Goal: Task Accomplishment & Management: Use online tool/utility

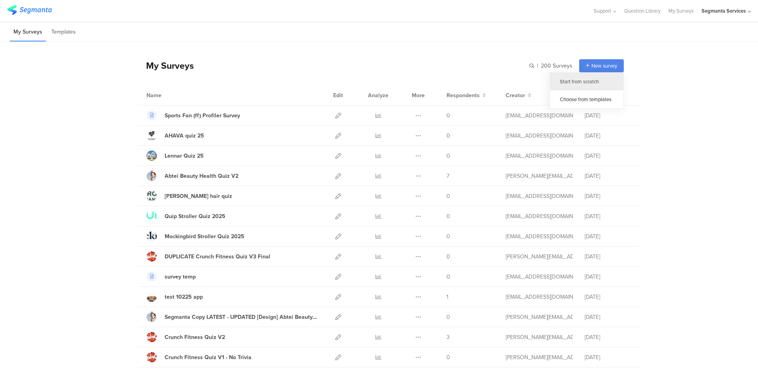
click at [584, 81] on div "Start from scratch" at bounding box center [586, 82] width 73 height 18
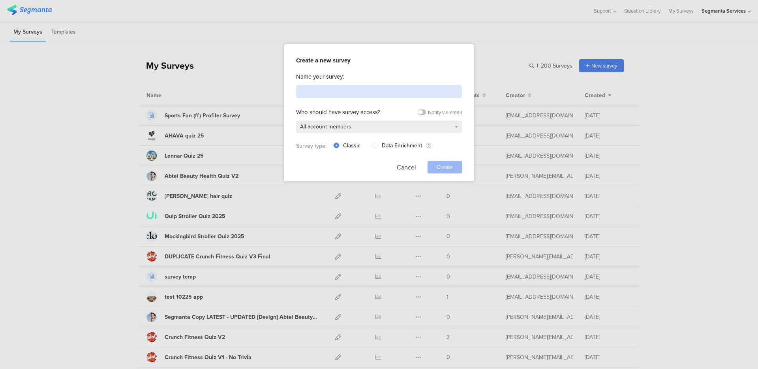
click at [366, 90] on input at bounding box center [379, 91] width 166 height 13
paste input "pg test 12 aug 25 - QLQL"
click at [305, 92] on input "pg test 12 aug 25 - QLQL" at bounding box center [379, 91] width 166 height 13
click at [301, 93] on input "pg test 12 aug 25 - QLQL" at bounding box center [379, 91] width 166 height 13
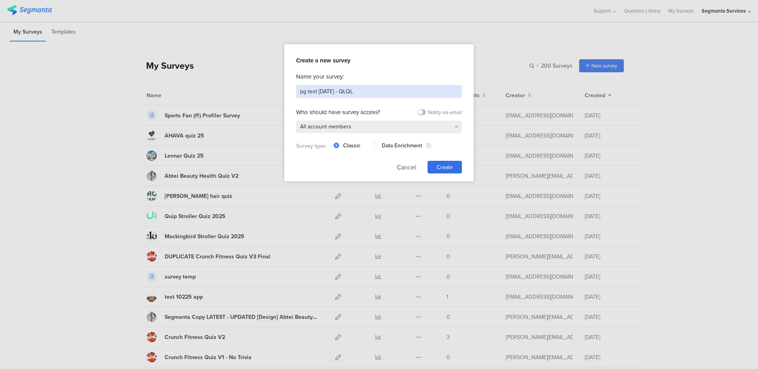
click at [301, 93] on input "pg test 12 aug 25 - QLQL" at bounding box center [379, 91] width 166 height 13
type input "app test 12 aug 25 - QLQL"
click at [408, 165] on button "Cancel" at bounding box center [406, 167] width 19 height 13
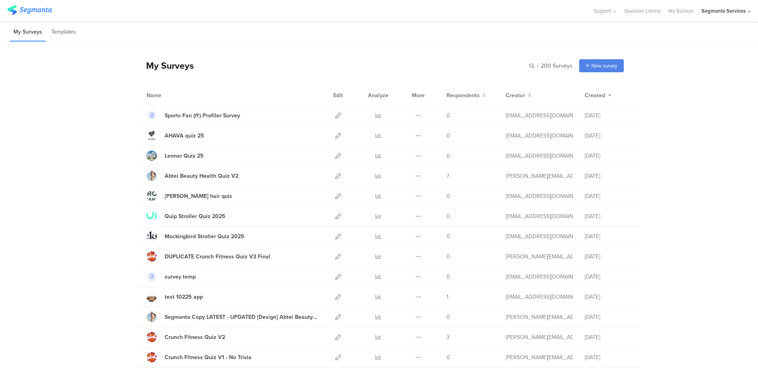
click at [737, 13] on div "Segmanta Services" at bounding box center [724, 11] width 44 height 8
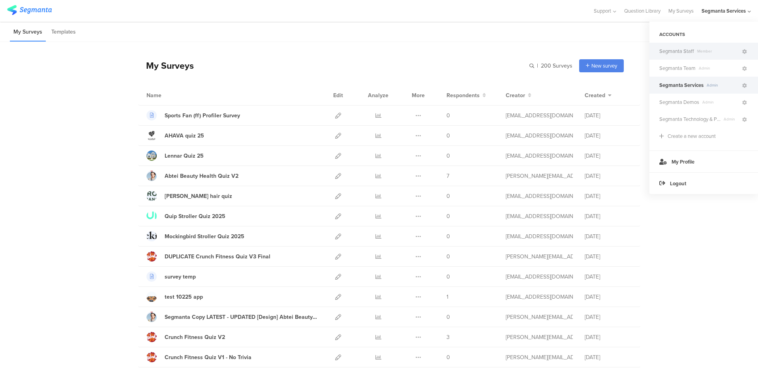
click at [693, 54] on span "Segmanta Staff" at bounding box center [677, 51] width 35 height 8
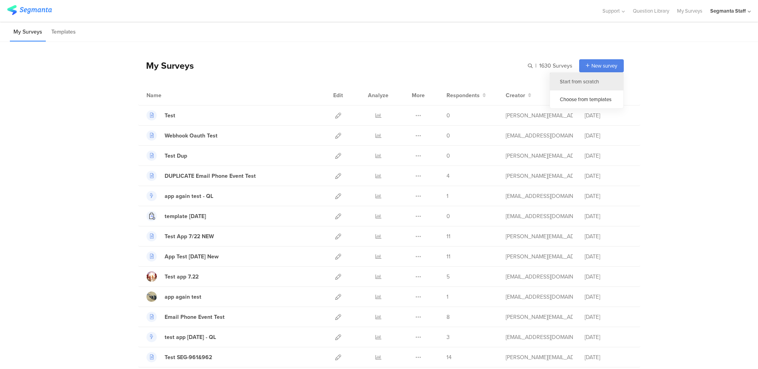
click at [585, 77] on div "Start from scratch" at bounding box center [586, 82] width 73 height 18
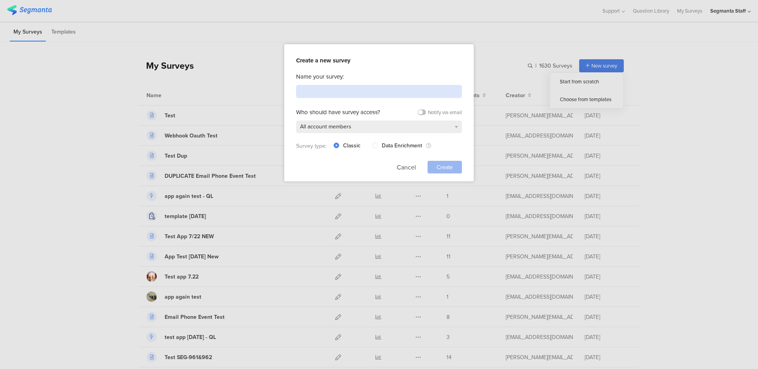
click at [354, 87] on input at bounding box center [379, 91] width 166 height 13
paste input "pg test 12 aug 25 - QLQL"
type input "pg test 12 aug 25 - QLQL"
click at [452, 168] on span "Create" at bounding box center [445, 167] width 16 height 8
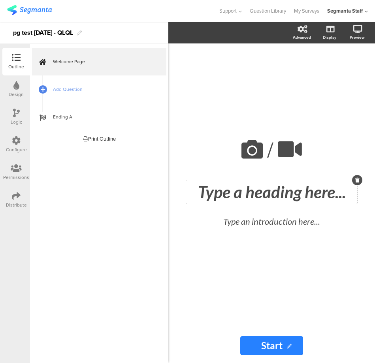
click at [224, 189] on div "Type a heading here..." at bounding box center [271, 192] width 167 height 20
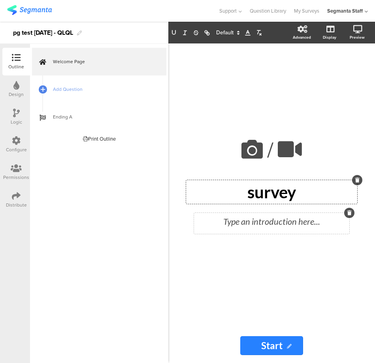
click at [235, 216] on div "Type an introduction here..." at bounding box center [271, 223] width 155 height 21
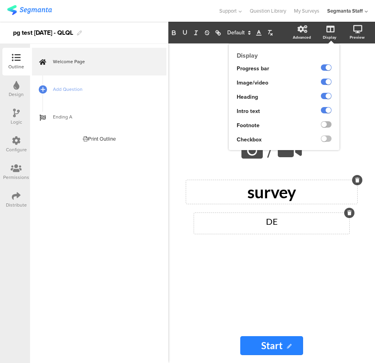
click at [327, 125] on label at bounding box center [326, 124] width 11 height 6
click at [0, 0] on input "checkbox" at bounding box center [0, 0] width 0 height 0
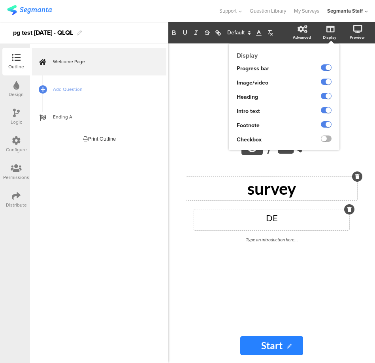
click at [325, 141] on label at bounding box center [326, 138] width 11 height 6
click at [0, 0] on input "checkbox" at bounding box center [0, 0] width 0 height 0
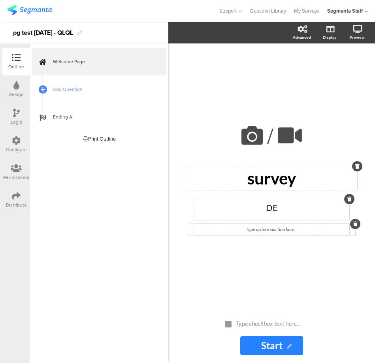
click at [274, 228] on div "Type an introduction here..." at bounding box center [271, 229] width 155 height 11
click at [274, 323] on div "Type checkbox text here..." at bounding box center [274, 323] width 79 height 8
click at [274, 323] on div "Type checkbox text here..." at bounding box center [274, 324] width 83 height 13
click at [51, 89] on link "Add Question" at bounding box center [99, 89] width 134 height 28
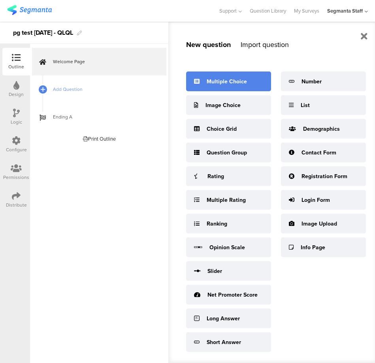
click at [230, 84] on div "Multiple Choice" at bounding box center [227, 81] width 40 height 8
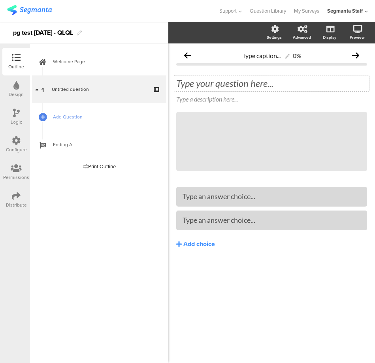
click at [216, 86] on div "Type your question here..." at bounding box center [271, 83] width 195 height 16
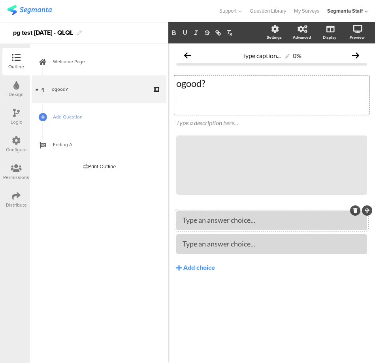
click at [203, 217] on div "Type an answer choice..." at bounding box center [271, 220] width 178 height 9
click at [191, 81] on div "ogood? ogood? ogood?" at bounding box center [271, 94] width 195 height 39
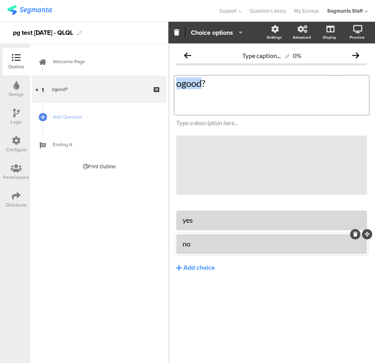
click at [191, 81] on p "ogood?" at bounding box center [271, 83] width 191 height 12
click at [216, 89] on p at bounding box center [271, 95] width 191 height 12
click at [217, 81] on p "ogook?od?" at bounding box center [271, 83] width 191 height 12
click at [216, 81] on p "ogook?odok?" at bounding box center [271, 83] width 191 height 12
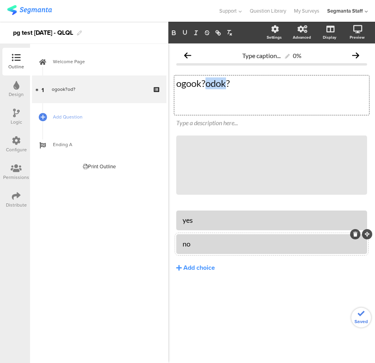
click at [216, 81] on p "ogook?odok?" at bounding box center [271, 83] width 191 height 12
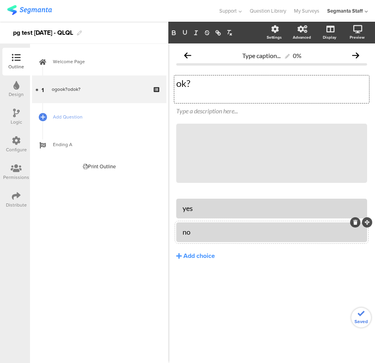
click at [210, 98] on p at bounding box center [271, 95] width 191 height 12
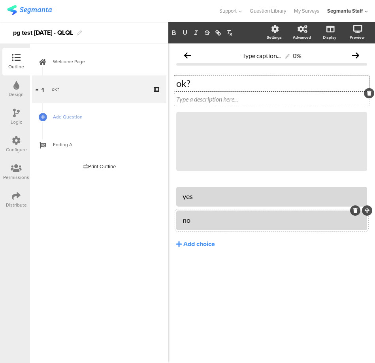
click at [195, 98] on div "Type a description here..." at bounding box center [271, 99] width 191 height 8
click at [195, 98] on div "Type a description here..." at bounding box center [271, 99] width 195 height 13
click at [195, 98] on p at bounding box center [271, 99] width 191 height 8
click at [186, 98] on p "ok?" at bounding box center [271, 99] width 191 height 8
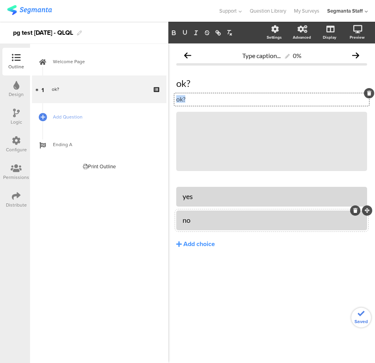
click at [186, 98] on p "ok?" at bounding box center [271, 99] width 191 height 8
click at [175, 34] on icon "button" at bounding box center [173, 34] width 3 height 2
click at [183, 32] on icon "button" at bounding box center [184, 32] width 3 height 4
click at [195, 32] on icon "button" at bounding box center [195, 32] width 7 height 7
click at [203, 28] on button "button" at bounding box center [206, 32] width 11 height 9
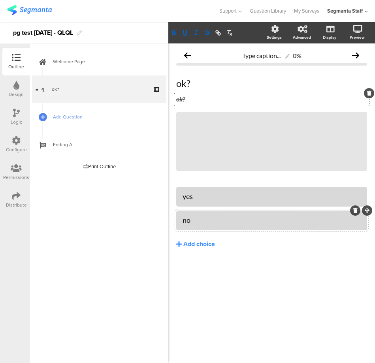
click at [229, 100] on p "ok?" at bounding box center [271, 99] width 191 height 8
click at [233, 86] on p "ok?" at bounding box center [271, 83] width 191 height 12
click at [76, 120] on span "Add Question" at bounding box center [103, 117] width 101 height 8
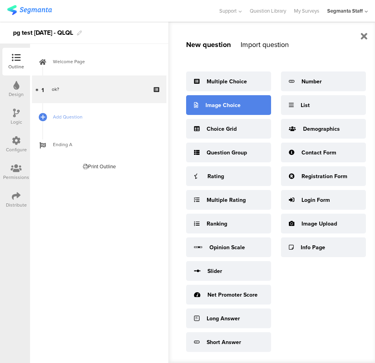
click at [212, 110] on div "Image Choice" at bounding box center [228, 105] width 85 height 20
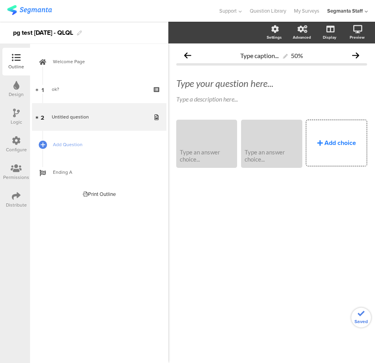
click at [348, 145] on div "Add choice" at bounding box center [340, 142] width 32 height 9
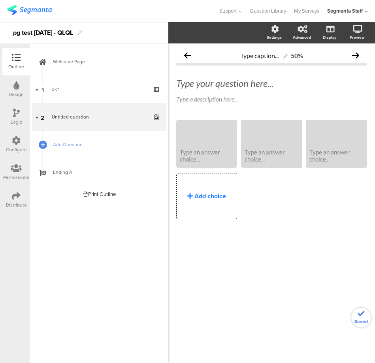
click at [202, 188] on div "Add choice" at bounding box center [207, 196] width 60 height 46
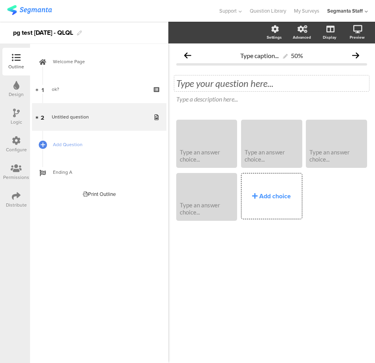
click at [209, 83] on div "Type your question here..." at bounding box center [271, 83] width 195 height 16
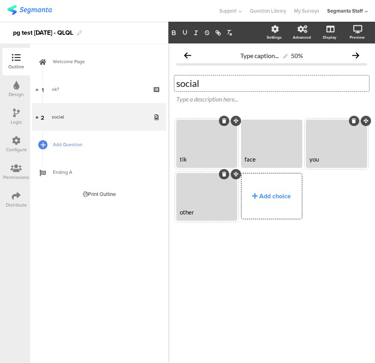
click at [43, 141] on icon at bounding box center [43, 144] width 5 height 7
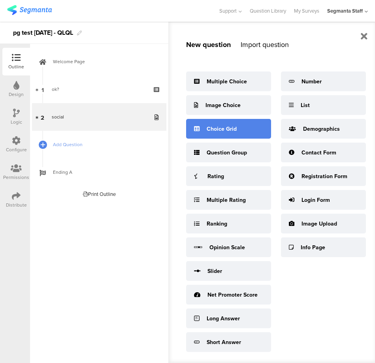
click at [215, 129] on div "Choice Grid" at bounding box center [222, 129] width 30 height 8
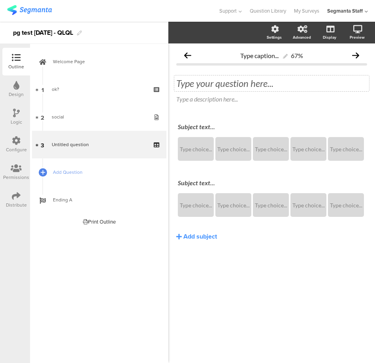
click at [203, 81] on div "Type your question here..." at bounding box center [271, 83] width 191 height 12
click at [203, 81] on div "Type your question here..." at bounding box center [271, 83] width 195 height 16
click at [196, 239] on div "Add subject" at bounding box center [200, 236] width 34 height 9
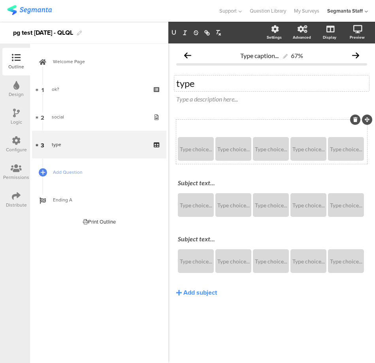
click at [192, 127] on div "Subject text..." at bounding box center [272, 127] width 192 height 13
click at [196, 182] on div "Subject text..." at bounding box center [272, 183] width 192 height 13
click at [193, 238] on div "Subject text..." at bounding box center [272, 239] width 188 height 8
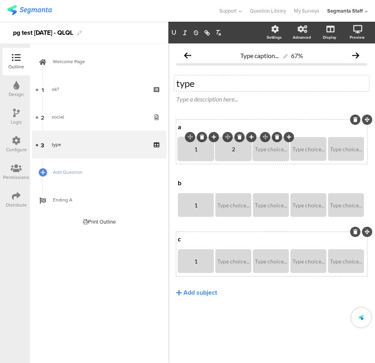
click at [276, 154] on div "Type choice..." at bounding box center [271, 149] width 34 height 24
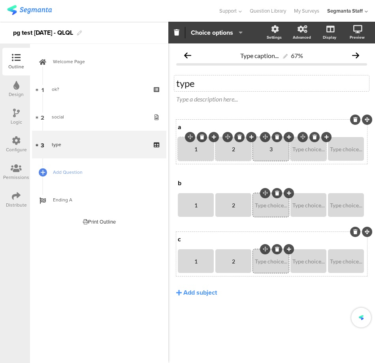
click at [310, 153] on div "Type choice..." at bounding box center [308, 149] width 34 height 24
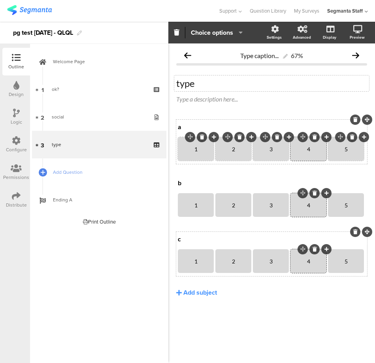
click at [351, 139] on div at bounding box center [352, 137] width 10 height 10
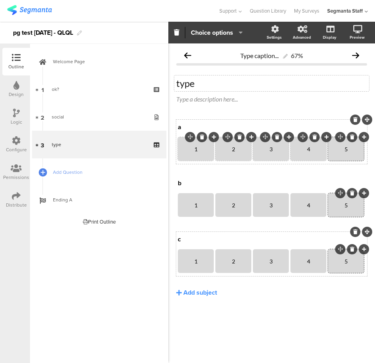
click at [352, 139] on icon at bounding box center [352, 137] width 4 height 5
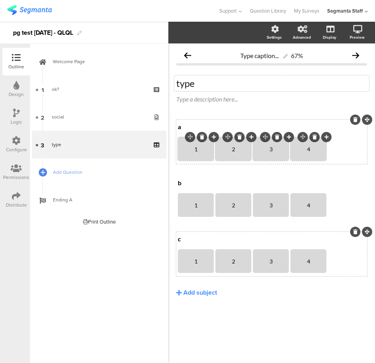
click at [326, 137] on icon at bounding box center [326, 137] width 4 height 5
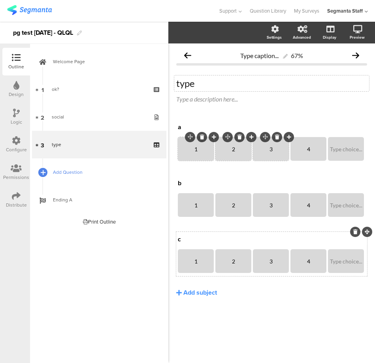
click at [43, 172] on icon at bounding box center [43, 172] width 5 height 7
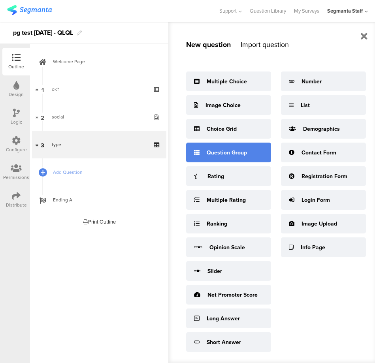
click at [209, 158] on div "Question Group" at bounding box center [228, 153] width 85 height 20
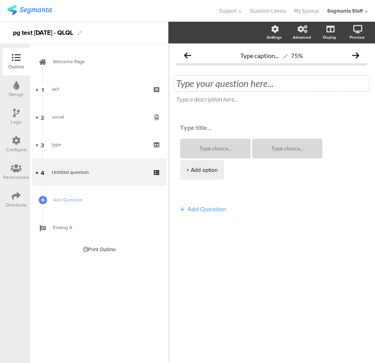
click at [193, 82] on div "Type your question here..." at bounding box center [271, 83] width 195 height 16
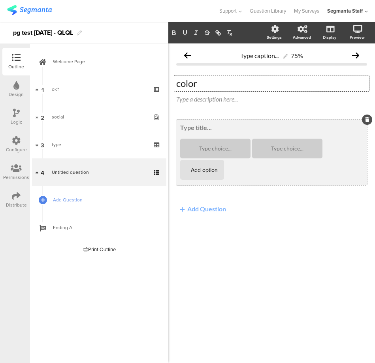
click at [200, 124] on textarea at bounding box center [271, 128] width 183 height 8
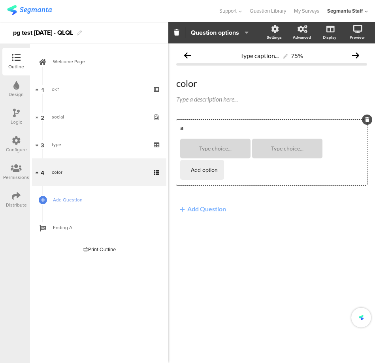
type textarea "a"
click at [194, 201] on button "Add Question" at bounding box center [203, 208] width 54 height 15
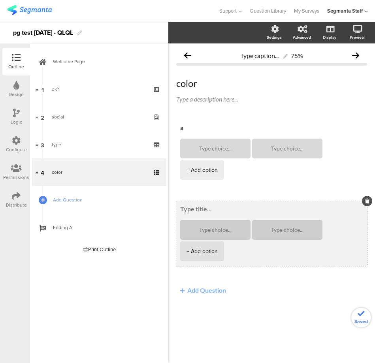
click at [191, 205] on textarea at bounding box center [271, 209] width 183 height 8
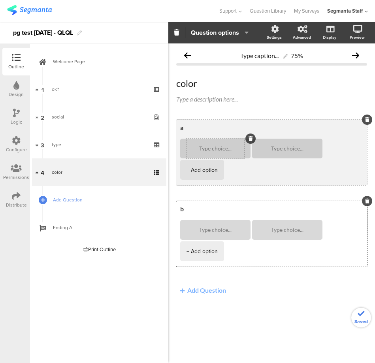
type textarea "b"
click at [214, 149] on textarea at bounding box center [215, 149] width 58 height 6
type textarea "1"
click at [274, 149] on textarea at bounding box center [287, 149] width 58 height 6
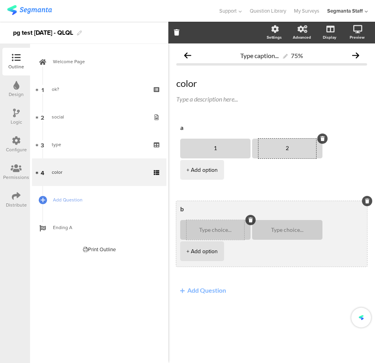
type textarea "2"
click at [203, 227] on textarea at bounding box center [215, 230] width 58 height 6
type textarea "1"
click at [282, 227] on textarea at bounding box center [287, 230] width 58 height 6
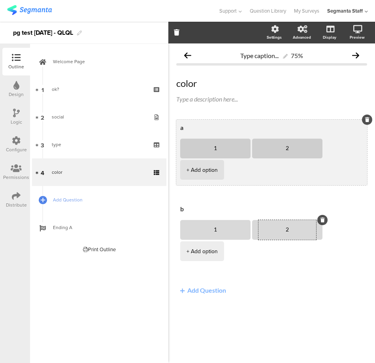
click at [218, 160] on div "+ Add option" at bounding box center [201, 170] width 31 height 20
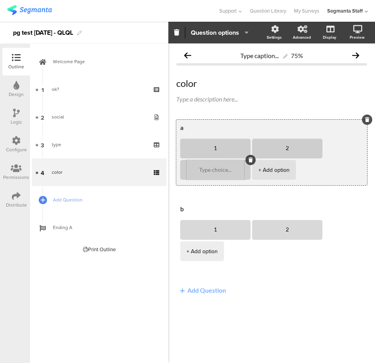
click at [248, 156] on div at bounding box center [250, 160] width 10 height 10
click at [248, 159] on icon at bounding box center [250, 160] width 4 height 5
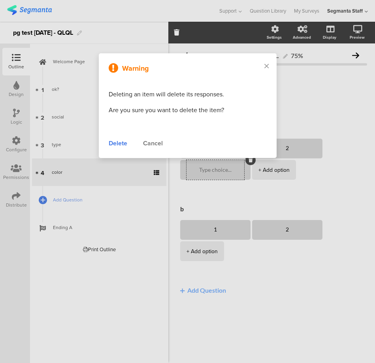
type textarea "2"
click at [116, 144] on div "Delete" at bounding box center [118, 143] width 19 height 9
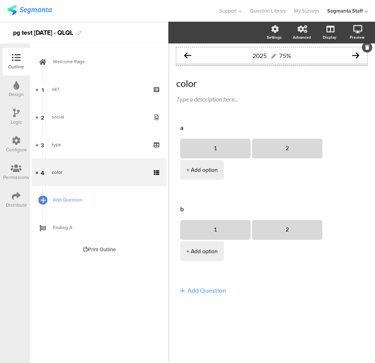
click at [41, 197] on icon at bounding box center [43, 200] width 5 height 7
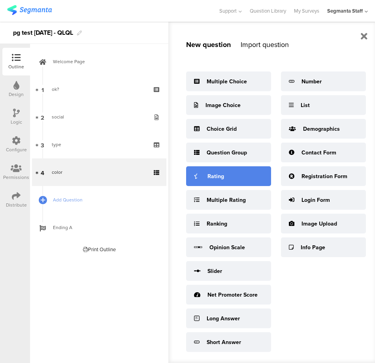
click at [221, 172] on div "Rating" at bounding box center [215, 176] width 17 height 8
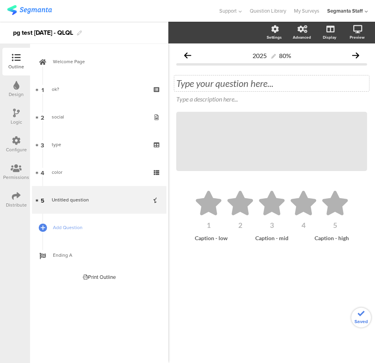
click at [201, 83] on div "Type your question here..." at bounding box center [271, 83] width 191 height 12
click at [235, 214] on icon at bounding box center [240, 203] width 28 height 24
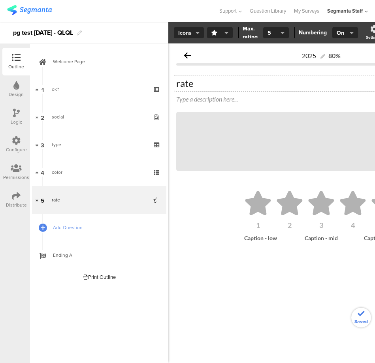
drag, startPoint x: 194, startPoint y: 31, endPoint x: 194, endPoint y: 35, distance: 4.0
click at [194, 31] on span "Icons" at bounding box center [188, 33] width 21 height 8
click at [195, 77] on div "Slider" at bounding box center [188, 72] width 39 height 20
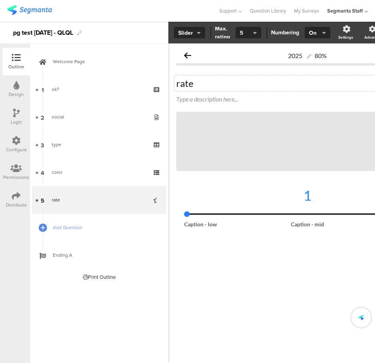
click at [243, 29] on span "5" at bounding box center [245, 33] width 11 height 8
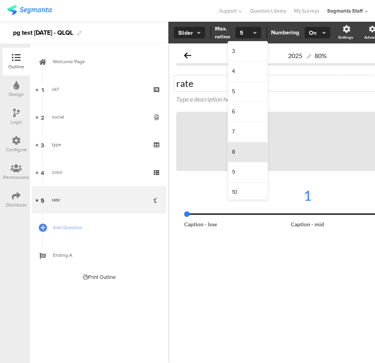
click at [242, 159] on div "8" at bounding box center [247, 152] width 39 height 20
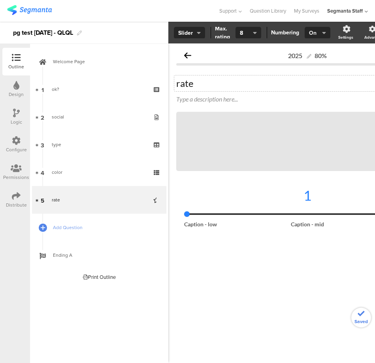
click at [309, 30] on span "On" at bounding box center [316, 33] width 15 height 8
click at [313, 31] on span "On" at bounding box center [316, 33] width 15 height 8
click at [318, 32] on span "On" at bounding box center [316, 33] width 15 height 8
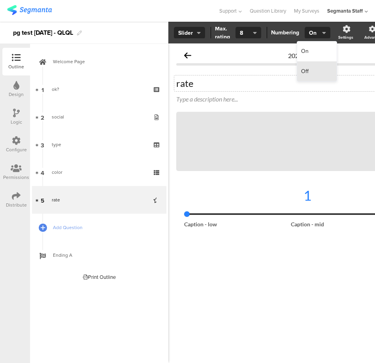
click at [316, 63] on div "Off" at bounding box center [316, 72] width 39 height 20
click at [188, 38] on button "Slider" at bounding box center [189, 33] width 31 height 12
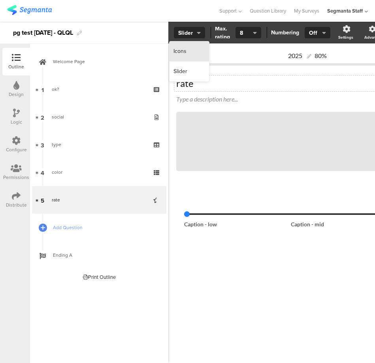
click at [188, 53] on div "Icons" at bounding box center [188, 51] width 39 height 20
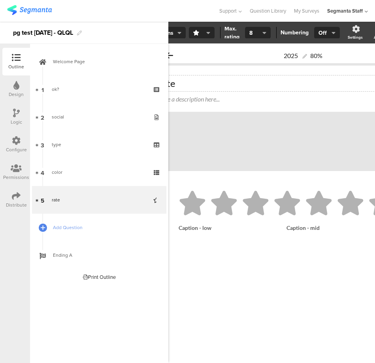
scroll to position [0, 8]
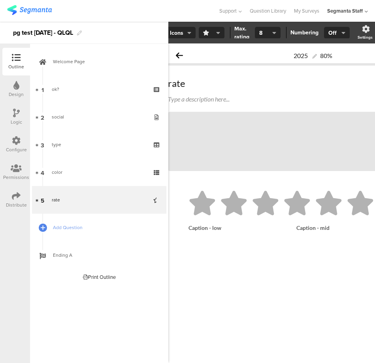
click at [206, 37] on button "button" at bounding box center [212, 33] width 26 height 12
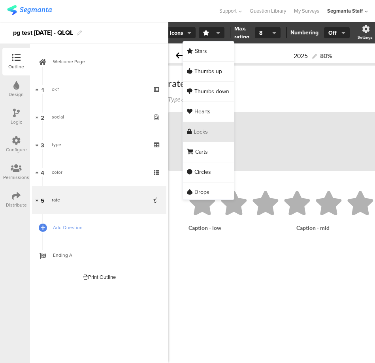
click at [198, 136] on div "Locks" at bounding box center [208, 132] width 51 height 20
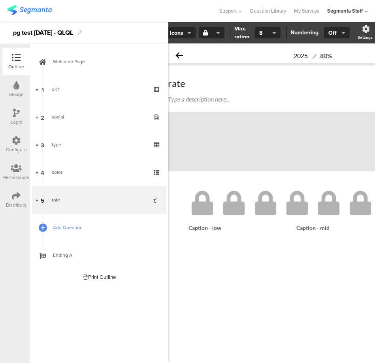
click at [49, 231] on link "Add Question" at bounding box center [99, 228] width 134 height 28
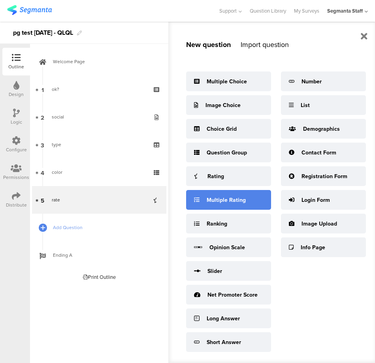
click at [220, 203] on div "Multiple Rating" at bounding box center [226, 200] width 39 height 8
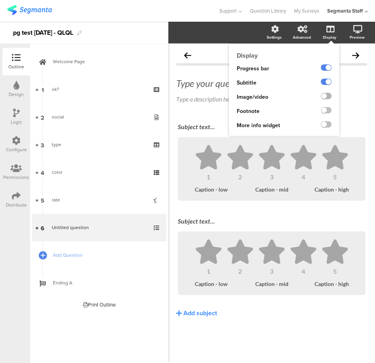
click at [324, 96] on label at bounding box center [326, 96] width 11 height 6
click at [0, 0] on input "checkbox" at bounding box center [0, 0] width 0 height 0
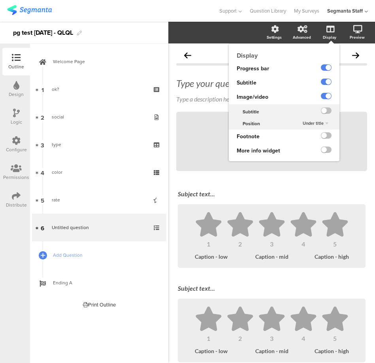
click at [328, 115] on div at bounding box center [319, 112] width 39 height 12
click at [322, 112] on label at bounding box center [326, 110] width 11 height 6
click at [0, 0] on input "checkbox" at bounding box center [0, 0] width 0 height 0
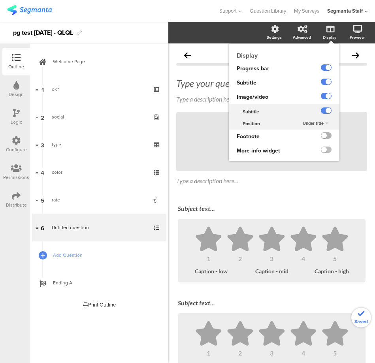
click at [321, 135] on label at bounding box center [326, 135] width 11 height 6
click at [0, 0] on input "checkbox" at bounding box center [0, 0] width 0 height 0
click at [321, 149] on label at bounding box center [326, 150] width 11 height 6
click at [0, 0] on input "checkbox" at bounding box center [0, 0] width 0 height 0
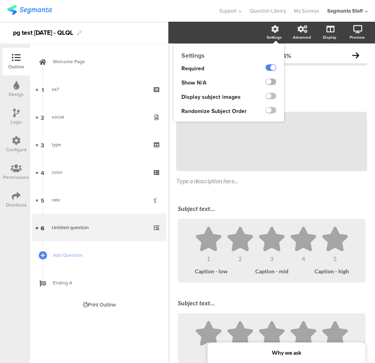
click at [268, 81] on label at bounding box center [270, 82] width 11 height 6
click at [0, 0] on input "checkbox" at bounding box center [0, 0] width 0 height 0
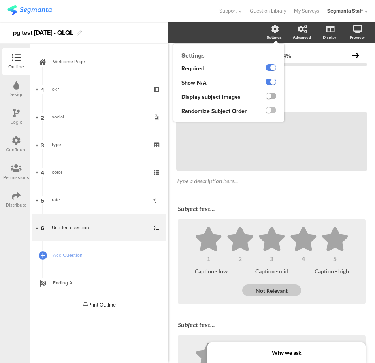
click at [267, 98] on label at bounding box center [270, 96] width 11 height 6
click at [0, 0] on input "checkbox" at bounding box center [0, 0] width 0 height 0
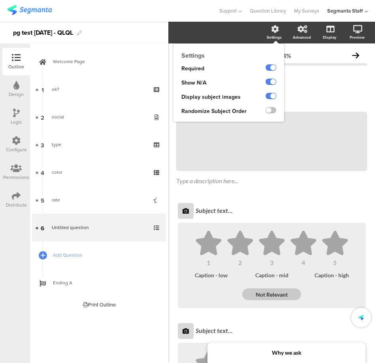
click at [264, 116] on div at bounding box center [271, 111] width 25 height 14
click at [266, 113] on label at bounding box center [270, 110] width 11 height 6
click at [0, 0] on input "checkbox" at bounding box center [0, 0] width 0 height 0
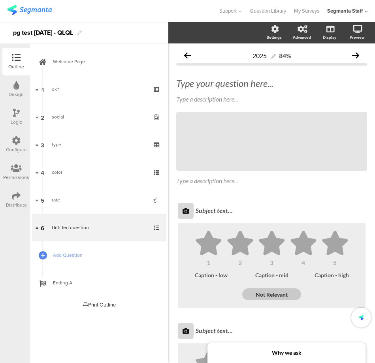
click at [256, 174] on span "/ Type a description here..." at bounding box center [271, 149] width 191 height 74
click at [302, 349] on div "Why we ask" at bounding box center [286, 352] width 158 height 21
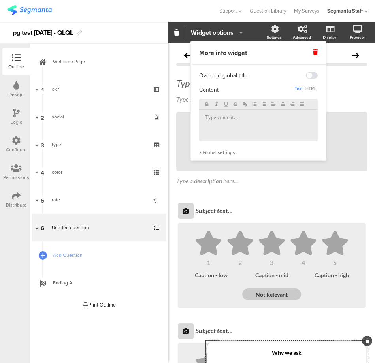
click at [223, 152] on div "Global settings" at bounding box center [258, 152] width 118 height 6
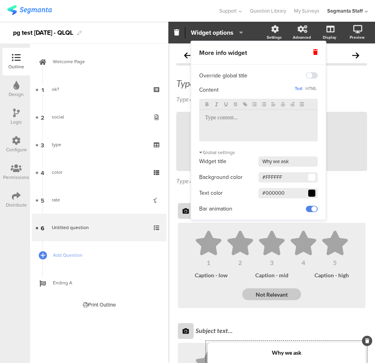
click at [313, 175] on span at bounding box center [311, 177] width 5 height 5
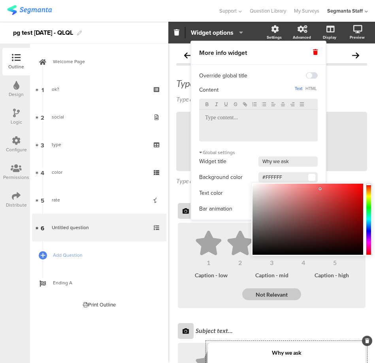
drag, startPoint x: 312, startPoint y: 193, endPoint x: 325, endPoint y: 186, distance: 14.8
click at [326, 187] on div at bounding box center [307, 219] width 111 height 71
type input "#F25151"
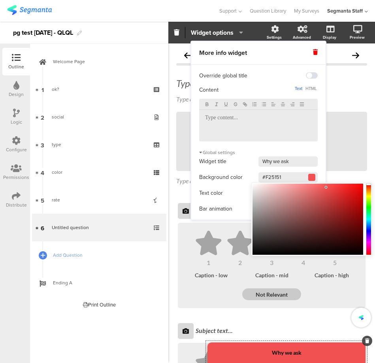
click at [323, 173] on div "Override global title Content Text HTML Global settings Widget title Why we ask…" at bounding box center [258, 140] width 134 height 150
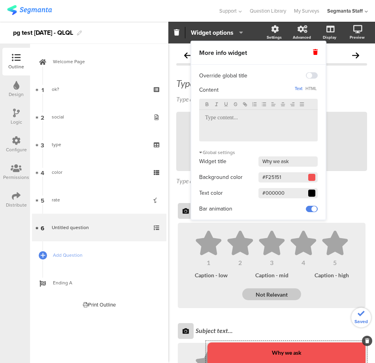
click at [315, 190] on input "#000000" at bounding box center [287, 193] width 59 height 10
click at [314, 192] on span at bounding box center [311, 193] width 5 height 5
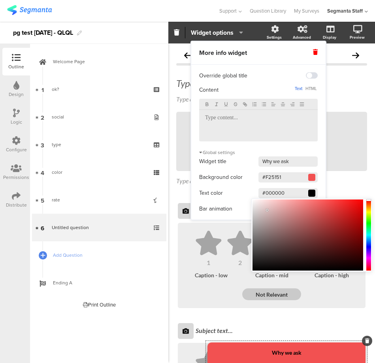
drag, startPoint x: 267, startPoint y: 210, endPoint x: 245, endPoint y: 198, distance: 24.7
click at [244, 204] on body "You are using an unsupported version of Internet Explorer. Unsupported browsers…" at bounding box center [187, 181] width 375 height 363
type input "#EFEFEF"
click at [247, 181] on div "Background color #F25151" at bounding box center [258, 177] width 118 height 12
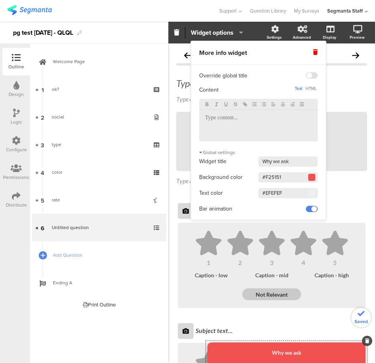
click at [245, 117] on p at bounding box center [258, 118] width 107 height 7
click at [316, 77] on span at bounding box center [312, 75] width 12 height 6
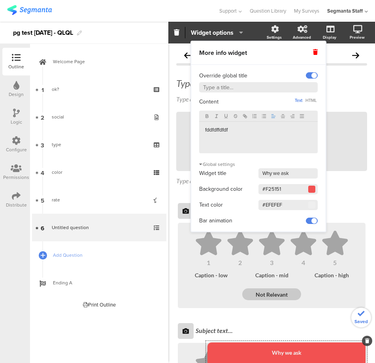
click at [252, 89] on input "text" at bounding box center [258, 87] width 118 height 10
type input "fddfdfdfd"
click at [345, 193] on div "Type your question here... Type a description here... / Type a description here…" at bounding box center [271, 132] width 191 height 124
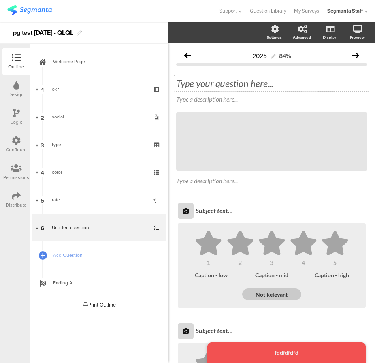
click at [221, 81] on div "Type your question here..." at bounding box center [271, 83] width 195 height 16
click at [210, 209] on div "Subject text..." at bounding box center [280, 211] width 170 height 8
click at [203, 211] on p at bounding box center [280, 211] width 170 height 8
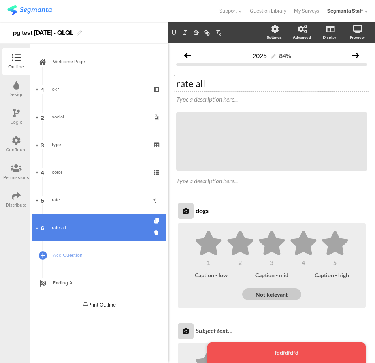
scroll to position [45, 0]
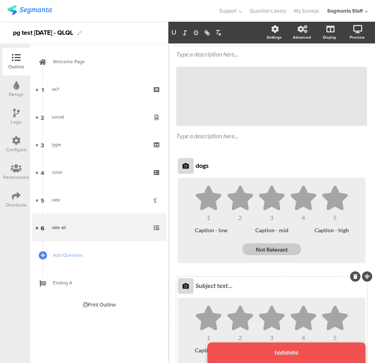
click at [208, 280] on div "Subject text..." at bounding box center [281, 286] width 174 height 13
click at [208, 283] on div "Subject text..." at bounding box center [281, 286] width 174 height 13
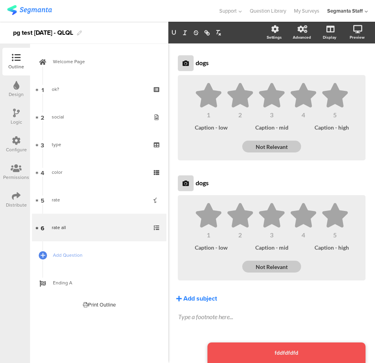
click at [196, 300] on div "Add subject" at bounding box center [200, 298] width 34 height 9
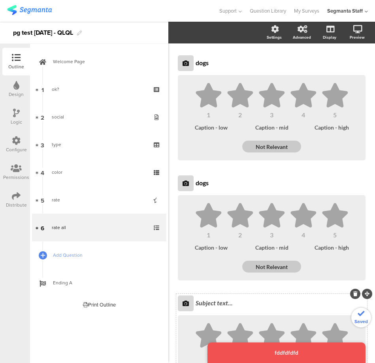
click at [202, 302] on div "Subject text..." at bounding box center [281, 303] width 174 height 13
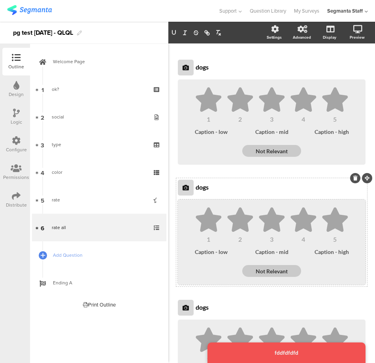
scroll to position [17, 0]
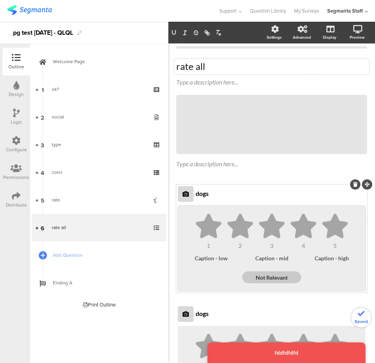
click at [260, 215] on icon at bounding box center [272, 226] width 28 height 24
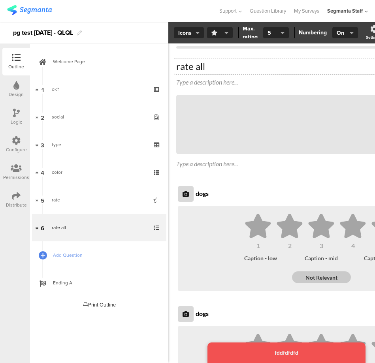
click at [226, 28] on button "button" at bounding box center [220, 33] width 26 height 12
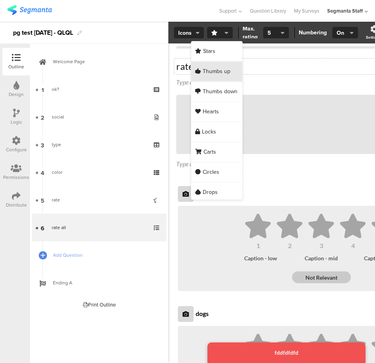
click at [215, 72] on span "Thumbs up" at bounding box center [217, 72] width 28 height 8
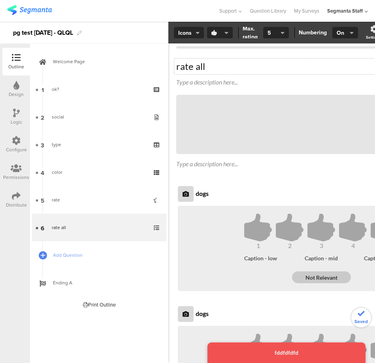
click at [226, 31] on icon "button" at bounding box center [226, 33] width 4 height 6
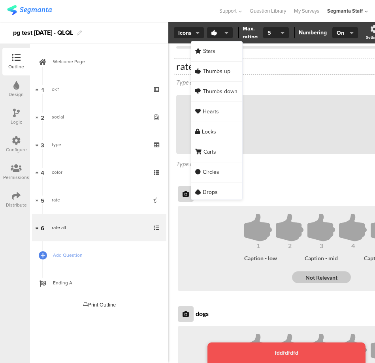
click at [272, 32] on span "5" at bounding box center [272, 33] width 11 height 8
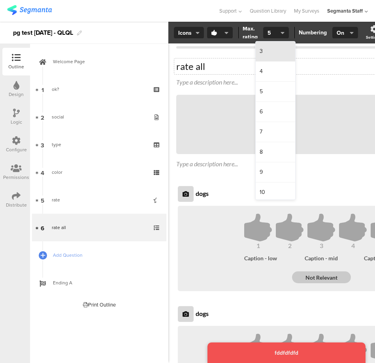
click at [272, 47] on div "3" at bounding box center [275, 51] width 39 height 20
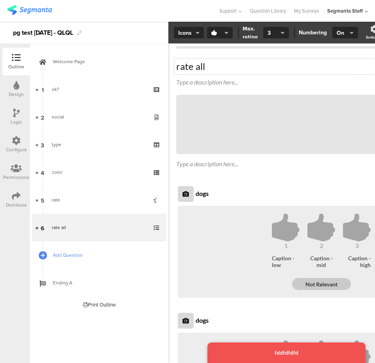
click at [50, 259] on link "Add Question" at bounding box center [99, 255] width 134 height 28
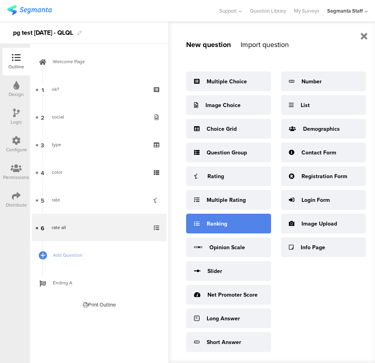
click at [218, 227] on div "Ranking" at bounding box center [228, 224] width 85 height 20
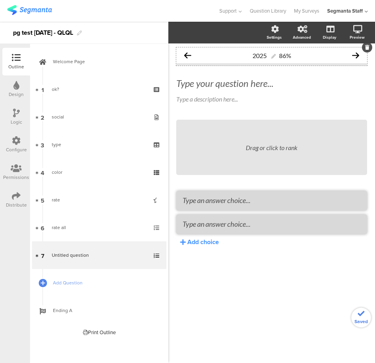
click at [195, 57] on div "2025 86%" at bounding box center [271, 55] width 191 height 16
click at [197, 83] on div "Type your question here..." at bounding box center [271, 83] width 191 height 12
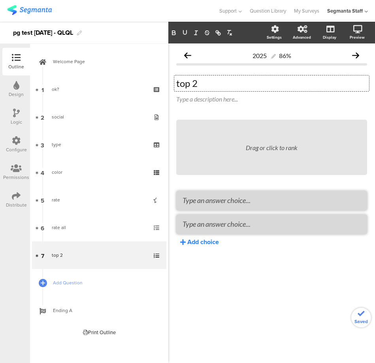
click at [203, 245] on div "Add choice" at bounding box center [203, 241] width 32 height 9
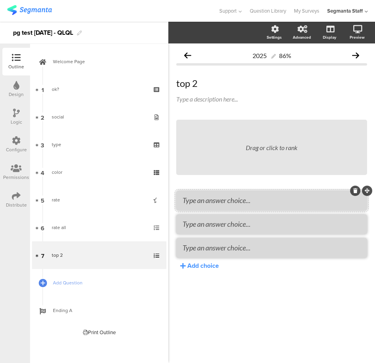
click at [209, 199] on textarea at bounding box center [271, 200] width 178 height 9
paste textarea "or"
type textarea "or"
click at [209, 224] on textarea at bounding box center [271, 224] width 178 height 9
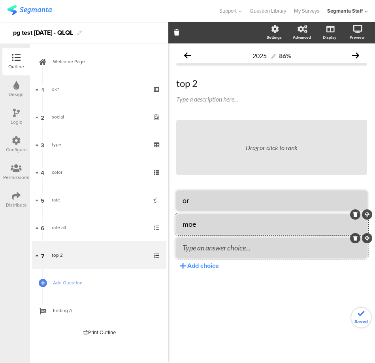
type textarea "moe"
click at [209, 250] on textarea at bounding box center [271, 247] width 178 height 9
type textarea "ed"
click at [204, 263] on div "Add choice" at bounding box center [203, 265] width 32 height 9
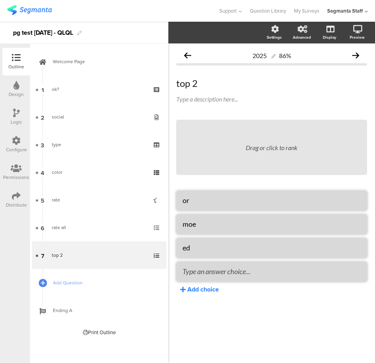
click at [201, 269] on textarea at bounding box center [271, 271] width 178 height 9
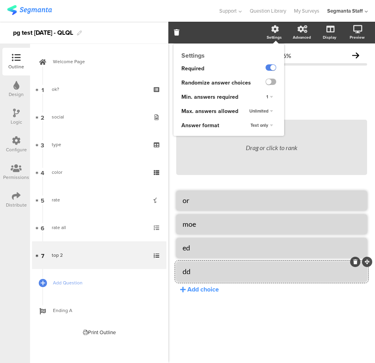
type textarea "dd"
click at [272, 81] on label at bounding box center [270, 82] width 11 height 6
click at [0, 0] on input "checkbox" at bounding box center [0, 0] width 0 height 0
click at [267, 111] on span "Unlimited" at bounding box center [258, 111] width 19 height 6
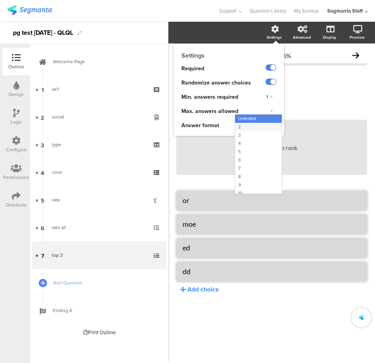
click at [261, 124] on div "2" at bounding box center [258, 127] width 47 height 8
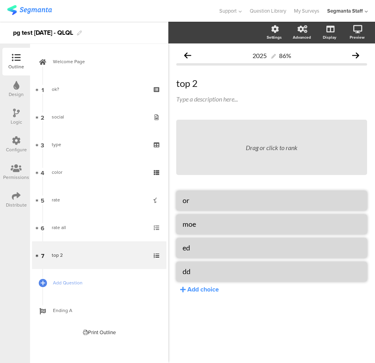
click at [234, 178] on div "Drag or click to rank or moe ed dd Add choice" at bounding box center [271, 207] width 191 height 174
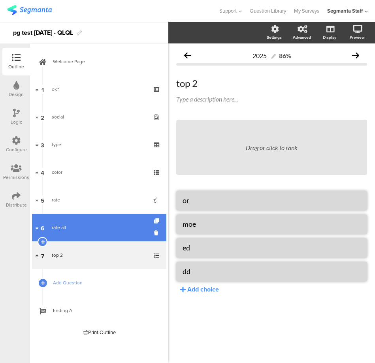
click at [49, 220] on link "6 rate all" at bounding box center [99, 228] width 134 height 28
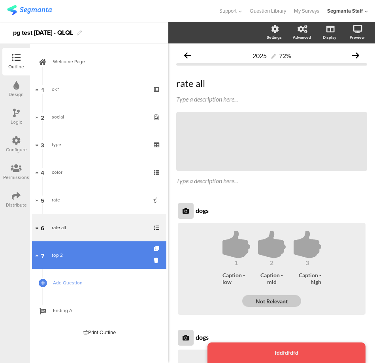
click at [57, 254] on div "top 2" at bounding box center [99, 255] width 94 height 8
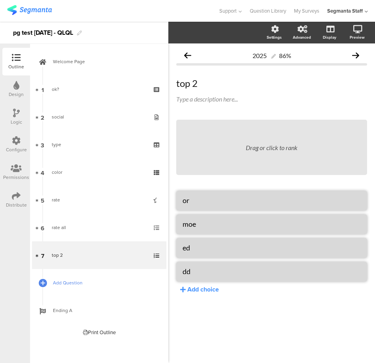
click at [51, 284] on link "Add Question" at bounding box center [99, 283] width 134 height 28
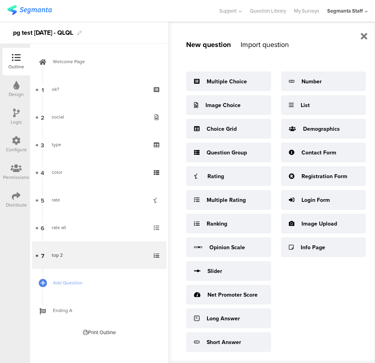
click at [244, 234] on div "Multiple Choice Image Choice Choice Grid Question Group Rating Multiple Rating …" at bounding box center [280, 210] width 189 height 284
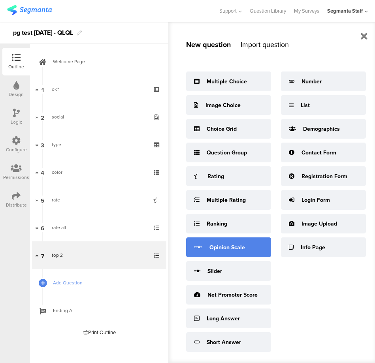
click at [245, 240] on div "Opinion Scale" at bounding box center [228, 247] width 85 height 20
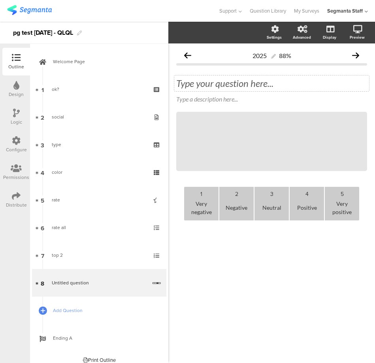
click at [235, 78] on div "Type your question here..." at bounding box center [271, 83] width 191 height 12
click at [228, 84] on p at bounding box center [271, 83] width 191 height 12
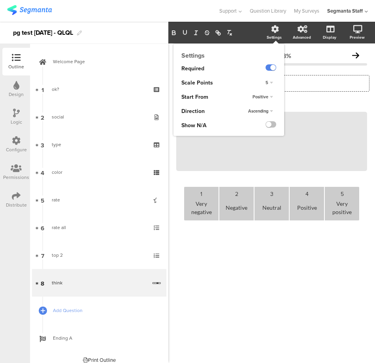
click at [266, 85] on div "5" at bounding box center [269, 82] width 14 height 9
click at [266, 85] on div "5 3 4 5 6 7" at bounding box center [266, 83] width 36 height 14
click at [267, 92] on div "Positive" at bounding box center [259, 97] width 49 height 14
click at [267, 96] on span "Positive" at bounding box center [260, 97] width 16 height 6
click at [265, 108] on div "Positive" at bounding box center [258, 104] width 47 height 8
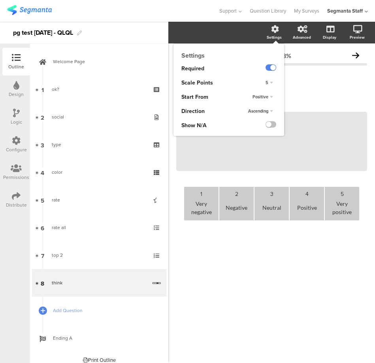
click at [274, 79] on div "5" at bounding box center [269, 82] width 14 height 9
click at [273, 81] on div "5" at bounding box center [269, 82] width 14 height 9
click at [271, 88] on div "3" at bounding box center [258, 90] width 47 height 8
click at [263, 111] on span "Ascending" at bounding box center [258, 111] width 20 height 6
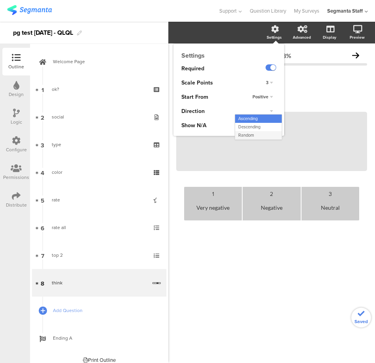
click at [256, 132] on div "Random" at bounding box center [258, 135] width 47 height 8
click at [272, 124] on label at bounding box center [270, 124] width 11 height 6
click at [0, 0] on input "checkbox" at bounding box center [0, 0] width 0 height 0
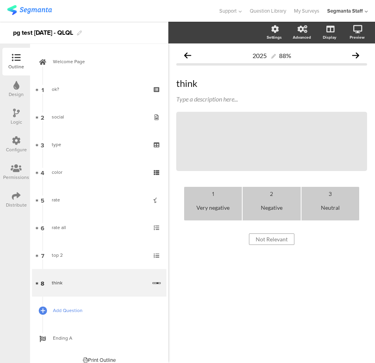
click at [76, 310] on span "Add Question" at bounding box center [103, 310] width 101 height 8
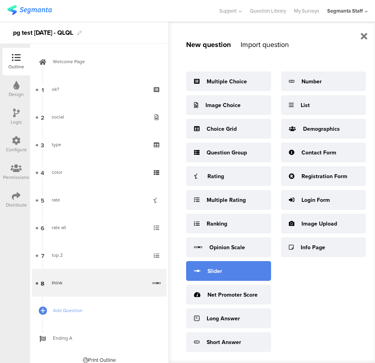
click at [235, 267] on div "Slider" at bounding box center [228, 271] width 85 height 20
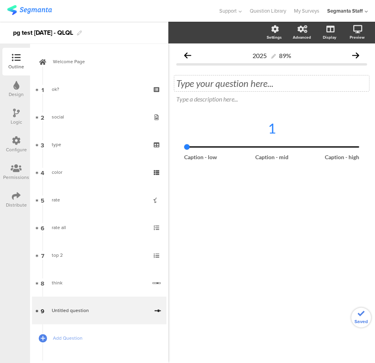
click at [191, 77] on div "Type your question here..." at bounding box center [271, 83] width 195 height 16
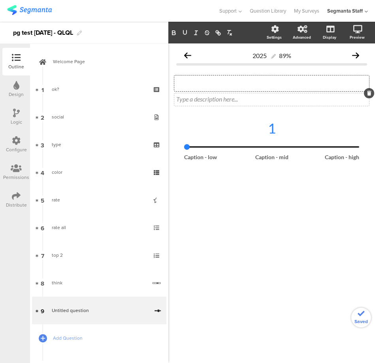
click at [195, 93] on div "Type a description here..." at bounding box center [271, 99] width 195 height 13
click at [197, 84] on div "Type your question here..." at bounding box center [271, 83] width 195 height 16
click at [235, 139] on div "1" at bounding box center [271, 134] width 175 height 28
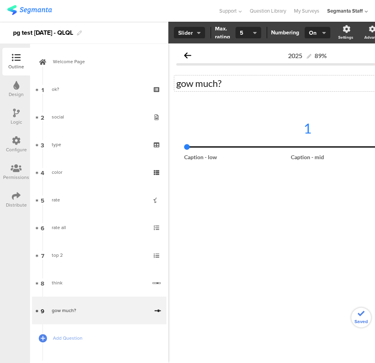
click at [184, 35] on span "Slider" at bounding box center [189, 33] width 23 height 8
click at [186, 58] on div "Icons" at bounding box center [188, 51] width 39 height 20
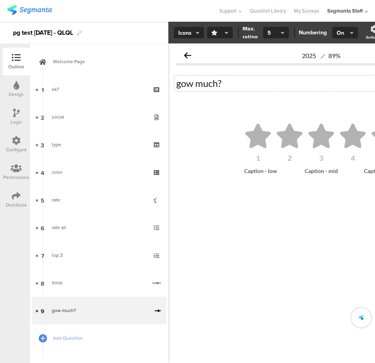
click at [224, 29] on span "button" at bounding box center [218, 33] width 14 height 8
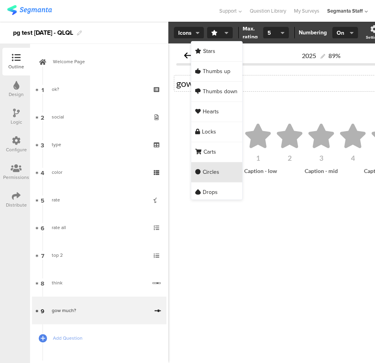
click at [211, 163] on div "Circles" at bounding box center [216, 172] width 51 height 20
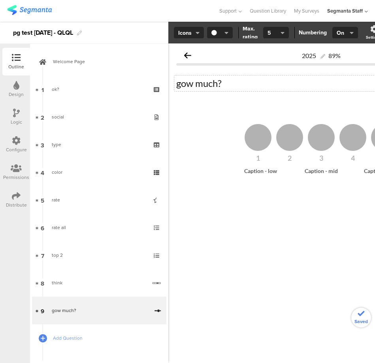
click at [279, 32] on button "5" at bounding box center [276, 33] width 26 height 12
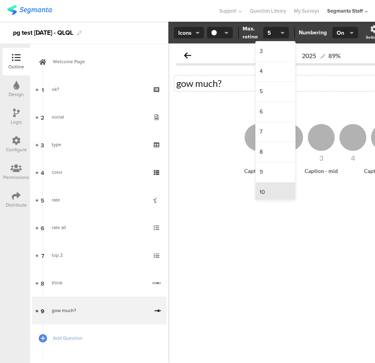
click at [267, 193] on div "10" at bounding box center [275, 192] width 39 height 20
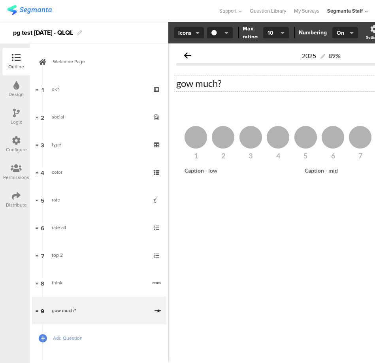
scroll to position [34, 0]
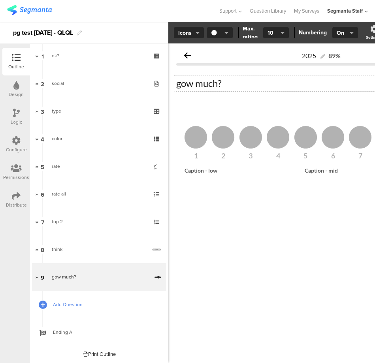
click at [62, 307] on span "Add Question" at bounding box center [103, 305] width 101 height 8
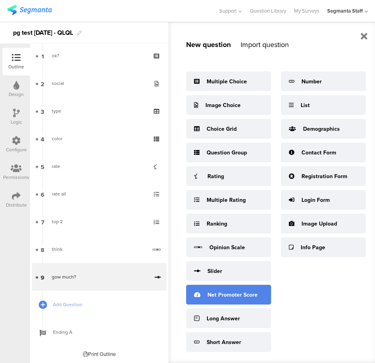
click at [218, 302] on div "Net Promoter Score" at bounding box center [228, 295] width 85 height 20
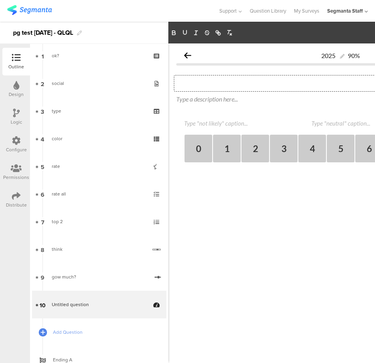
click at [218, 85] on div "Type your question here..." at bounding box center [340, 83] width 333 height 16
click at [212, 131] on div "0 1 2 3 4 5 6 7 8 9 10" at bounding box center [340, 141] width 313 height 43
click at [211, 123] on textarea at bounding box center [223, 123] width 79 height 7
type textarea "no"
click at [342, 124] on textarea at bounding box center [340, 123] width 79 height 7
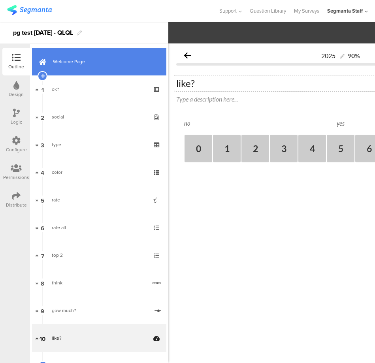
type textarea "yes"
click at [73, 66] on link "Welcome Page" at bounding box center [99, 62] width 134 height 28
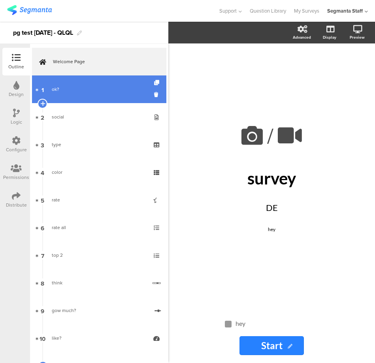
click at [49, 77] on link "1 ok?" at bounding box center [99, 89] width 134 height 28
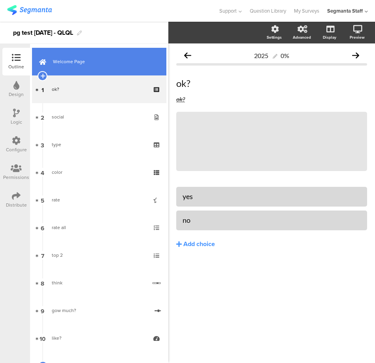
click at [43, 70] on div at bounding box center [42, 62] width 9 height 28
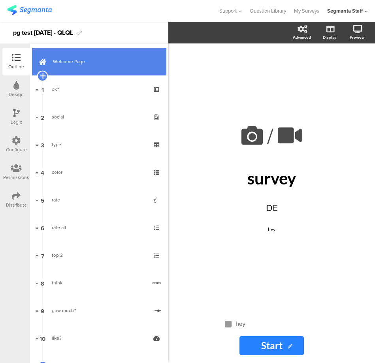
click at [42, 77] on icon at bounding box center [42, 75] width 5 height 7
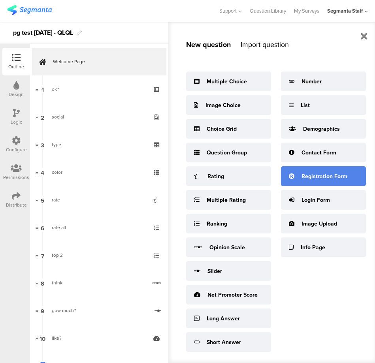
click at [325, 172] on div "Registration Form" at bounding box center [324, 176] width 46 height 8
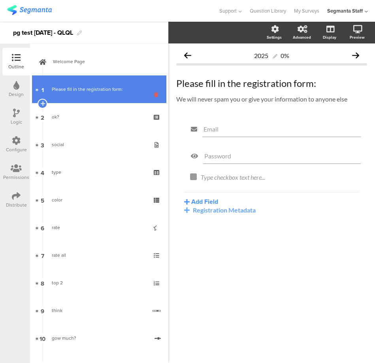
click at [154, 95] on icon at bounding box center [157, 95] width 7 height 8
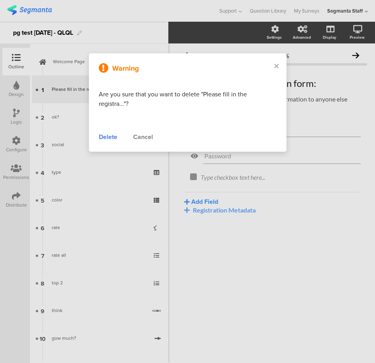
click at [106, 136] on div "Delete" at bounding box center [108, 136] width 19 height 9
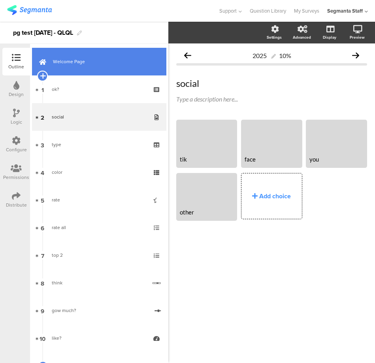
click at [40, 76] on icon at bounding box center [42, 75] width 5 height 7
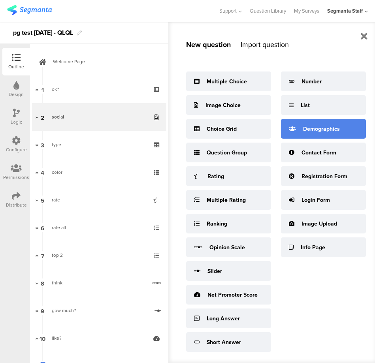
click at [327, 132] on div "Demographics" at bounding box center [321, 129] width 37 height 8
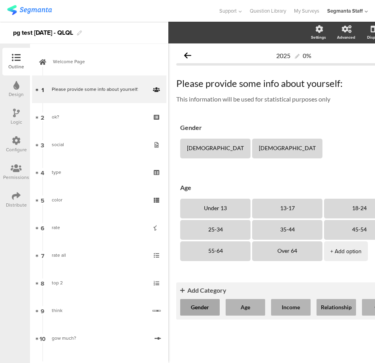
click at [208, 312] on button "Gender" at bounding box center [199, 307] width 39 height 17
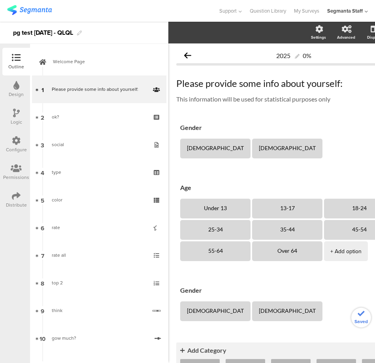
scroll to position [54, 0]
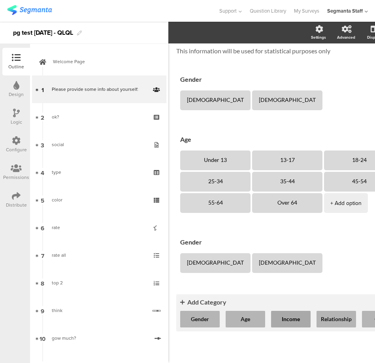
click at [304, 314] on button "Income" at bounding box center [290, 319] width 39 height 17
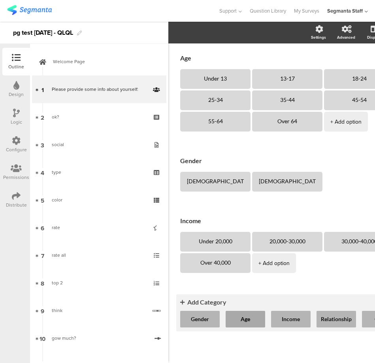
scroll to position [135, 0]
click at [338, 311] on button "Relationship" at bounding box center [335, 319] width 39 height 17
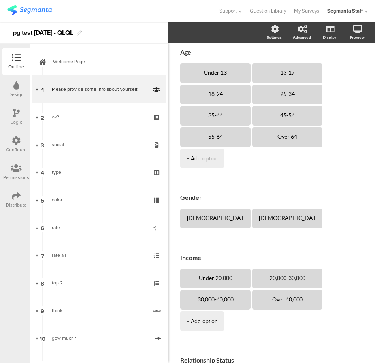
scroll to position [90, 0]
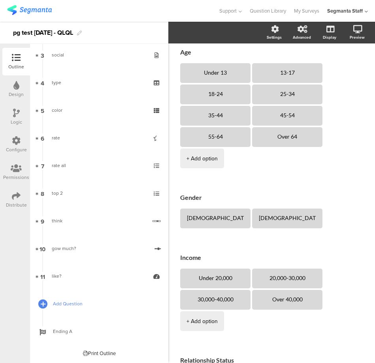
click at [46, 306] on div at bounding box center [42, 303] width 11 height 11
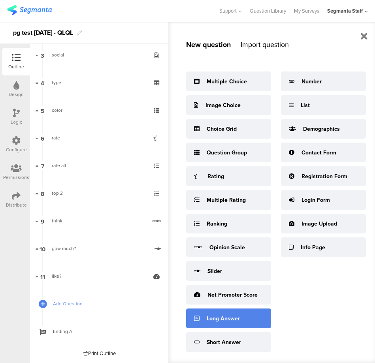
click at [236, 328] on div "Long Answer" at bounding box center [228, 318] width 85 height 20
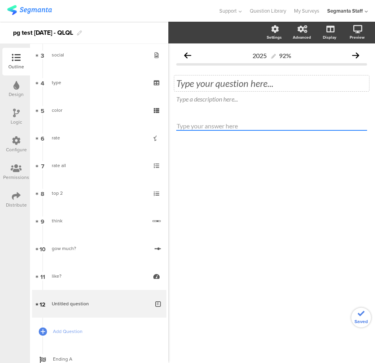
click at [210, 83] on div "Type your question here..." at bounding box center [271, 83] width 191 height 12
click at [67, 332] on span "Add Question" at bounding box center [103, 331] width 101 height 8
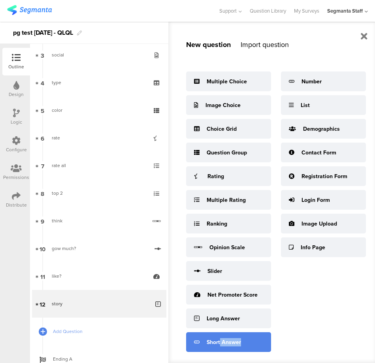
click at [220, 345] on div "Short Answer" at bounding box center [228, 342] width 85 height 20
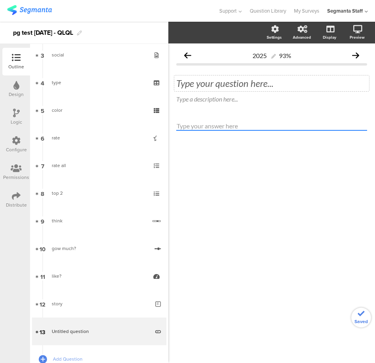
click at [223, 75] on div "Type your question here..." at bounding box center [271, 83] width 195 height 16
click at [71, 358] on span "Add Question" at bounding box center [103, 359] width 101 height 8
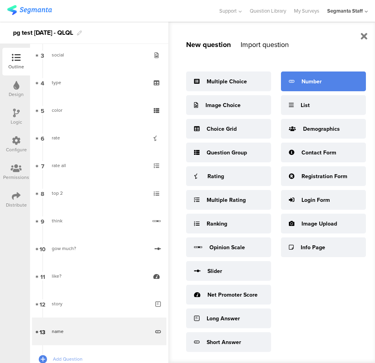
click at [317, 86] on div "Number" at bounding box center [323, 81] width 85 height 20
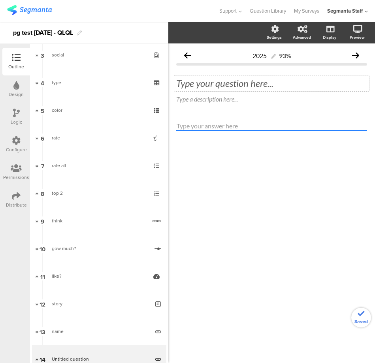
click at [195, 83] on div "Type your question here..." at bounding box center [271, 83] width 191 height 12
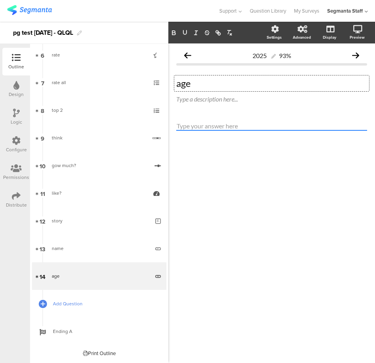
click at [60, 302] on span "Add Question" at bounding box center [103, 304] width 101 height 8
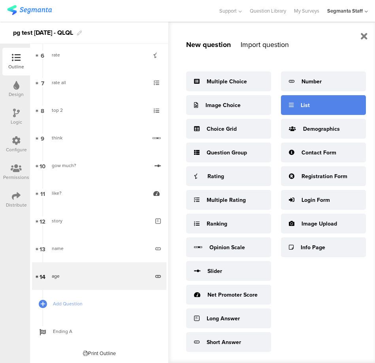
click at [312, 103] on div "List" at bounding box center [323, 105] width 85 height 20
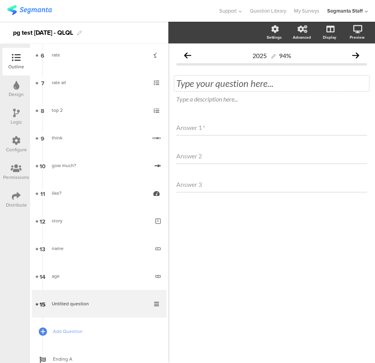
click at [197, 81] on div "Type your question here..." at bounding box center [271, 83] width 195 height 16
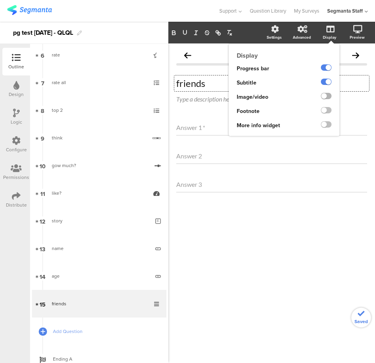
click at [327, 94] on label at bounding box center [326, 96] width 11 height 6
click at [0, 0] on input "checkbox" at bounding box center [0, 0] width 0 height 0
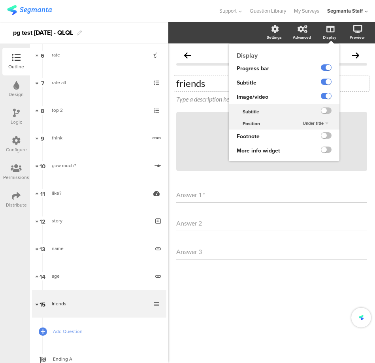
click at [328, 100] on ng-transclude at bounding box center [326, 96] width 11 height 9
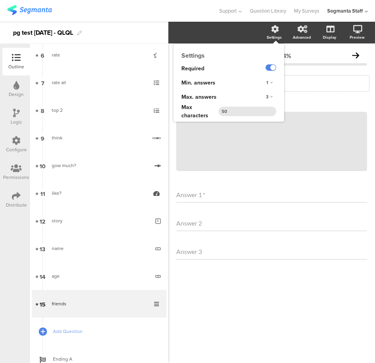
click at [271, 96] on div "3" at bounding box center [269, 96] width 13 height 9
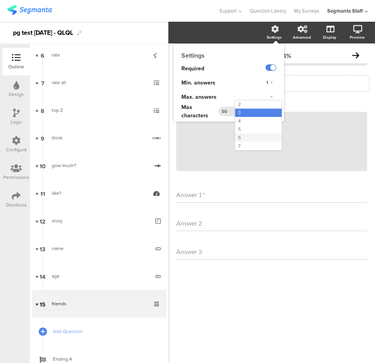
click at [257, 141] on div "6" at bounding box center [258, 137] width 47 height 8
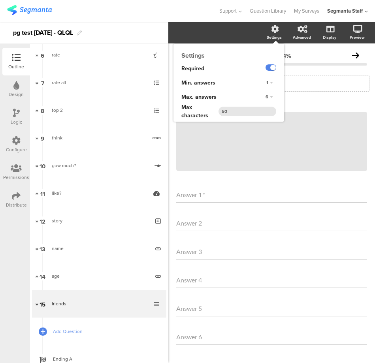
click at [173, 172] on div "2025 94% friends friends Type a description here... / Answer 1 *" at bounding box center [271, 216] width 207 height 346
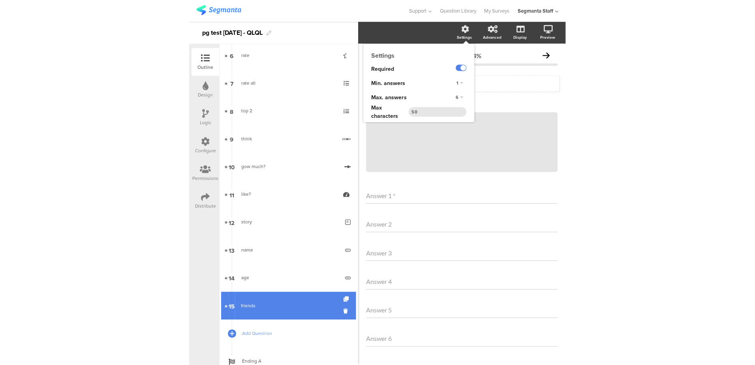
scroll to position [173, 0]
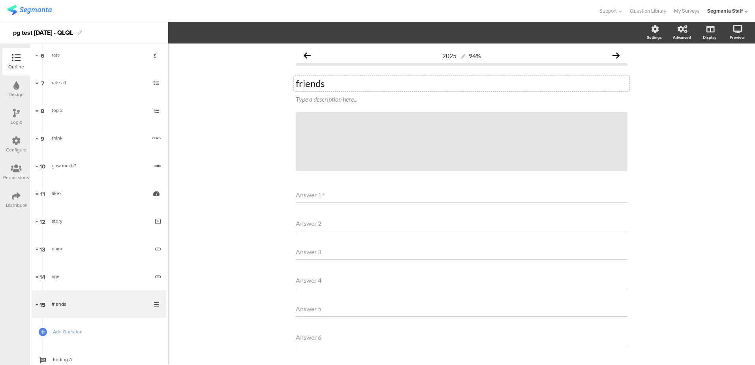
click at [17, 31] on div "pg test 12 aug 25 - QLQL" at bounding box center [43, 32] width 60 height 13
click at [127, 34] on div "app test 12 aug 25 - QLQL" at bounding box center [84, 33] width 168 height 22
click at [52, 329] on link "Add Question" at bounding box center [99, 332] width 134 height 28
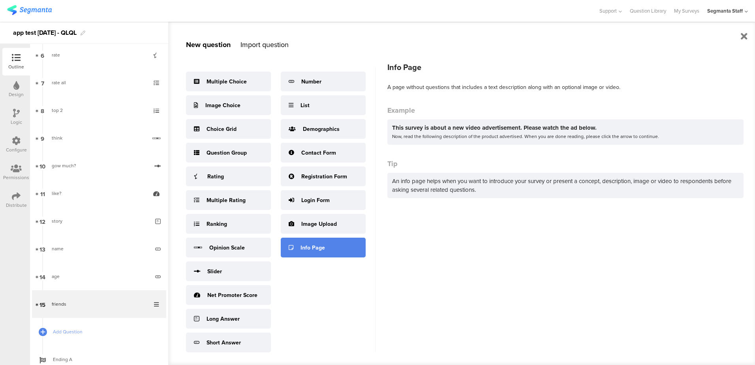
click at [313, 247] on div "Info Page" at bounding box center [313, 247] width 24 height 8
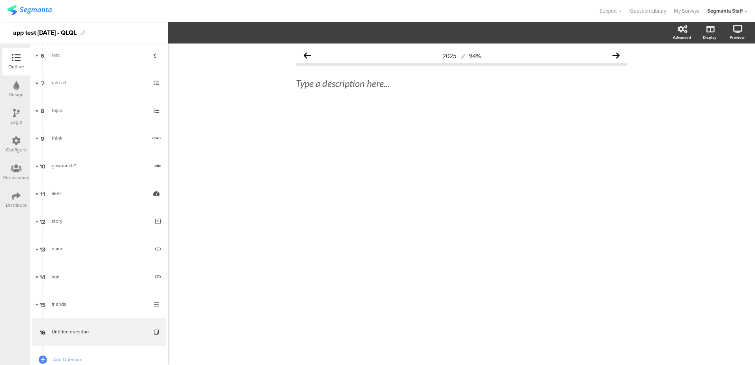
click at [354, 92] on div "Type a description here..." at bounding box center [462, 84] width 332 height 28
click at [358, 83] on div "Type a description here..." at bounding box center [462, 83] width 336 height 16
click at [74, 358] on span "Add Question" at bounding box center [103, 359] width 101 height 8
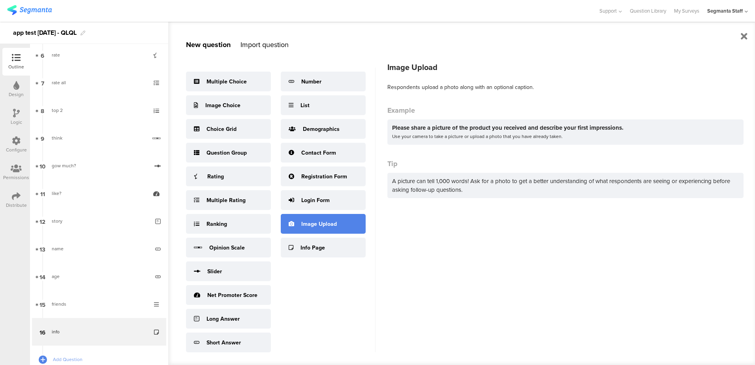
click at [301, 227] on div "Image Upload" at bounding box center [319, 224] width 36 height 8
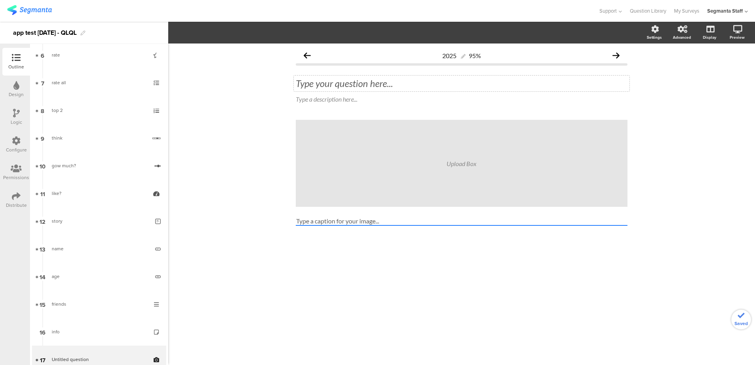
click at [369, 91] on div "Type your question here..." at bounding box center [462, 83] width 336 height 16
click at [371, 81] on p at bounding box center [462, 83] width 332 height 12
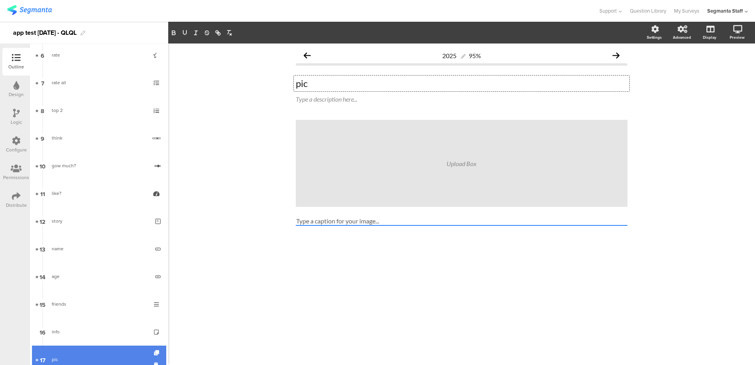
scroll to position [254, 0]
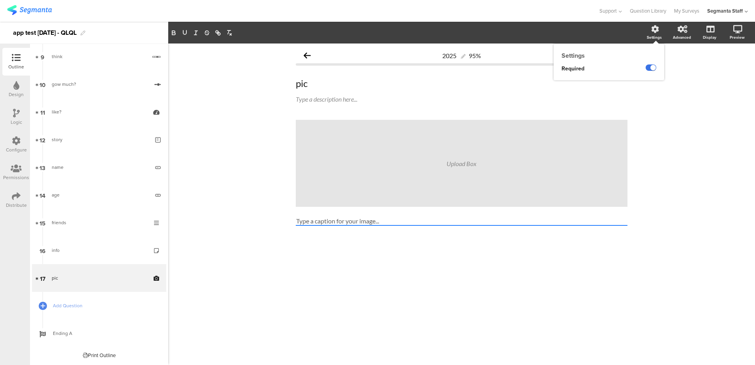
click at [646, 69] on label at bounding box center [651, 67] width 11 height 6
click at [0, 0] on input "checkbox" at bounding box center [0, 0] width 0 height 0
click at [62, 306] on span "Add Question" at bounding box center [103, 305] width 101 height 8
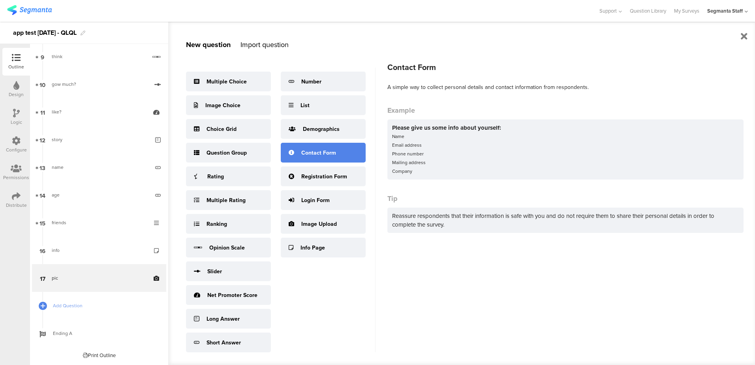
click at [330, 154] on div "Contact Form" at bounding box center [318, 152] width 35 height 8
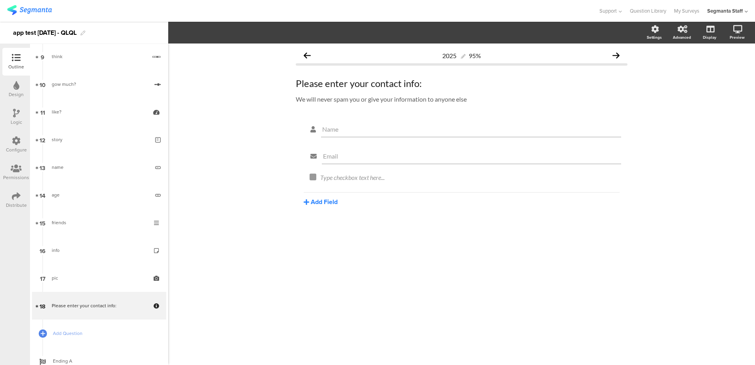
click at [328, 197] on button "Add Field" at bounding box center [321, 201] width 34 height 9
click at [346, 211] on button "Text" at bounding box center [344, 215] width 81 height 13
click at [318, 230] on button "Add Field" at bounding box center [321, 228] width 34 height 9
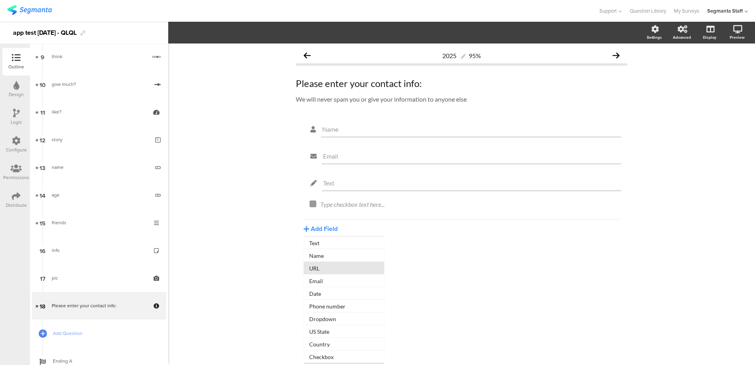
click at [327, 262] on button "URL" at bounding box center [344, 267] width 81 height 13
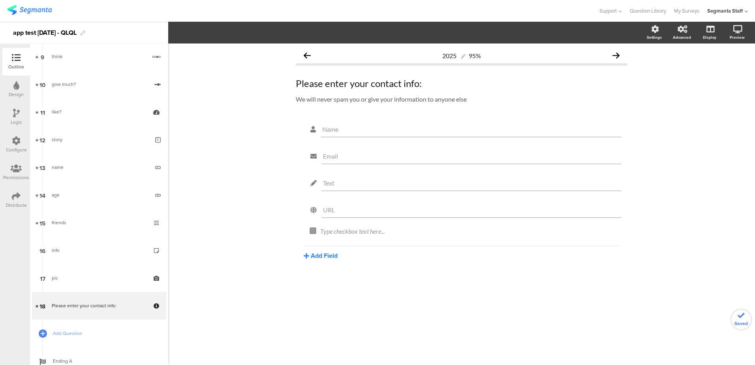
click at [327, 259] on button "Add Field" at bounding box center [321, 255] width 34 height 9
click at [323, 316] on button "Date" at bounding box center [344, 320] width 81 height 13
click at [322, 284] on button "Add Field" at bounding box center [321, 282] width 34 height 9
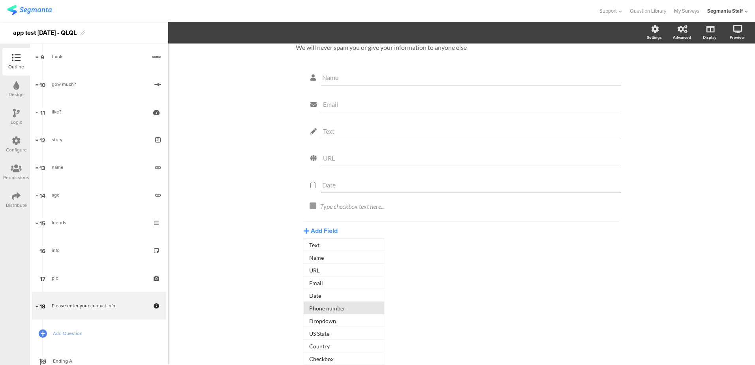
click at [319, 302] on button "Phone number" at bounding box center [344, 307] width 81 height 13
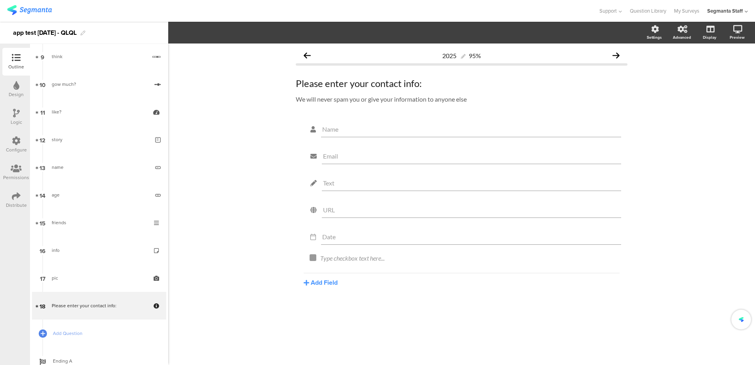
scroll to position [0, 0]
click at [318, 310] on button "Add Field" at bounding box center [321, 308] width 34 height 9
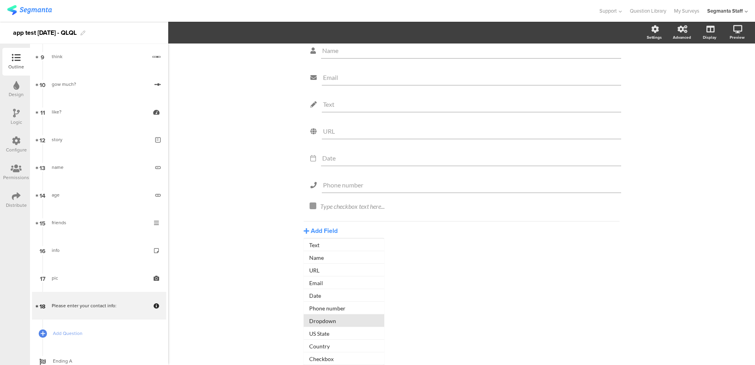
click at [323, 323] on button "Dropdown" at bounding box center [344, 320] width 81 height 13
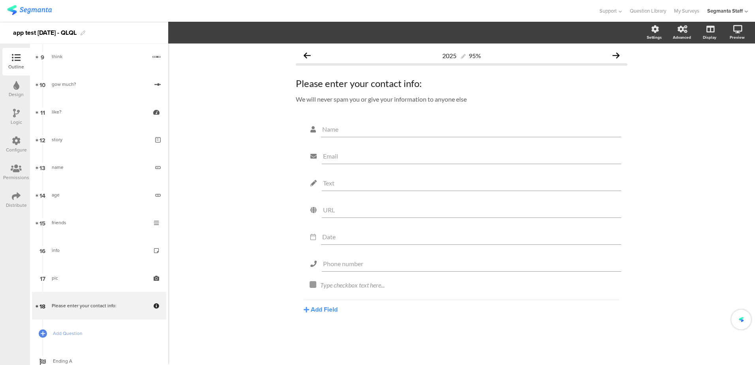
scroll to position [0, 0]
click at [323, 337] on button "Add Field" at bounding box center [321, 335] width 34 height 9
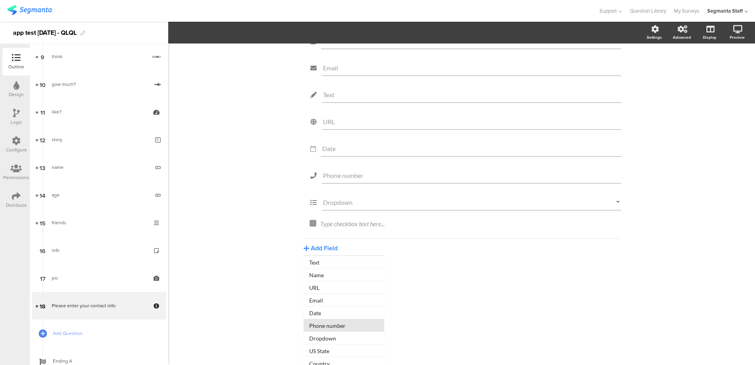
scroll to position [19, 0]
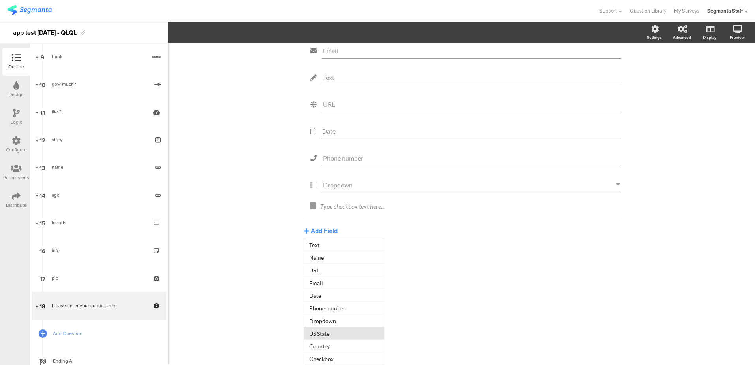
click at [335, 334] on button "US State" at bounding box center [344, 333] width 81 height 13
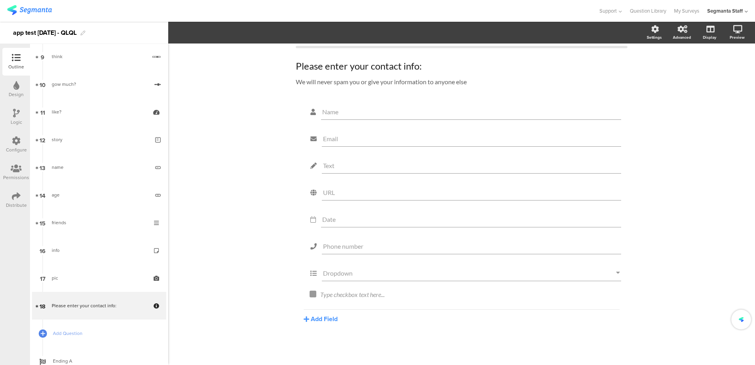
scroll to position [0, 0]
click at [319, 344] on button "Add Field" at bounding box center [321, 343] width 34 height 9
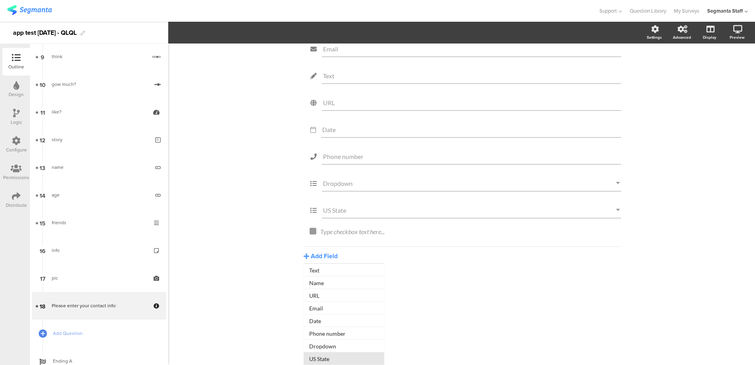
scroll to position [46, 0]
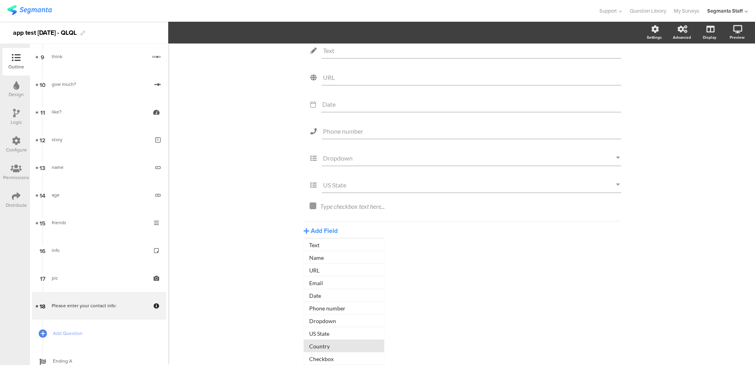
click at [332, 347] on button "Country" at bounding box center [344, 345] width 81 height 13
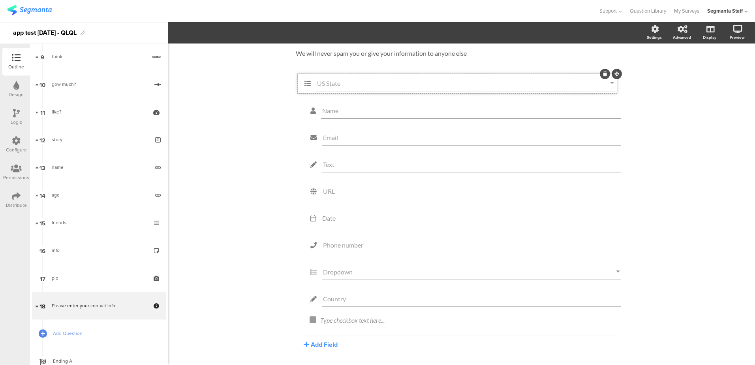
drag, startPoint x: 618, startPoint y: 237, endPoint x: 613, endPoint y: 74, distance: 162.4
click at [646, 68] on label at bounding box center [651, 67] width 11 height 6
click at [0, 0] on input "checkbox" at bounding box center [0, 0] width 0 height 0
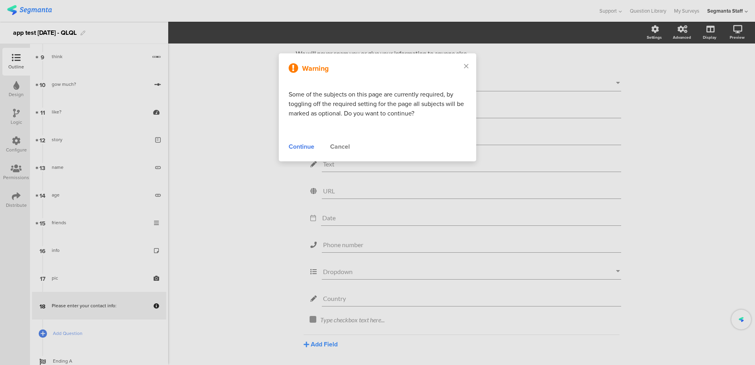
drag, startPoint x: 302, startPoint y: 150, endPoint x: 298, endPoint y: 156, distance: 6.9
click at [300, 154] on div "Warning Some of the subjects on this page are currently required, by toggling o…" at bounding box center [377, 107] width 197 height 108
click at [298, 147] on div "Continue" at bounding box center [302, 146] width 26 height 9
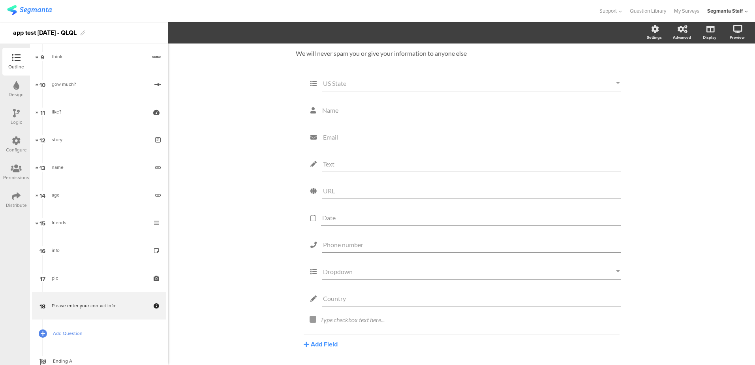
click at [69, 329] on span "Add Question" at bounding box center [103, 333] width 101 height 8
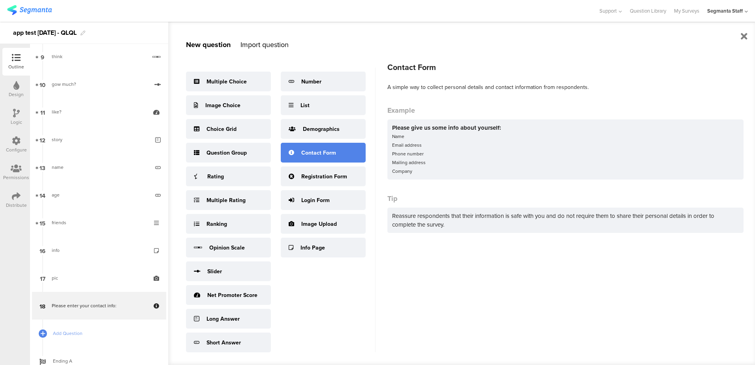
click at [323, 154] on div "Contact Form" at bounding box center [318, 152] width 35 height 8
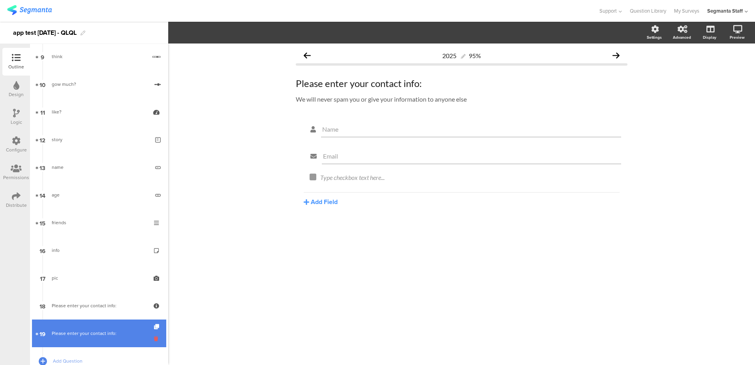
click at [154, 339] on icon at bounding box center [157, 338] width 7 height 8
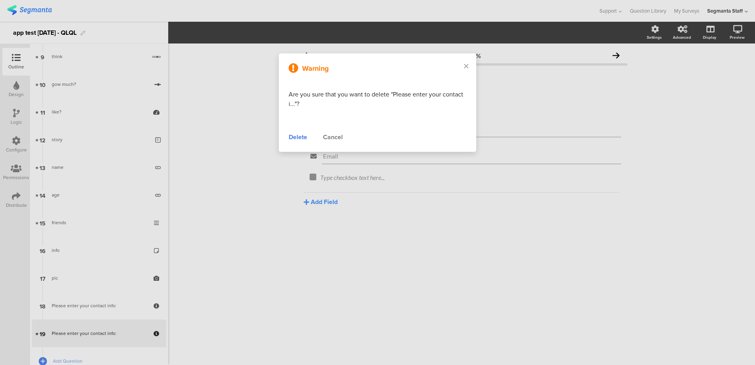
click at [296, 139] on div "Delete" at bounding box center [298, 136] width 19 height 9
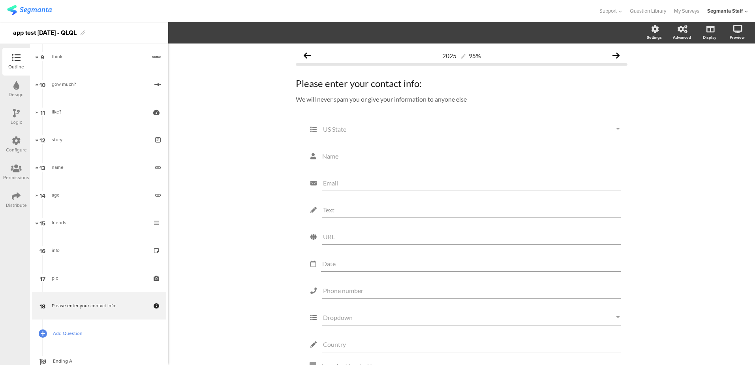
click at [79, 331] on span "Add Question" at bounding box center [103, 333] width 101 height 8
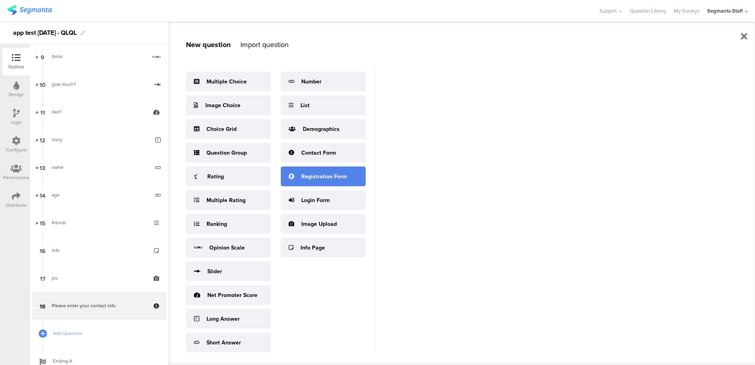
click at [338, 180] on div "Registration Form" at bounding box center [323, 176] width 85 height 20
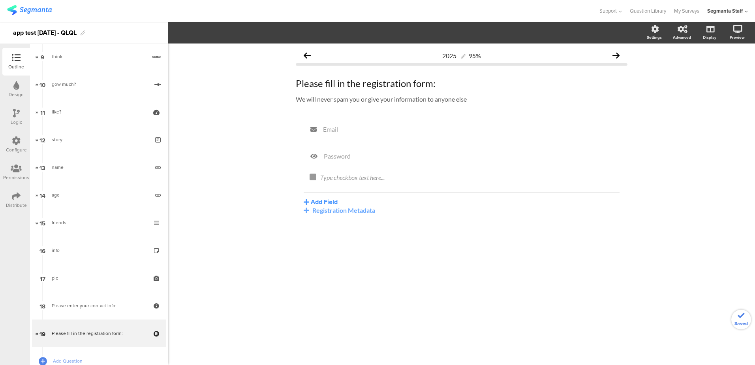
scroll to position [309, 0]
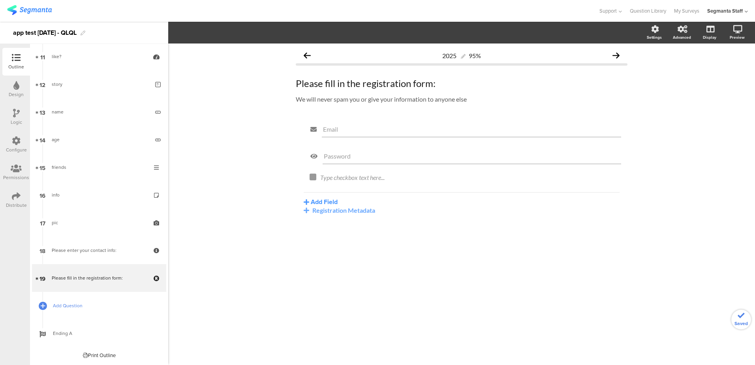
click at [67, 311] on link "Add Question" at bounding box center [99, 305] width 134 height 28
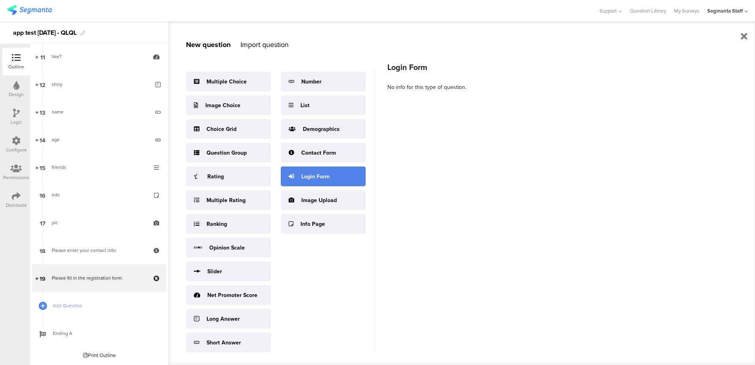
click at [324, 175] on div "Login Form" at bounding box center [315, 176] width 28 height 8
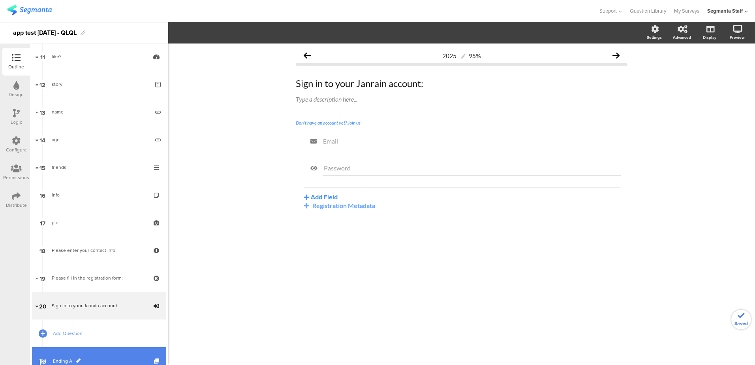
scroll to position [337, 0]
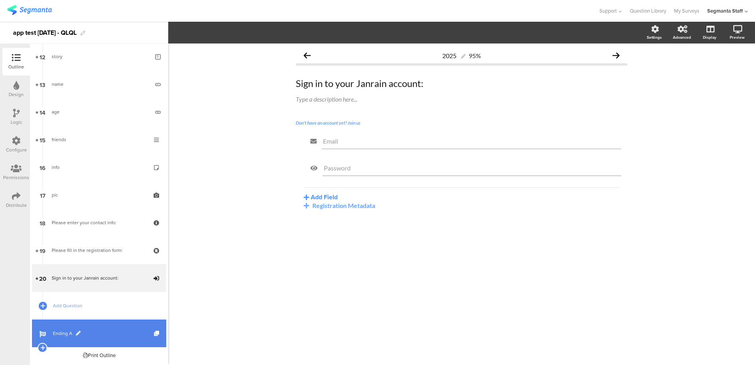
click at [64, 330] on span "Ending A" at bounding box center [103, 333] width 101 height 8
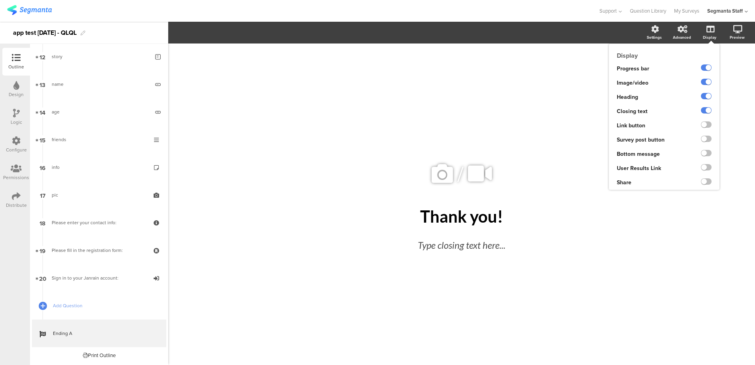
click at [707, 121] on ng-transclude at bounding box center [706, 125] width 11 height 9
click at [707, 129] on ng-transclude at bounding box center [706, 125] width 11 height 9
click at [708, 126] on label at bounding box center [706, 124] width 11 height 6
click at [0, 0] on input "checkbox" at bounding box center [0, 0] width 0 height 0
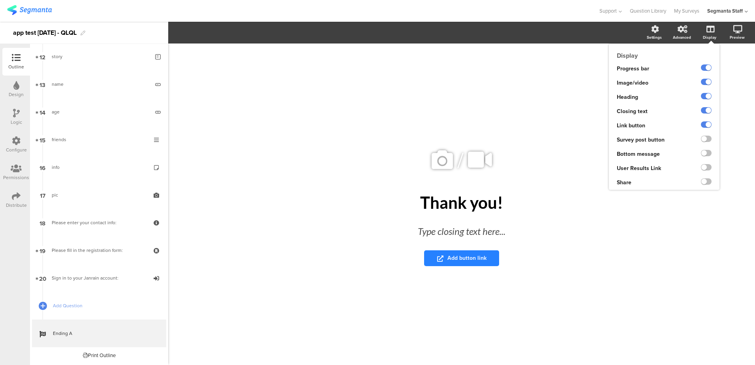
click at [708, 142] on ng-transclude at bounding box center [706, 139] width 11 height 9
click at [709, 139] on label at bounding box center [706, 138] width 11 height 6
click at [0, 0] on input "checkbox" at bounding box center [0, 0] width 0 height 0
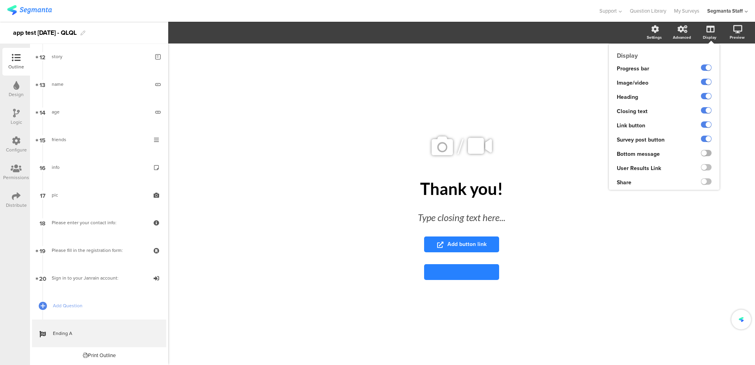
click at [709, 151] on label at bounding box center [706, 153] width 11 height 6
click at [0, 0] on input "checkbox" at bounding box center [0, 0] width 0 height 0
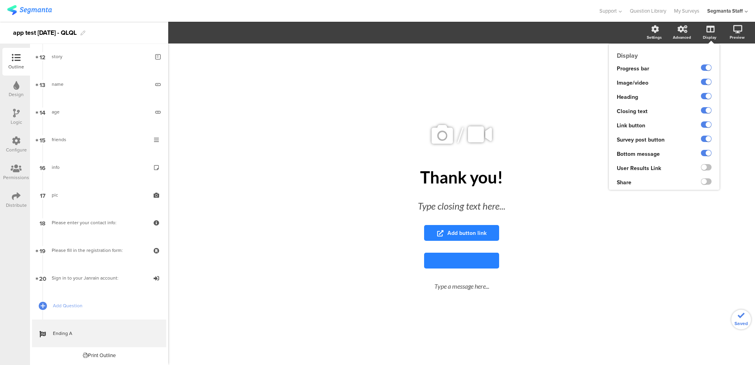
drag, startPoint x: 708, startPoint y: 165, endPoint x: 707, endPoint y: 171, distance: 6.8
click at [708, 165] on label at bounding box center [706, 167] width 11 height 6
click at [0, 0] on input "checkbox" at bounding box center [0, 0] width 0 height 0
click at [706, 182] on label at bounding box center [706, 181] width 11 height 6
click at [0, 0] on input "checkbox" at bounding box center [0, 0] width 0 height 0
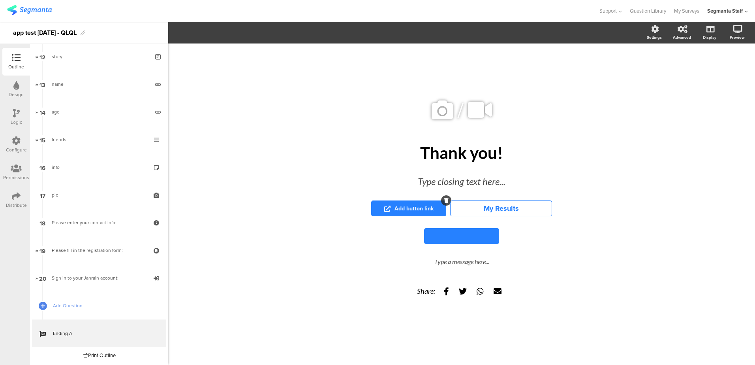
click at [421, 207] on span "Add button link" at bounding box center [408, 208] width 49 height 8
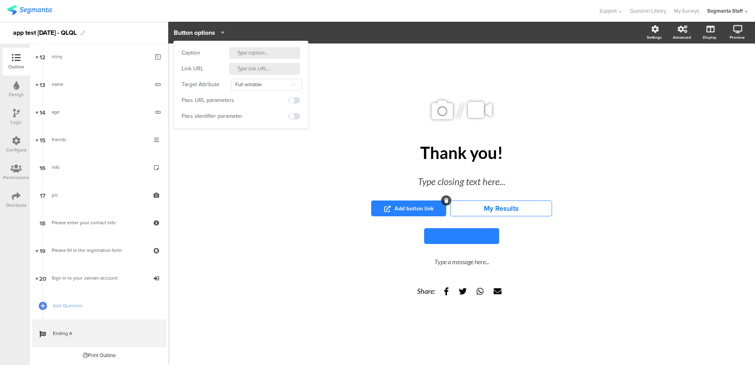
click at [254, 69] on input "text" at bounding box center [264, 69] width 71 height 12
paste input "https://cdn.pixabay.com/photo/2025/07/21/04/09/bee-9725281_1280.jpg"
type input "https://cdn.pixabay.com/photo/2025/07/21/04/09/bee-9725281_1280.jpg"
click at [260, 51] on input "text" at bounding box center [264, 53] width 71 height 12
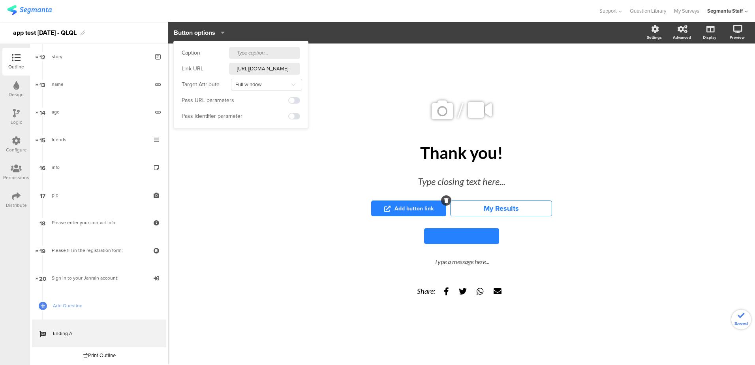
scroll to position [0, 0]
type input "buy"
click at [455, 230] on button at bounding box center [461, 236] width 75 height 16
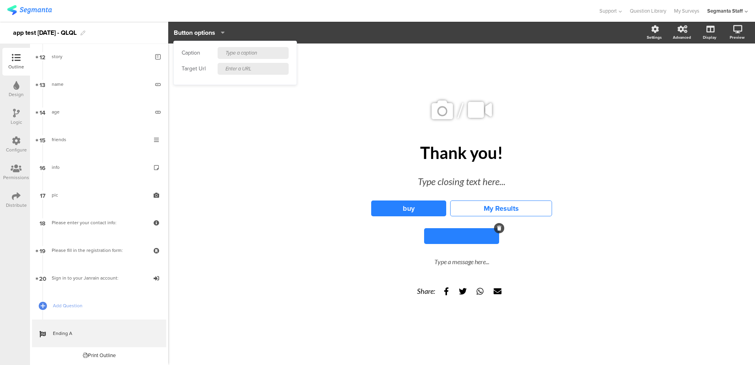
click at [242, 70] on input "text" at bounding box center [253, 69] width 71 height 12
paste input "https://cdn.pixabay.com/photo/2025/07/21/04/09/bee-9725281_1280.jpg"
type input "https://cdn.pixabay.com/photo/2025/07/21/04/09/bee-9725281_1280.jpg"
click at [246, 42] on div "Caption Target Url https://cdn.pixabay.com/photo/2025/07/21/04/09/bee-9725281_1…" at bounding box center [235, 62] width 123 height 43
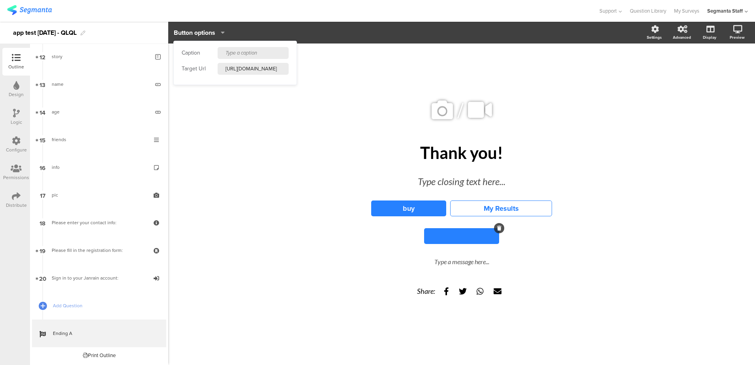
scroll to position [0, 0]
click at [245, 51] on input "text" at bounding box center [253, 53] width 71 height 12
type input "visit"
click at [449, 256] on div "Type a message here..." at bounding box center [462, 262] width 296 height 13
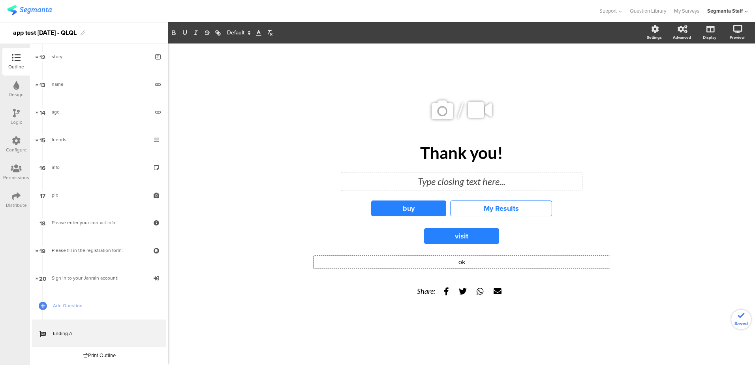
click at [454, 182] on div "Type closing text here..." at bounding box center [461, 181] width 241 height 18
click at [642, 164] on div "/ Thank you! Thank you! test test test buy My Results visit ok ok Share:" at bounding box center [461, 203] width 587 height 321
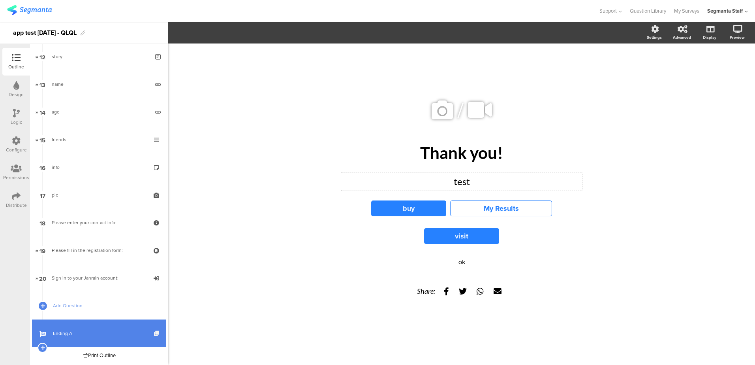
click at [154, 332] on icon at bounding box center [157, 333] width 7 height 5
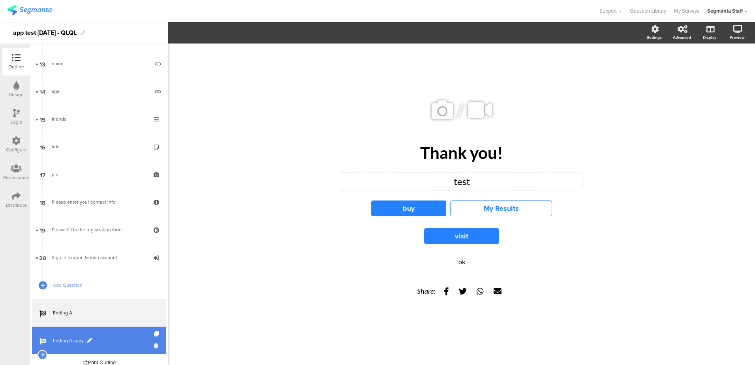
scroll to position [363, 0]
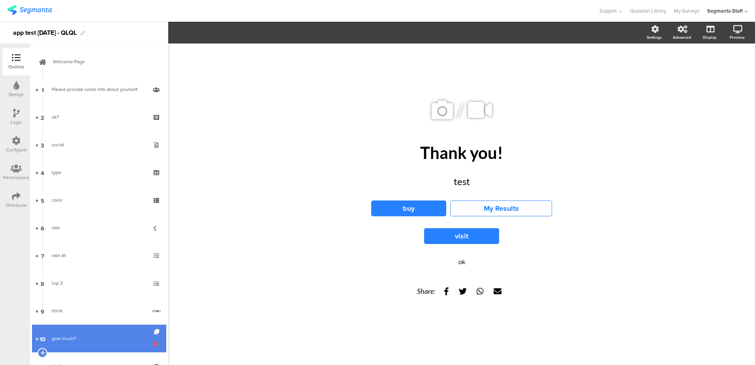
click at [154, 345] on icon at bounding box center [157, 344] width 7 height 8
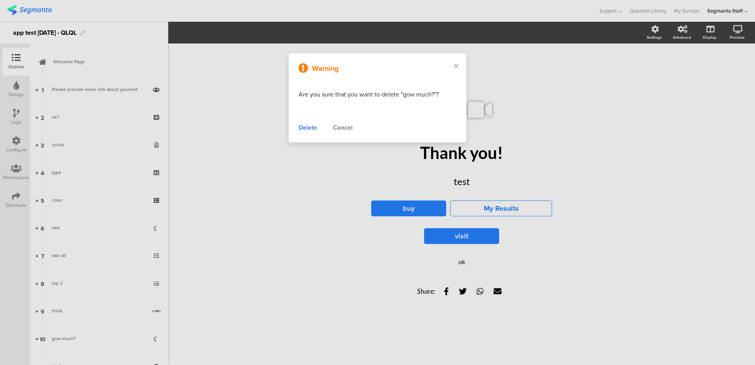
click at [311, 134] on div "Warning Are you sure that you want to delete "gow much?"? Delete Cancel" at bounding box center [378, 97] width 178 height 89
click at [310, 131] on div "Delete" at bounding box center [308, 127] width 19 height 9
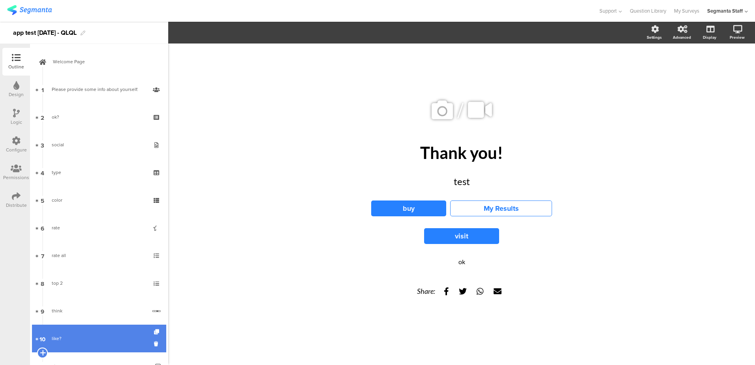
click at [42, 351] on icon at bounding box center [42, 352] width 5 height 7
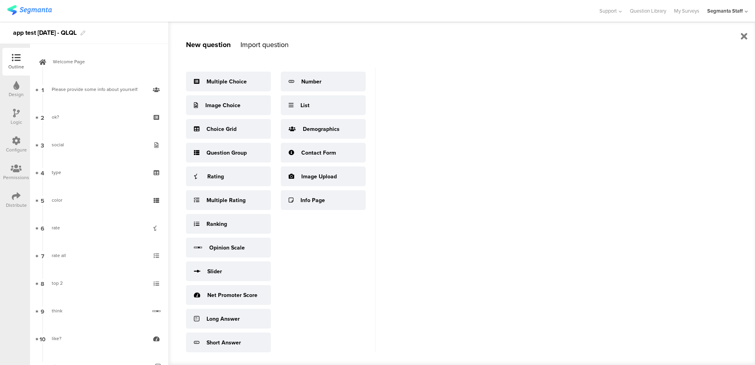
scroll to position [133, 0]
click at [324, 260] on div "Multiple Choice Image Choice Choice Grid Question Group Rating Multiple Rating …" at bounding box center [281, 210] width 190 height 284
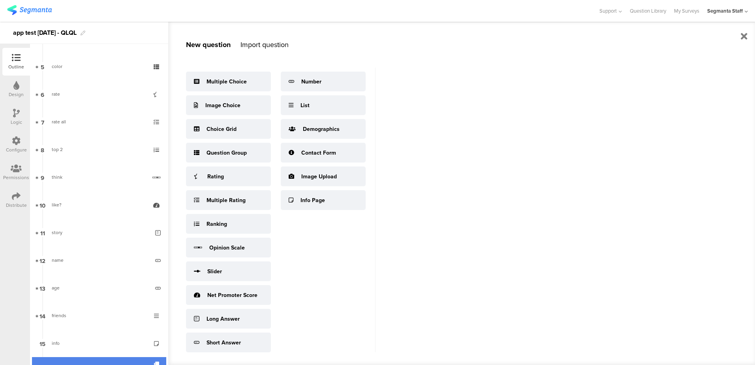
scroll to position [330, 0]
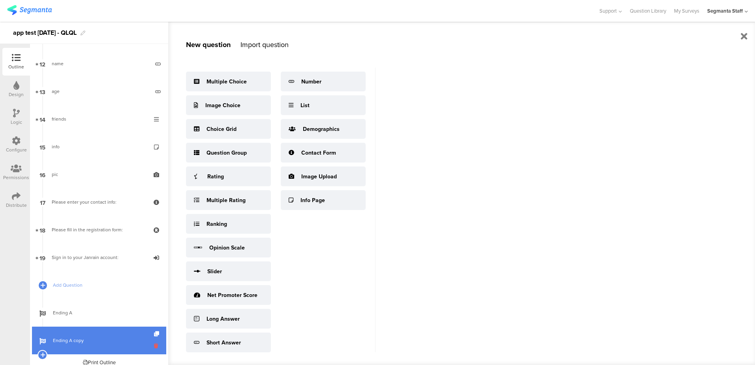
click at [154, 345] on icon at bounding box center [157, 346] width 7 height 8
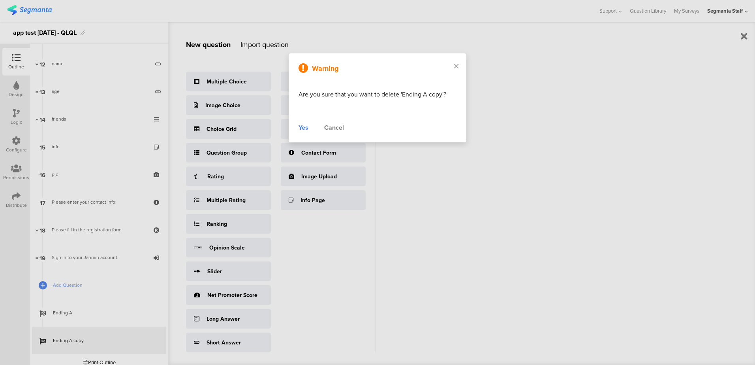
click at [301, 128] on div "Yes" at bounding box center [304, 127] width 10 height 9
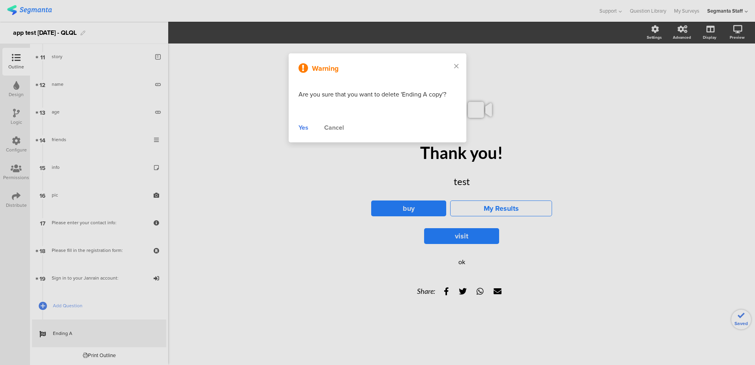
scroll to position [309, 0]
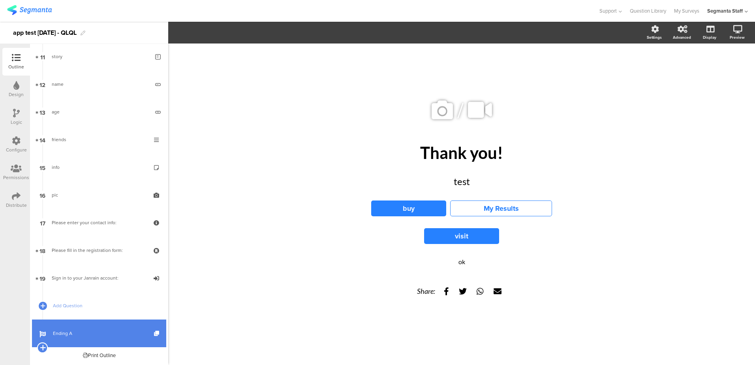
click at [43, 348] on icon at bounding box center [42, 347] width 5 height 7
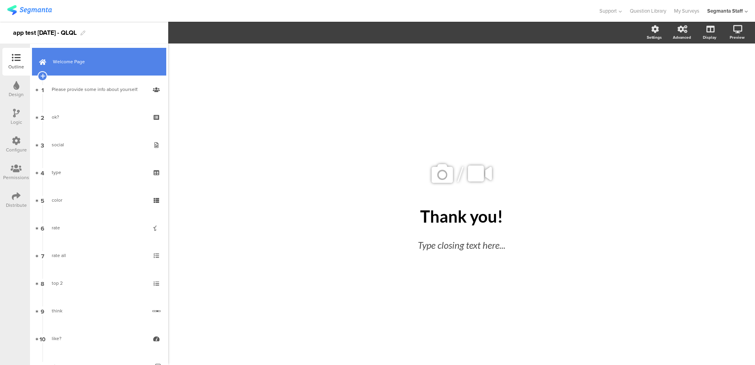
click at [83, 71] on link "Welcome Page" at bounding box center [99, 62] width 134 height 28
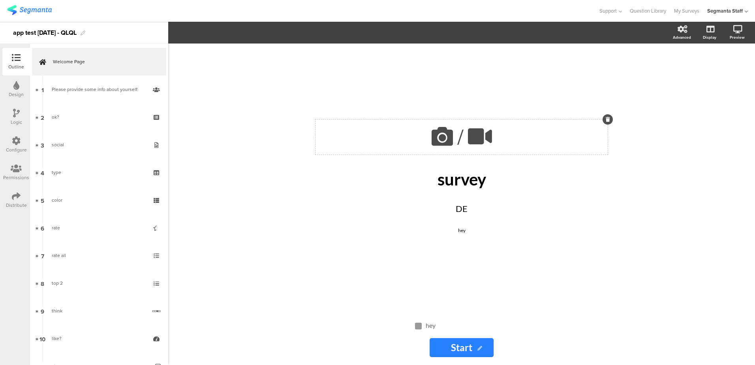
click at [432, 141] on icon at bounding box center [442, 136] width 27 height 27
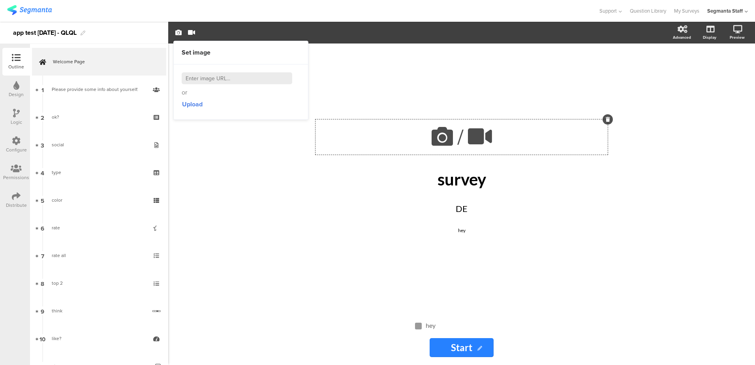
click at [268, 86] on div "or Upload" at bounding box center [241, 91] width 118 height 39
click at [258, 76] on input at bounding box center [237, 78] width 111 height 12
paste input "https://cdn.pixabay.com/photo/2025/07/21/04/09/bee-9725281_1280.jpg"
type input "https://cdn.pixabay.com/photo/2025/07/21/04/09/bee-9725281_1280.jpg"
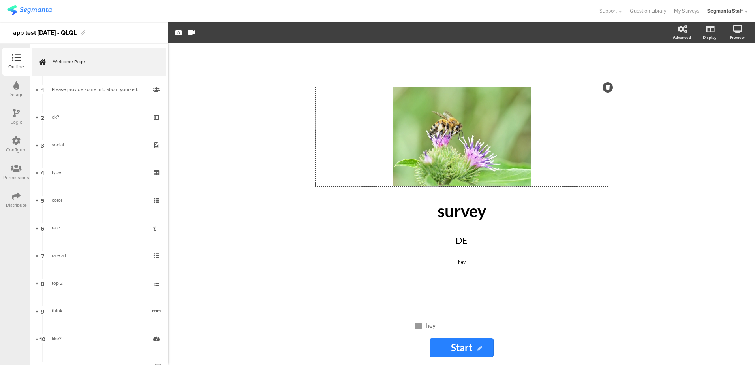
click at [5, 86] on div "Design" at bounding box center [16, 89] width 28 height 28
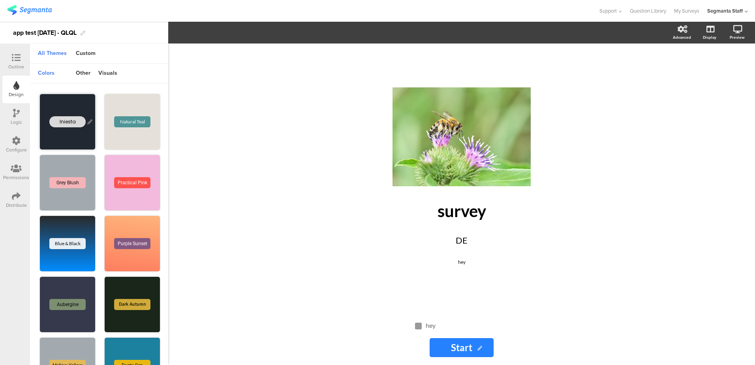
click at [53, 103] on div "Iniesta" at bounding box center [67, 121] width 55 height 55
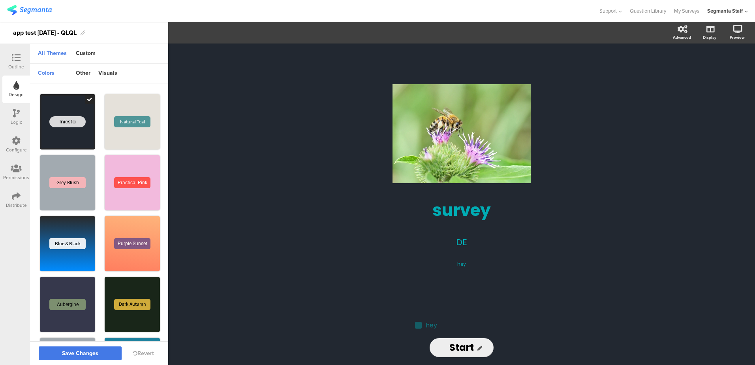
click at [69, 353] on span "Save Changes" at bounding box center [80, 353] width 36 height 0
click at [79, 51] on div "Custom" at bounding box center [86, 53] width 28 height 13
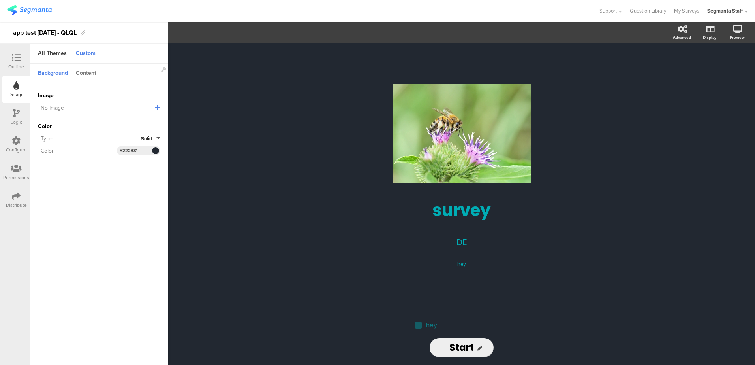
click at [92, 70] on div "Content" at bounding box center [86, 73] width 28 height 13
click at [55, 70] on div "Background" at bounding box center [53, 73] width 38 height 13
click at [165, 108] on div "Image No Image Invalid URL or Upload File Color Type Solid Color #222831 Clear …" at bounding box center [99, 123] width 138 height 80
click at [156, 106] on icon at bounding box center [158, 107] width 6 height 6
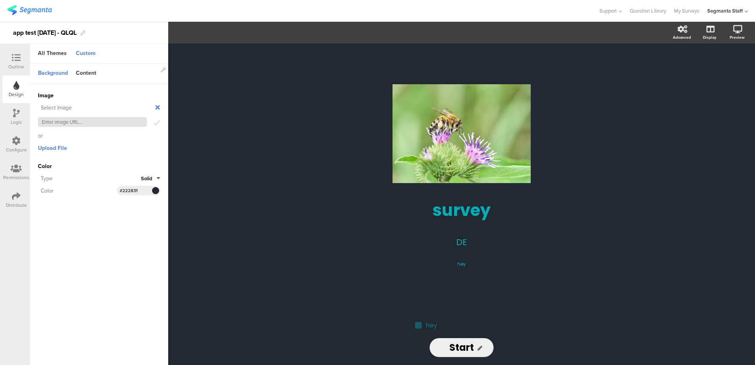
click at [123, 122] on input "text" at bounding box center [92, 122] width 109 height 10
paste input "https://cdn.pixabay.com/photo/2025/07/21/04/09/bee-9725281_1280.jpg"
type input "https://cdn.pixabay.com/photo/2025/07/21/04/09/bee-9725281_1280.jpg"
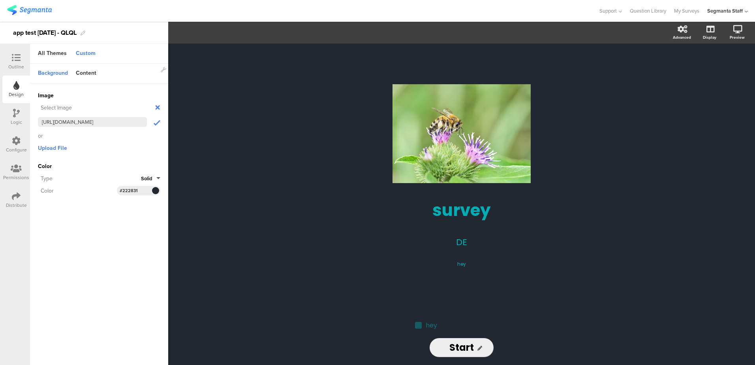
click at [158, 121] on icon "submit" at bounding box center [157, 123] width 7 height 8
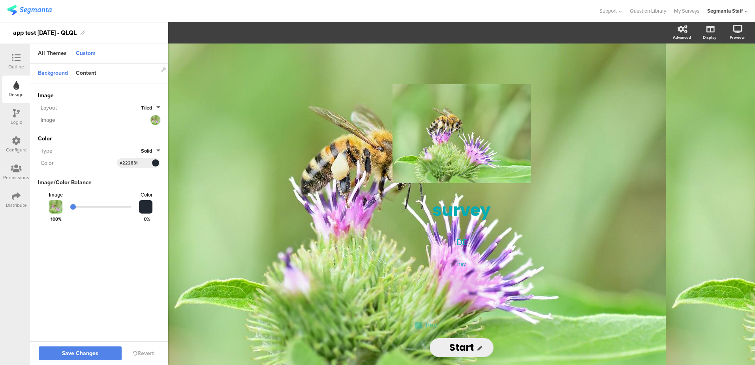
click at [154, 146] on div "Type Solid" at bounding box center [99, 150] width 122 height 9
click at [152, 150] on span "Solid" at bounding box center [146, 151] width 11 height 8
click at [142, 184] on button "Gradient" at bounding box center [130, 185] width 59 height 17
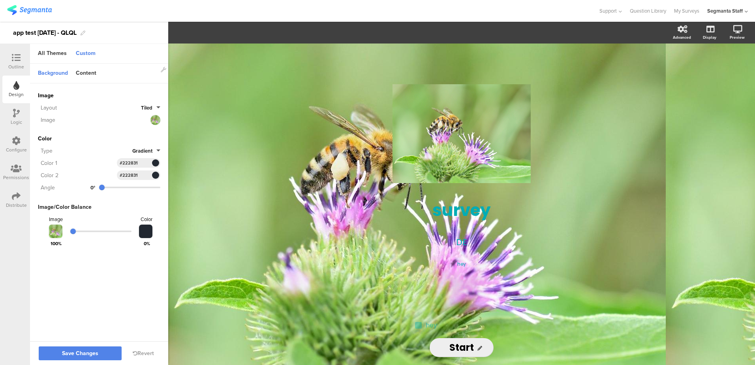
click at [154, 162] on span at bounding box center [155, 162] width 9 height 5
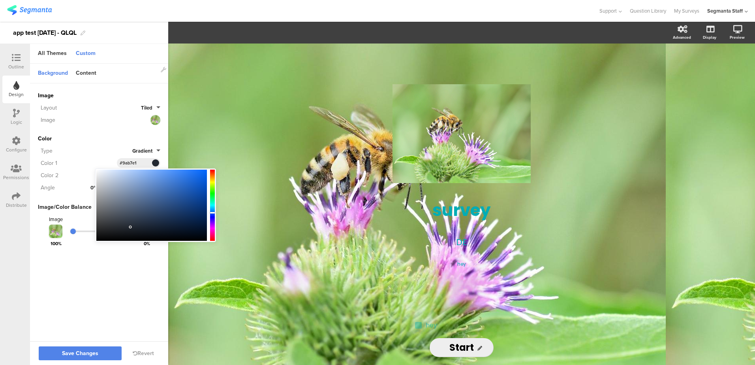
type input "#9bb9e3"
drag, startPoint x: 147, startPoint y: 180, endPoint x: 131, endPoint y: 177, distance: 16.1
click at [131, 177] on div at bounding box center [151, 204] width 111 height 71
click at [101, 143] on div "Color Type Gradient Color 1 #9bb9e3 Color 2 #222831 Clear OK #222831 Angle 0°" at bounding box center [99, 163] width 122 height 58
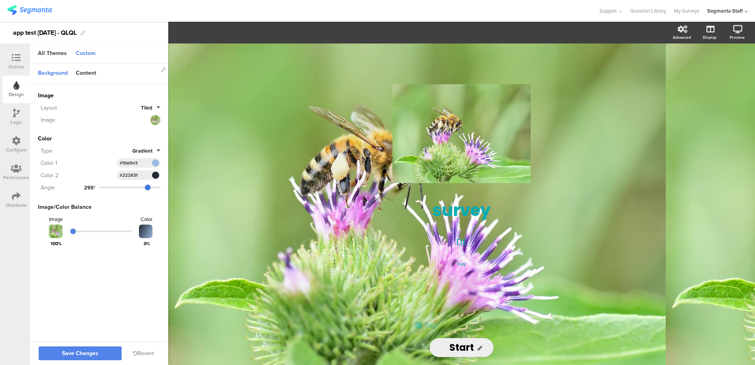
type input "298"
click at [148, 186] on input "range" at bounding box center [129, 187] width 61 height 2
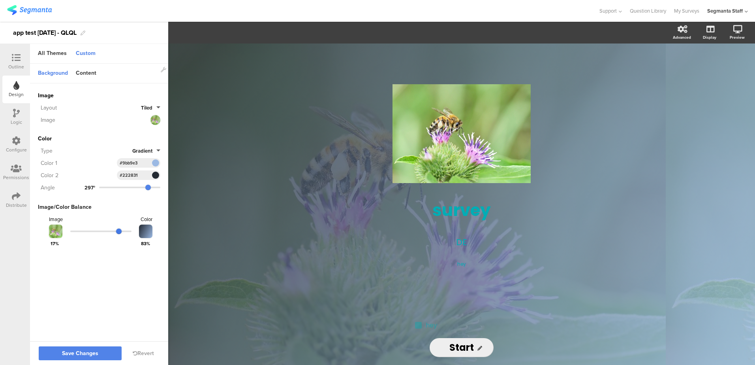
click at [119, 230] on input "range" at bounding box center [100, 231] width 61 height 2
click at [75, 359] on button "Save Changes" at bounding box center [80, 353] width 83 height 14
click at [53, 52] on div "All Themes" at bounding box center [52, 53] width 37 height 13
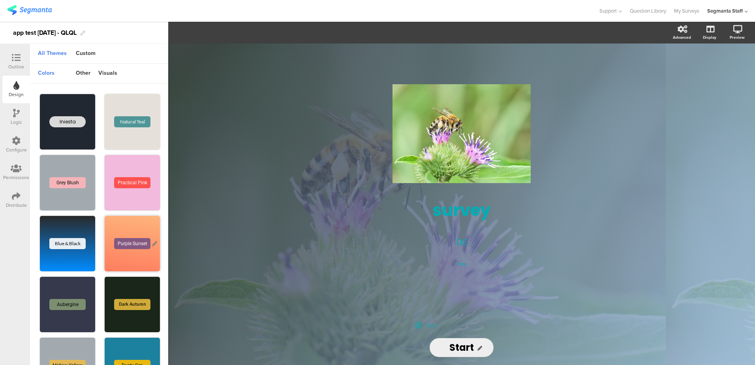
click at [116, 241] on div "Purple Sunset" at bounding box center [132, 243] width 36 height 11
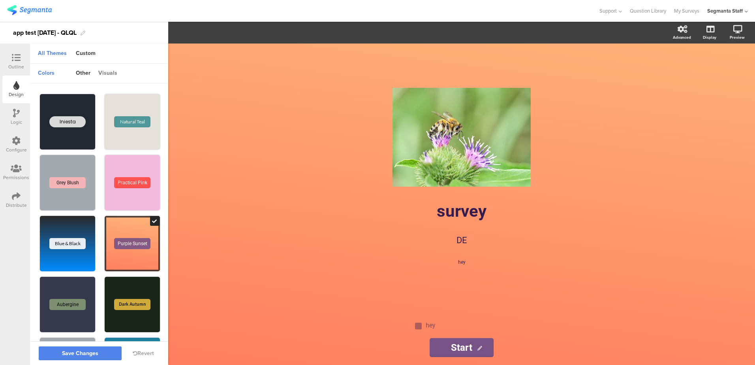
click at [113, 76] on div "visuals" at bounding box center [107, 73] width 27 height 13
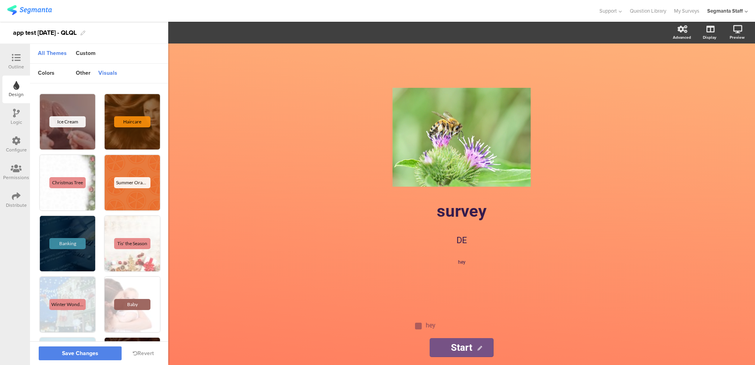
click at [110, 72] on div "visuals" at bounding box center [107, 73] width 27 height 13
click at [123, 117] on div "Haircare" at bounding box center [132, 121] width 36 height 11
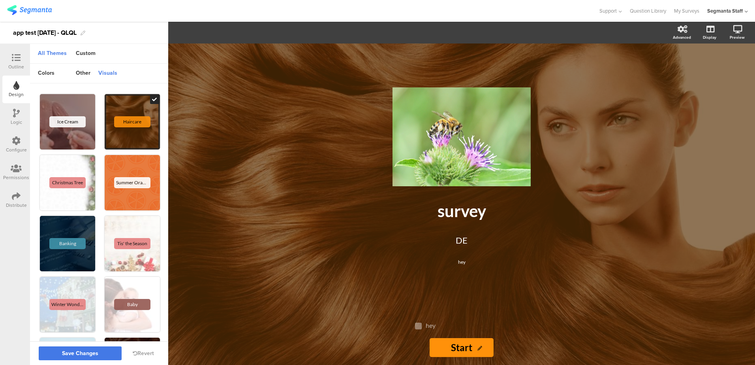
click at [87, 359] on button "Save Changes" at bounding box center [80, 353] width 83 height 14
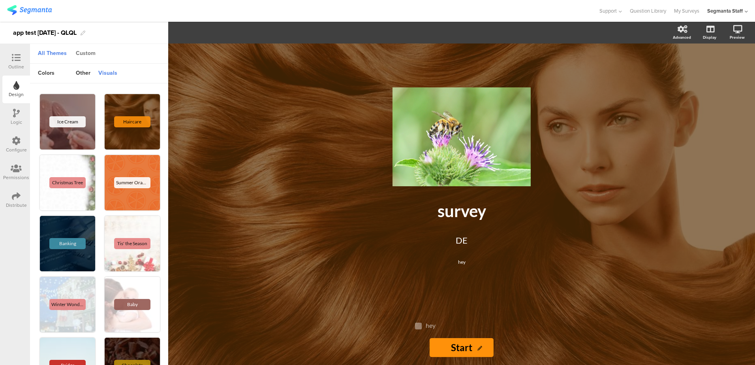
click at [87, 51] on div "Custom" at bounding box center [86, 53] width 28 height 13
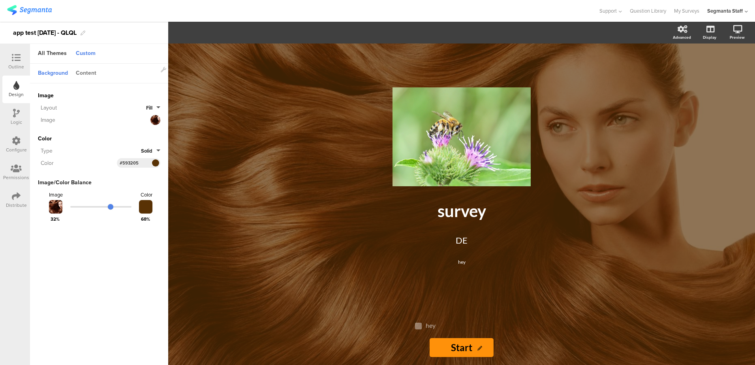
click at [87, 70] on div "Content" at bounding box center [86, 73] width 28 height 13
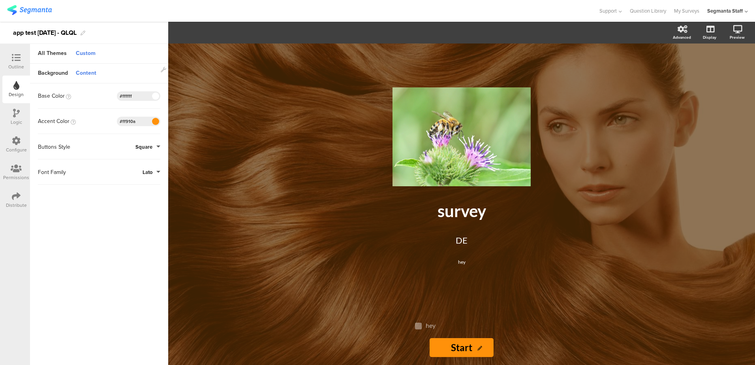
click at [156, 126] on div "Accent Color #FF910A Clear OK #ff910a" at bounding box center [99, 121] width 122 height 25
click at [155, 124] on span at bounding box center [155, 121] width 6 height 6
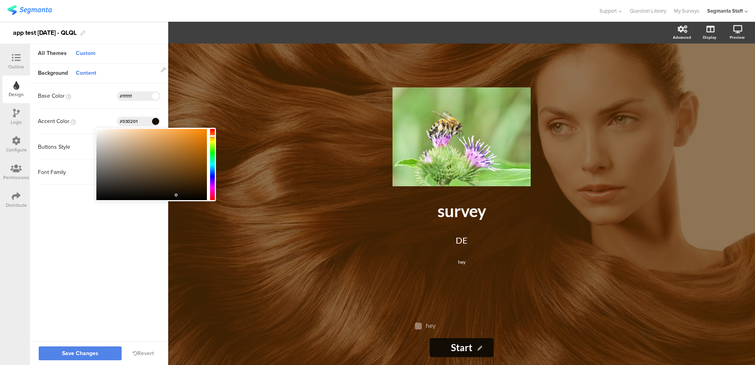
type input "#000000"
drag, startPoint x: 156, startPoint y: 159, endPoint x: 185, endPoint y: 209, distance: 58.0
click at [184, 205] on body "You are using an unsupported version of Internet Explorer. Unsupported browsers…" at bounding box center [377, 182] width 755 height 365
click at [141, 234] on sg-customize-design "Background Content Image Invalid URL or Upload File Layout Fill Image Color Typ…" at bounding box center [99, 203] width 138 height 278
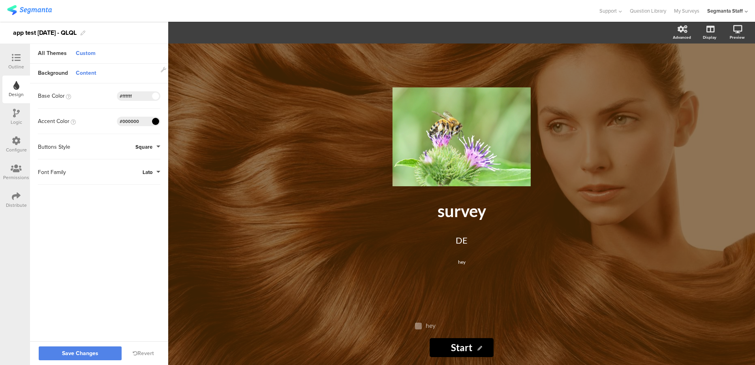
click at [146, 173] on span "Lato" at bounding box center [148, 172] width 10 height 8
click at [133, 151] on span "Open Sans" at bounding box center [117, 148] width 32 height 9
click at [143, 146] on span "Square" at bounding box center [143, 147] width 17 height 8
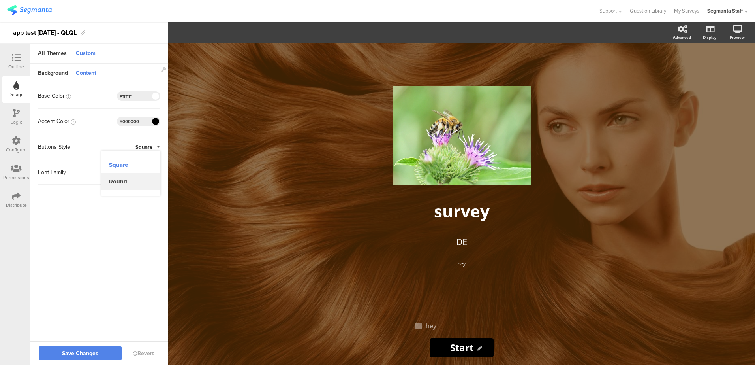
click at [133, 177] on button "Round" at bounding box center [130, 181] width 59 height 17
click at [77, 357] on button "Save Changes" at bounding box center [80, 353] width 83 height 14
click at [13, 120] on div "Logic" at bounding box center [16, 121] width 11 height 7
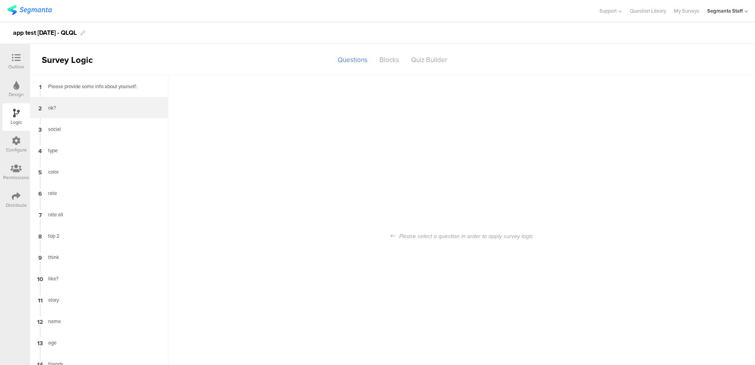
click at [49, 108] on div "ok?" at bounding box center [92, 108] width 99 height 8
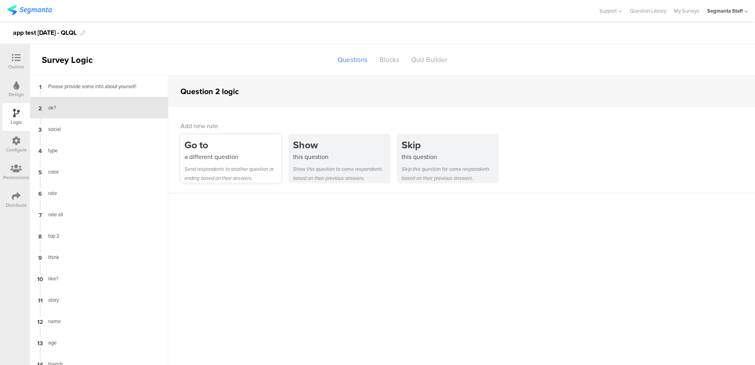
click at [244, 153] on div "a different question" at bounding box center [232, 156] width 97 height 9
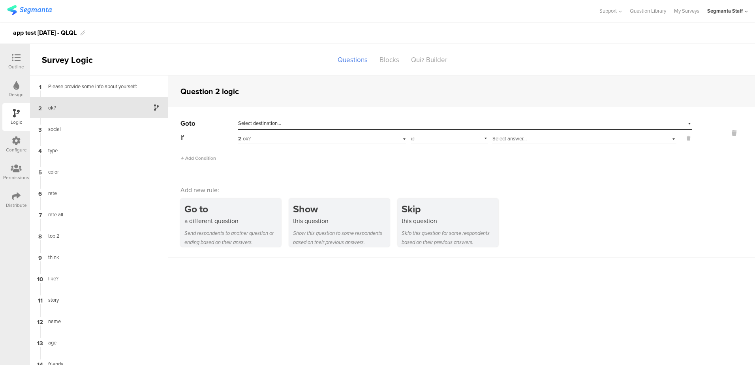
click at [321, 122] on div "Select destination..." at bounding box center [428, 123] width 381 height 7
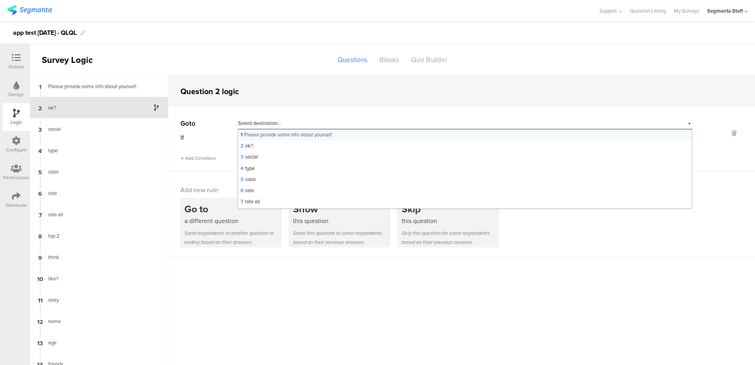
scroll to position [158, 0]
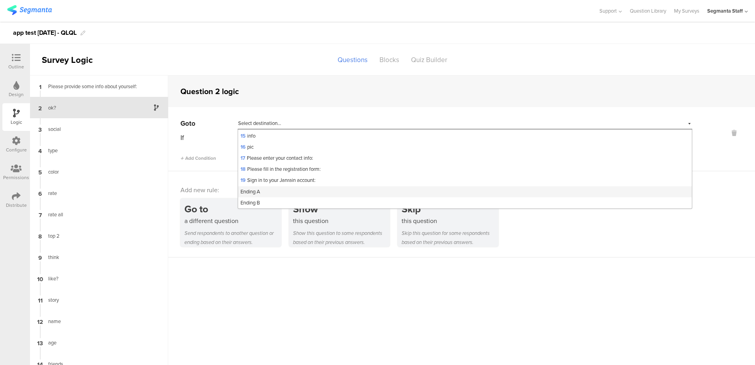
click at [298, 195] on div "Ending A" at bounding box center [465, 191] width 454 height 11
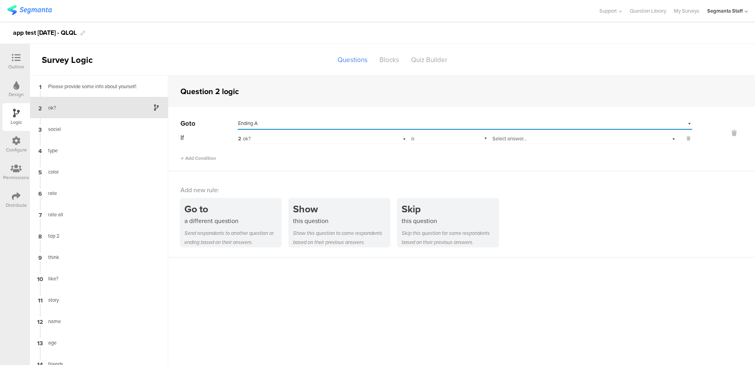
click at [523, 140] on span "Select answer..." at bounding box center [509, 139] width 34 height 8
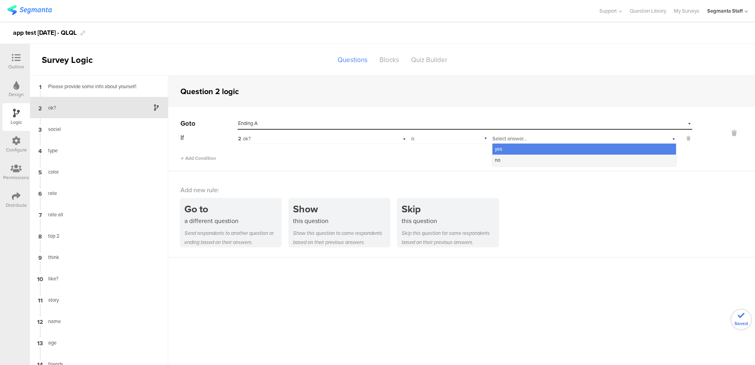
click at [512, 156] on div "no" at bounding box center [584, 159] width 184 height 11
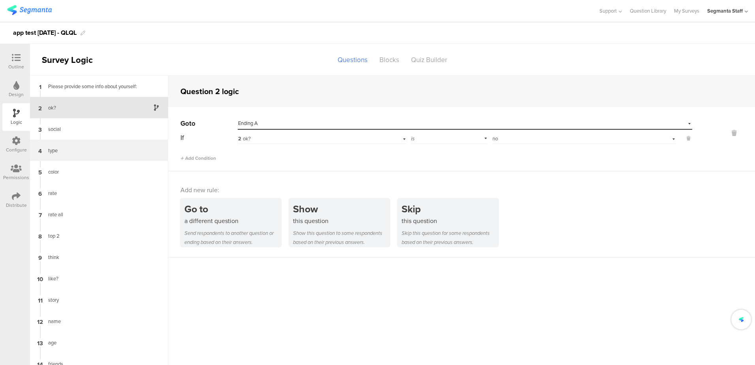
click at [86, 155] on div "4 type" at bounding box center [99, 149] width 138 height 21
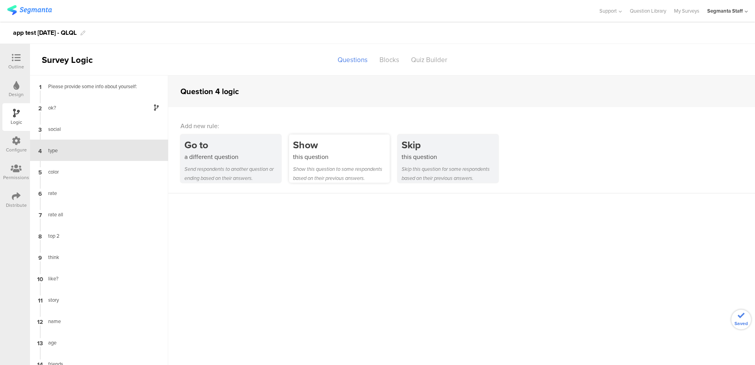
click at [338, 176] on div "Show this question to some respondents based on their previous answers." at bounding box center [341, 173] width 97 height 18
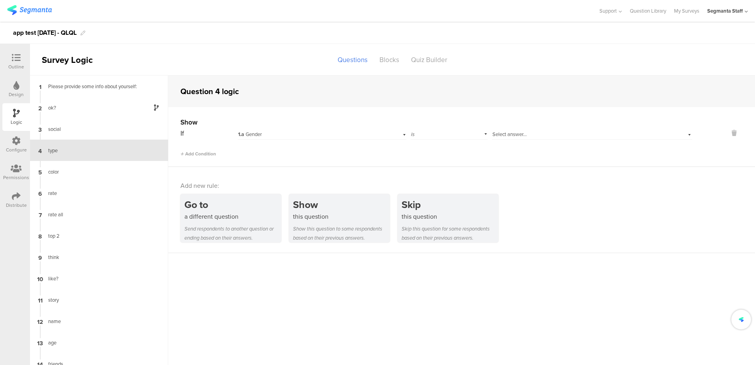
click at [356, 162] on div "Show If 1.a Gender is Select answer... Add Condition" at bounding box center [461, 137] width 587 height 60
click at [297, 132] on div "1.a Gender" at bounding box center [309, 134] width 143 height 7
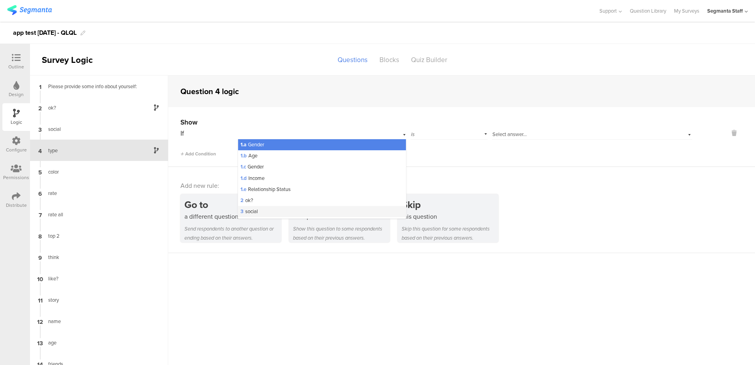
click at [251, 210] on span "3 social" at bounding box center [249, 211] width 17 height 8
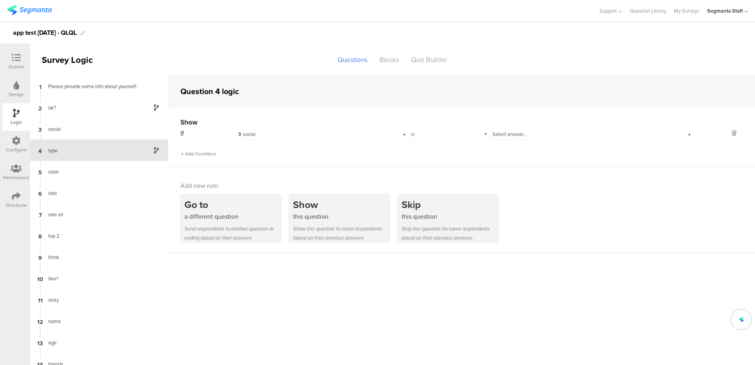
click at [495, 130] on div "Select answer..." at bounding box center [592, 133] width 200 height 12
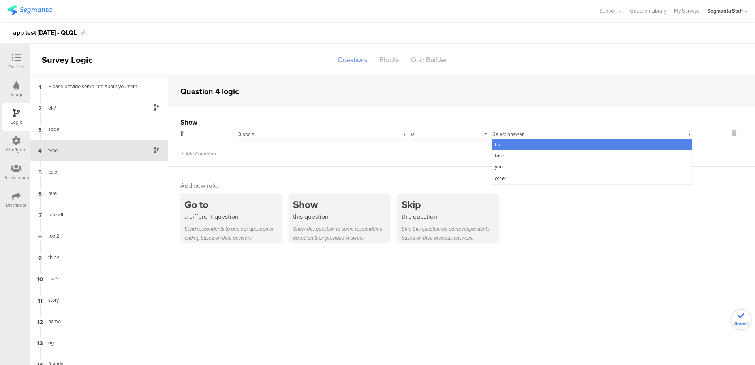
click at [495, 143] on span "tik" at bounding box center [498, 145] width 6 height 8
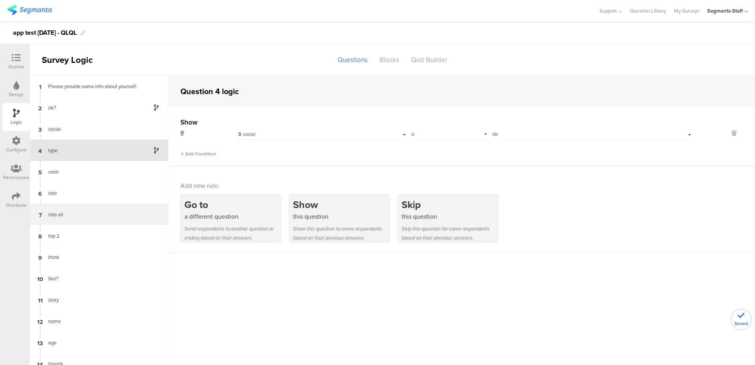
click at [71, 216] on div "rate all" at bounding box center [92, 214] width 99 height 8
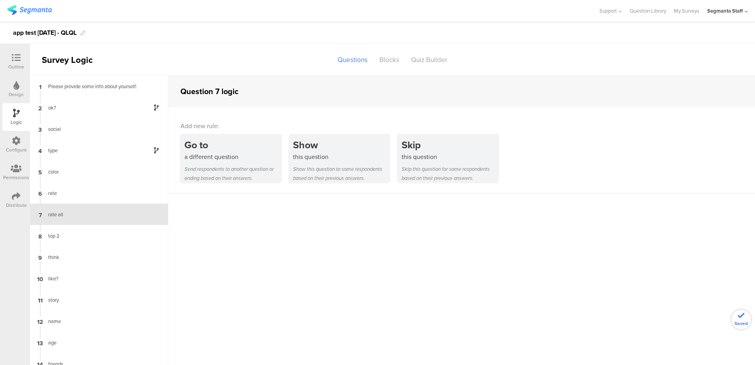
scroll to position [10, 0]
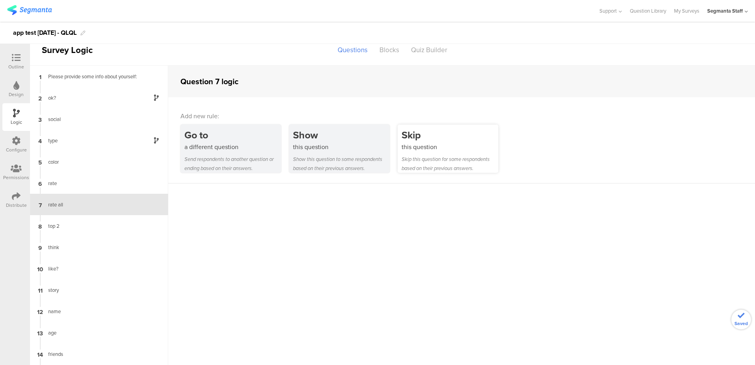
click at [434, 160] on div "Skip this question for some respondents based on their previous answers." at bounding box center [450, 163] width 97 height 18
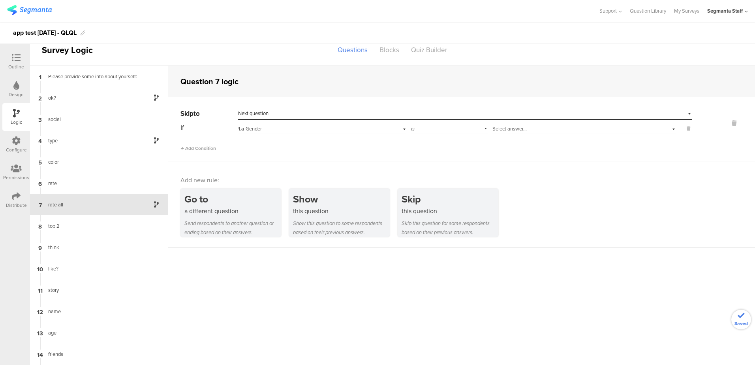
click at [256, 128] on span "1.a Gender" at bounding box center [250, 129] width 24 height 8
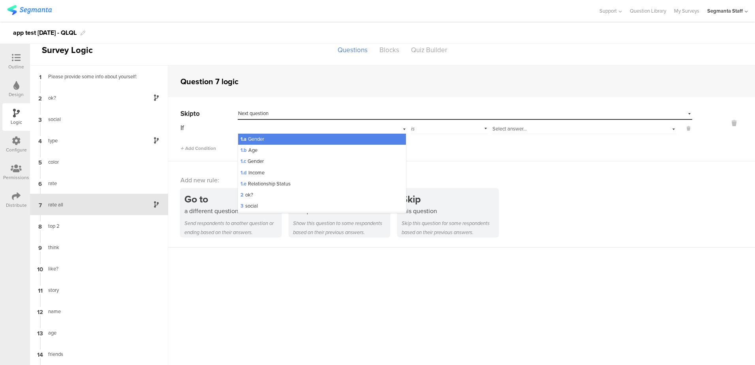
scroll to position [74, 0]
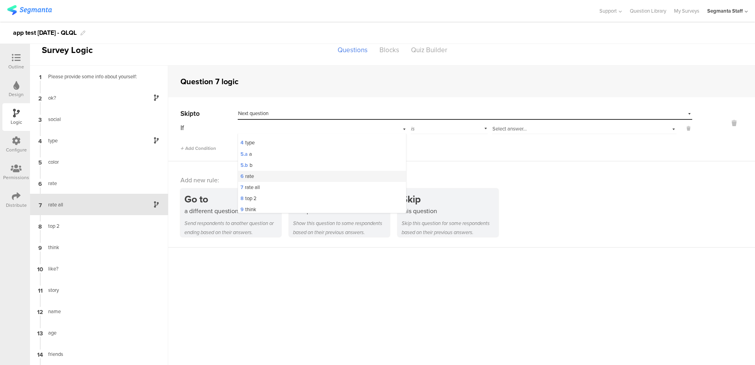
click at [280, 172] on div "6 rate" at bounding box center [322, 176] width 168 height 11
click at [542, 127] on div "Select answer..." at bounding box center [570, 128] width 156 height 7
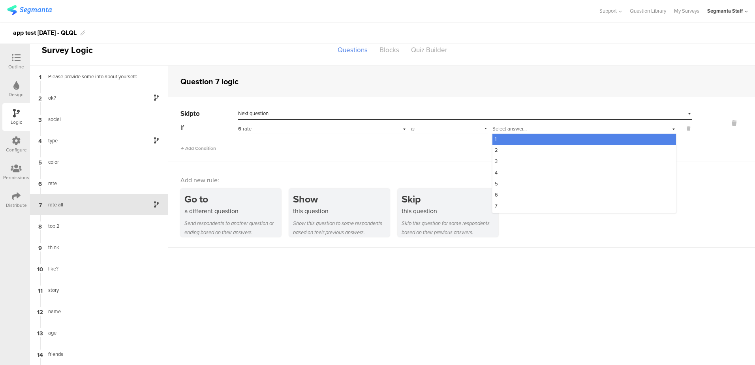
click at [532, 137] on div "1" at bounding box center [584, 138] width 184 height 11
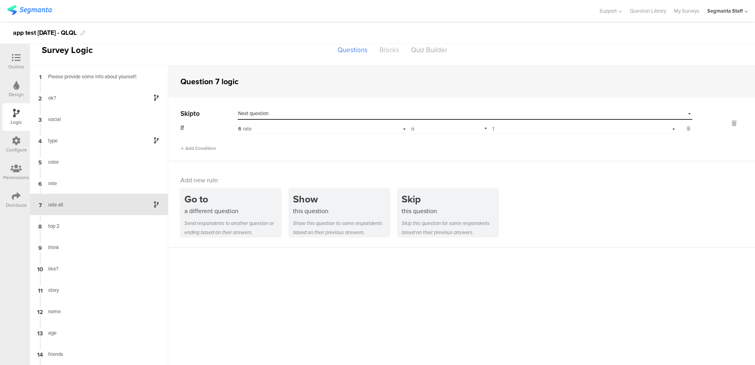
click at [385, 49] on div "Blocks" at bounding box center [390, 50] width 32 height 14
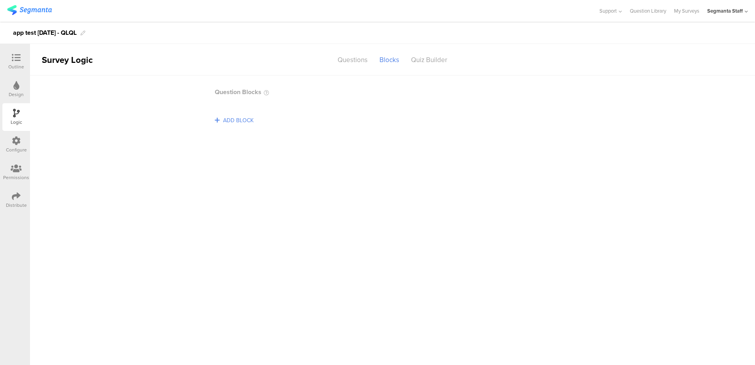
click at [233, 116] on span "ADD BLOCK" at bounding box center [238, 120] width 34 height 12
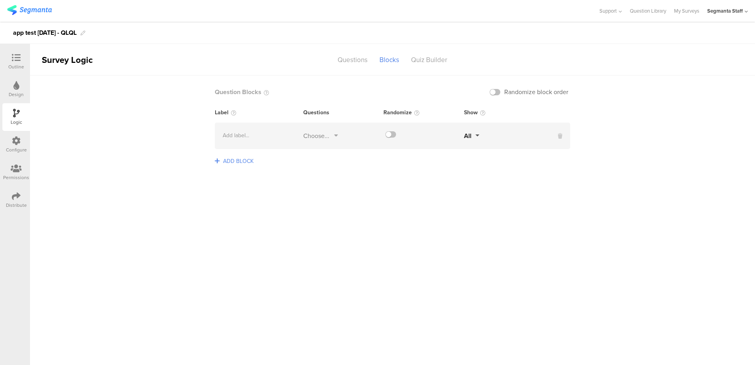
click at [318, 135] on div "Choose..." at bounding box center [316, 135] width 26 height 9
click at [327, 161] on li "2 ok?" at bounding box center [382, 158] width 158 height 17
click at [325, 178] on div "social" at bounding box center [323, 175] width 16 height 9
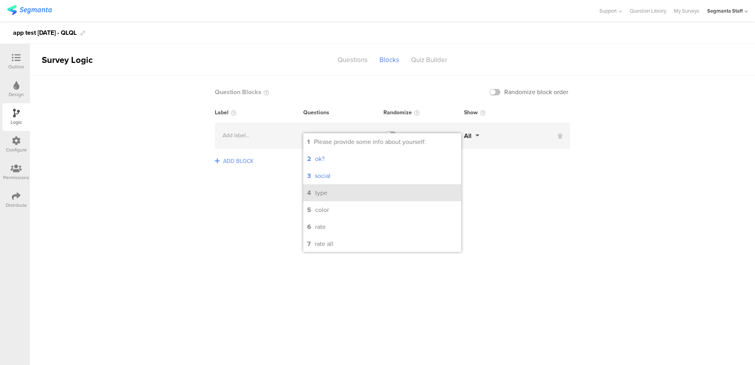
click at [322, 195] on div "type" at bounding box center [321, 192] width 12 height 9
click at [263, 196] on sg-logic-groups-list "Question Blocks Randomize block order Label Questions Randomize Show Add label.…" at bounding box center [392, 219] width 725 height 289
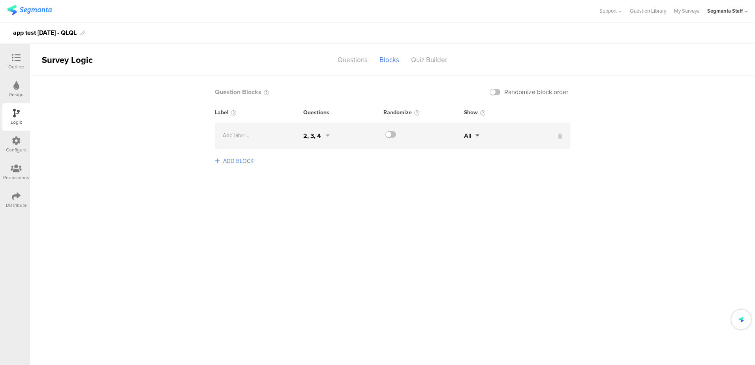
click at [238, 163] on span "ADD BLOCK" at bounding box center [238, 161] width 34 height 12
click at [246, 163] on span "ADD BLOCK" at bounding box center [238, 161] width 34 height 12
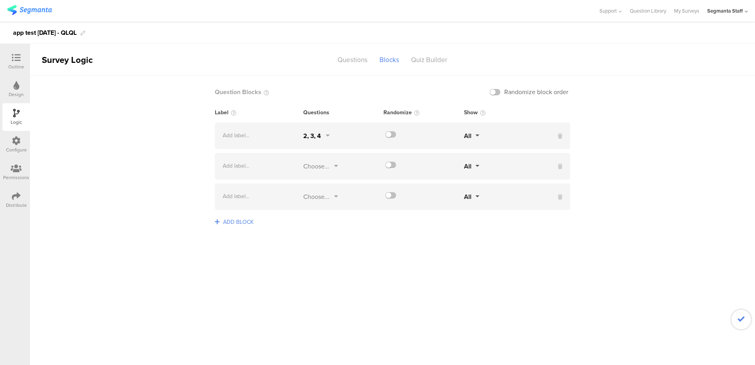
click at [325, 170] on div "Choose..." at bounding box center [316, 166] width 26 height 9
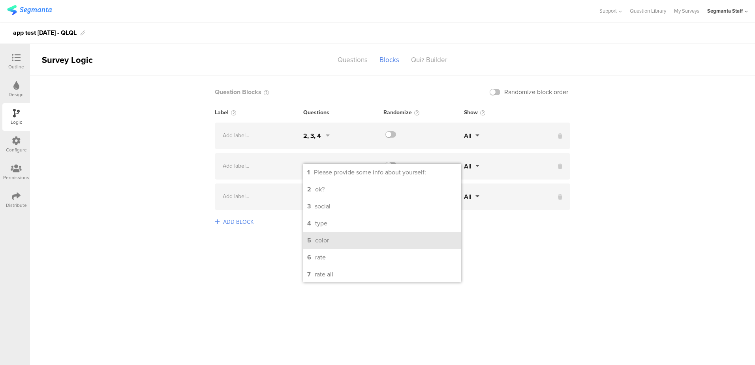
click at [334, 239] on li "5 color" at bounding box center [382, 239] width 158 height 17
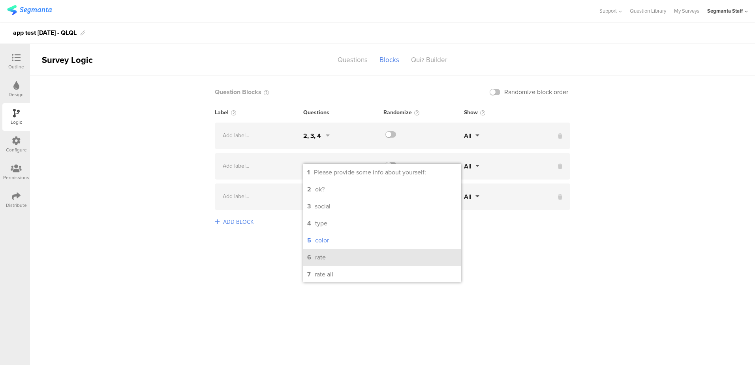
click at [329, 256] on li "6 rate" at bounding box center [382, 256] width 158 height 17
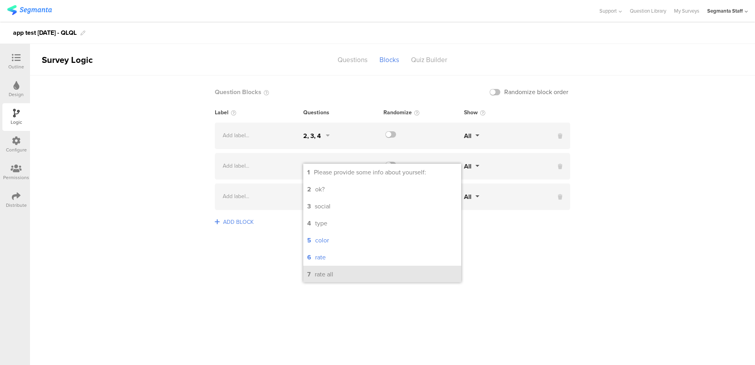
click at [328, 278] on div "rate all" at bounding box center [324, 273] width 19 height 9
click at [278, 269] on sg-logic-groups-list "Question Blocks Randomize block order Label Questions Randomize Show Add label.…" at bounding box center [392, 219] width 725 height 289
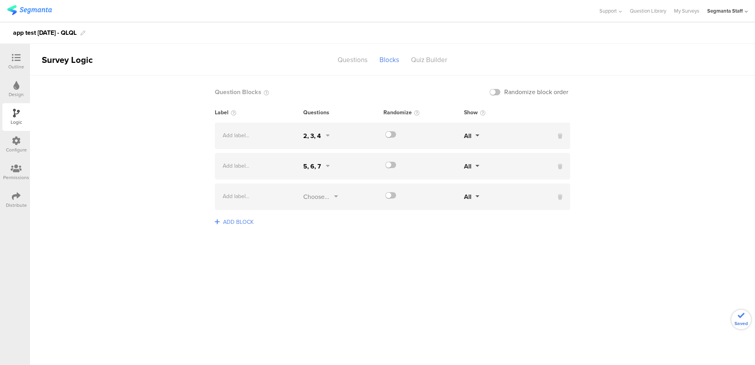
click at [562, 196] on div at bounding box center [558, 196] width 26 height 9
click at [559, 197] on icon at bounding box center [560, 197] width 4 height 8
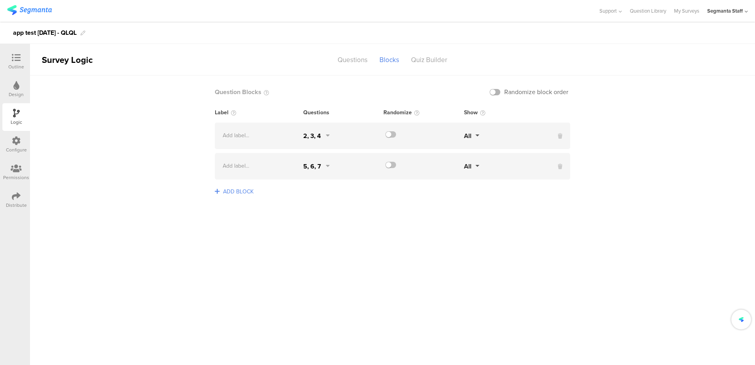
click at [498, 89] on label at bounding box center [495, 92] width 11 height 6
click at [0, 0] on input "checkbox" at bounding box center [0, 0] width 0 height 0
click at [392, 140] on div at bounding box center [423, 135] width 81 height 9
click at [392, 135] on label at bounding box center [390, 134] width 11 height 6
click at [0, 0] on input "checkbox" at bounding box center [0, 0] width 0 height 0
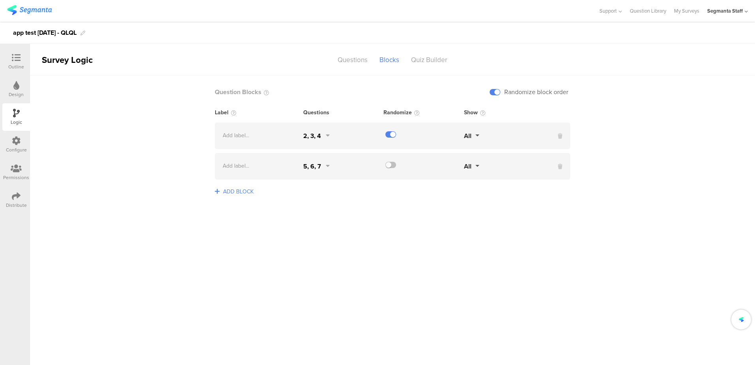
click at [390, 157] on div "Add label... 5, 6, 7 All" at bounding box center [392, 166] width 355 height 26
click at [392, 162] on label at bounding box center [390, 165] width 11 height 6
click at [0, 0] on input "checkbox" at bounding box center [0, 0] width 0 height 0
click at [419, 64] on div "Quiz Builder" at bounding box center [429, 60] width 48 height 14
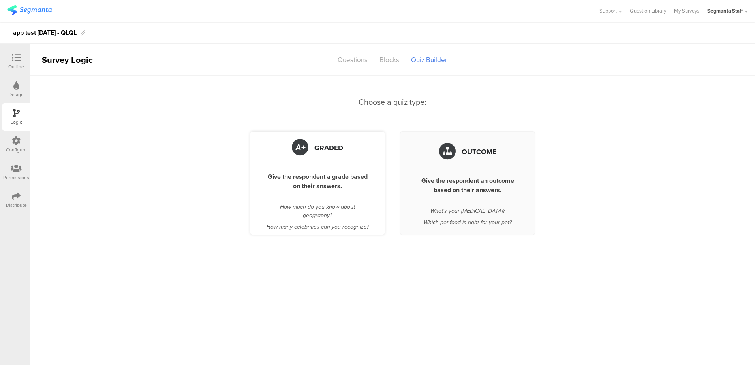
click at [309, 178] on div "Give the respondent a grade based on their answers." at bounding box center [317, 181] width 103 height 19
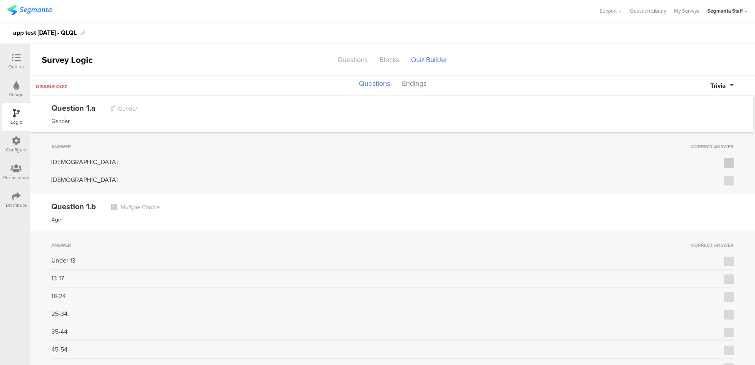
click at [727, 161] on icon at bounding box center [729, 163] width 5 height 6
click at [0, 0] on input "checkbox" at bounding box center [0, 0] width 0 height 0
click at [727, 182] on icon at bounding box center [729, 181] width 5 height 6
click at [0, 0] on input "checkbox" at bounding box center [0, 0] width 0 height 0
click at [721, 86] on span "Trivia" at bounding box center [717, 85] width 15 height 9
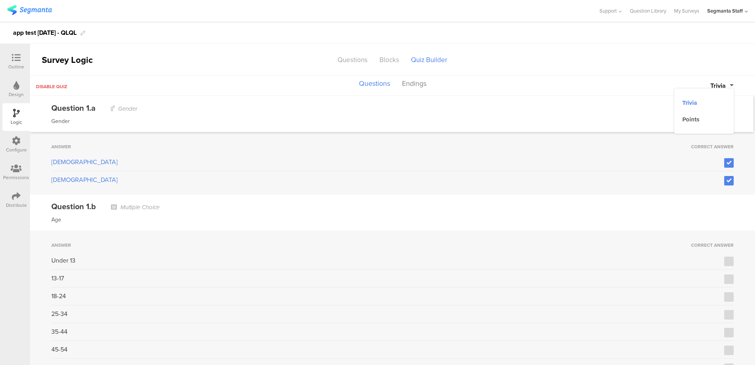
click at [705, 113] on button "Points" at bounding box center [704, 119] width 59 height 17
click at [713, 177] on div "0" at bounding box center [720, 179] width 25 height 9
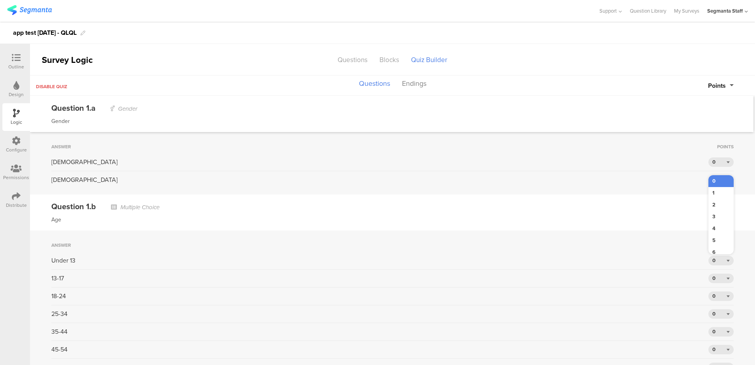
click at [714, 265] on div "Under 13 0" at bounding box center [392, 263] width 682 height 14
click at [716, 179] on div "0" at bounding box center [720, 179] width 25 height 9
click at [710, 204] on div "2" at bounding box center [720, 205] width 25 height 12
click at [719, 257] on div "0" at bounding box center [720, 260] width 25 height 9
click at [714, 280] on div "2" at bounding box center [720, 285] width 25 height 12
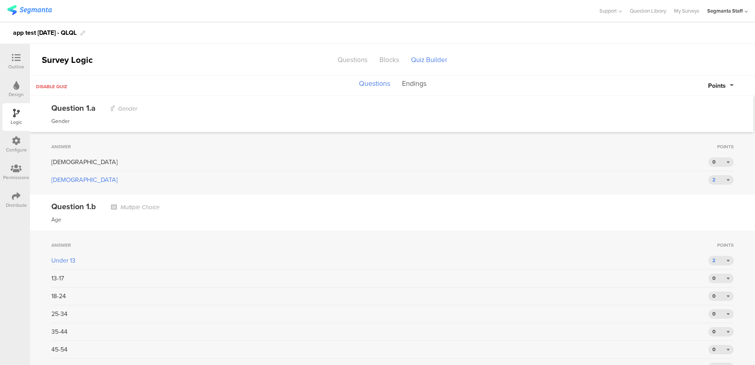
click at [411, 85] on button "Endings" at bounding box center [414, 83] width 28 height 15
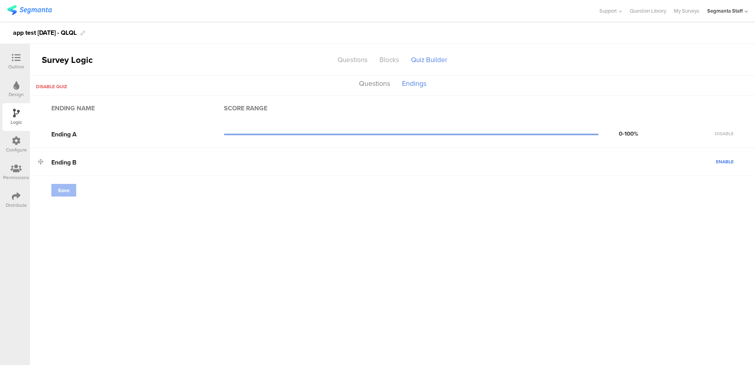
click at [711, 163] on div "Enable" at bounding box center [479, 161] width 510 height 7
click at [722, 159] on span "Enable" at bounding box center [725, 161] width 18 height 7
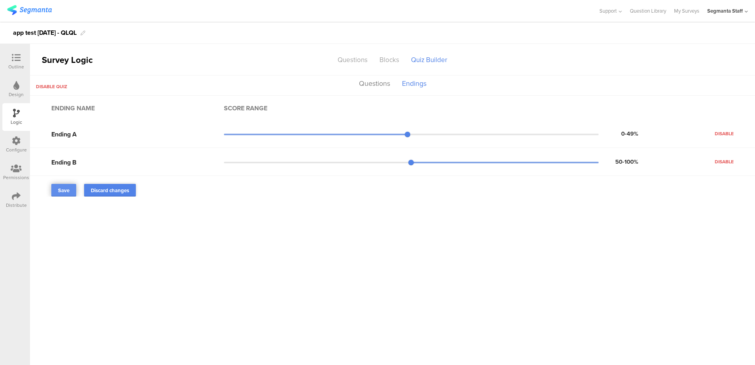
click at [60, 192] on span "Save" at bounding box center [63, 190] width 11 height 8
click at [53, 85] on span "Disable quiz" at bounding box center [51, 86] width 31 height 7
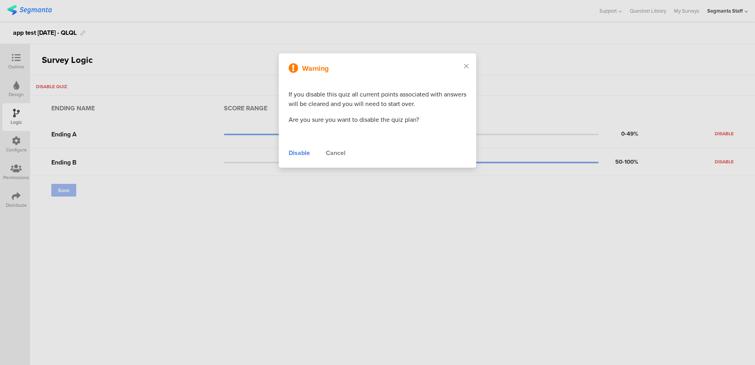
click at [300, 154] on div "Disable" at bounding box center [299, 152] width 21 height 9
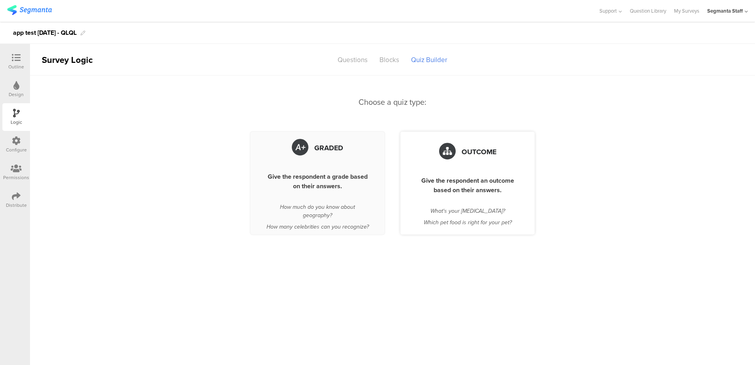
click at [474, 163] on div "Outcome Give the respondent an outcome based on their answers. What's your pers…" at bounding box center [467, 183] width 134 height 103
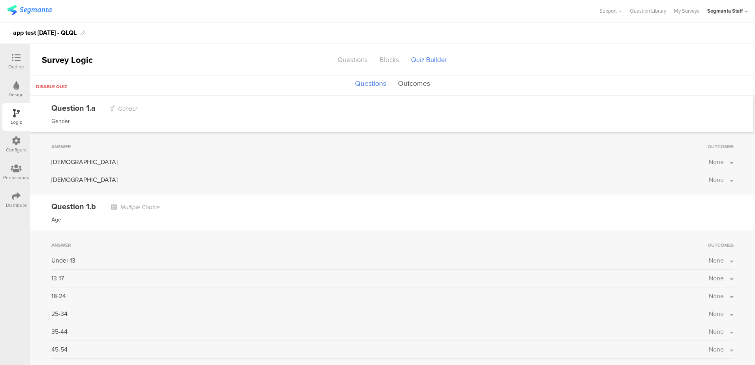
click at [423, 84] on button "Outcomes" at bounding box center [414, 83] width 36 height 15
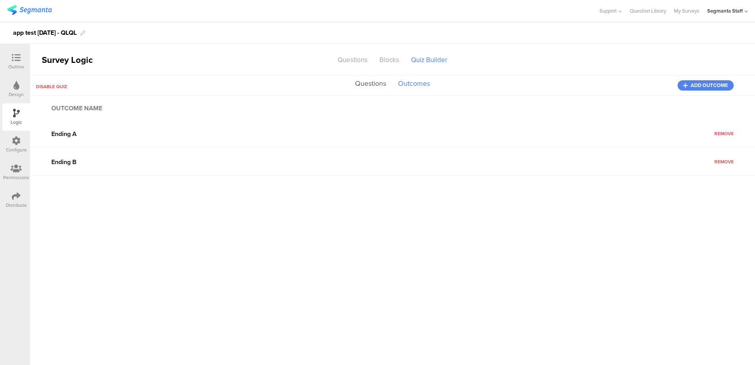
click at [377, 87] on button "Questions" at bounding box center [370, 83] width 35 height 15
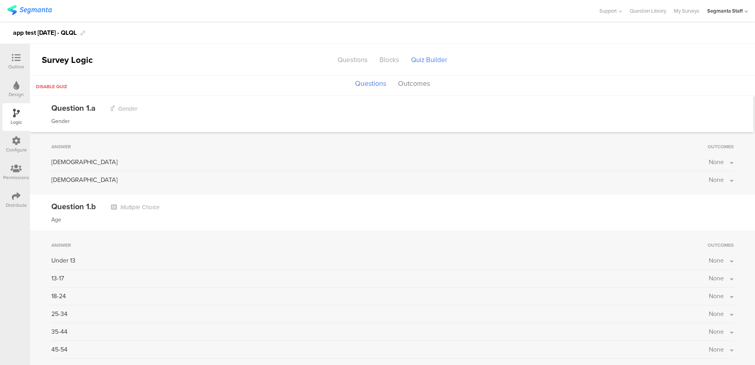
click at [701, 160] on div "Male" at bounding box center [380, 161] width 658 height 9
click at [712, 166] on div "Male None" at bounding box center [392, 164] width 682 height 14
click at [710, 163] on span "None" at bounding box center [716, 161] width 15 height 9
drag, startPoint x: 701, startPoint y: 181, endPoint x: 697, endPoint y: 183, distance: 4.8
click at [701, 182] on label at bounding box center [705, 182] width 11 height 6
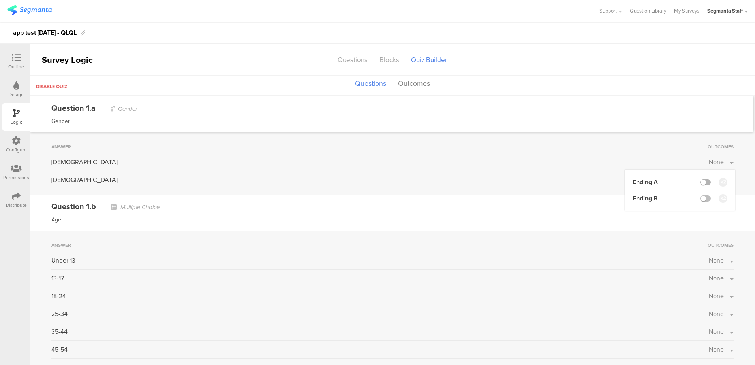
click at [0, 0] on input "checkbox" at bounding box center [0, 0] width 0 height 0
click at [631, 104] on div "Question 1.a Gender" at bounding box center [391, 108] width 681 height 12
click at [412, 82] on button "Outcomes" at bounding box center [414, 83] width 36 height 15
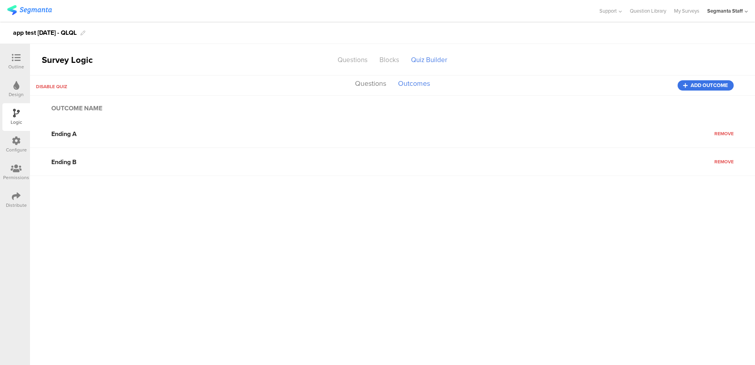
click at [691, 81] on button "Add outcome" at bounding box center [706, 85] width 56 height 10
click at [728, 187] on span "Remove" at bounding box center [723, 189] width 19 height 7
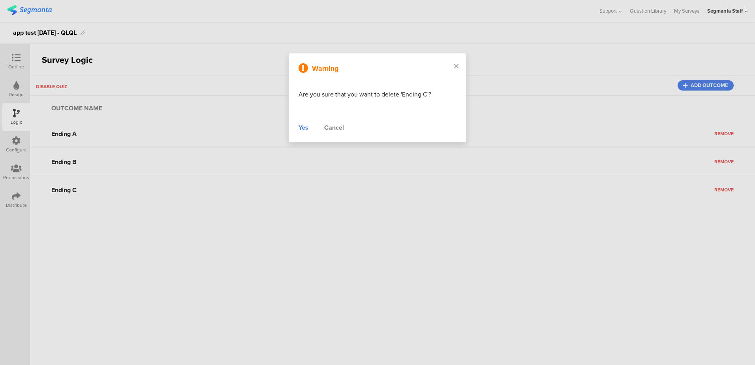
drag, startPoint x: 298, startPoint y: 130, endPoint x: 310, endPoint y: 133, distance: 13.0
click at [298, 130] on div "Warning Are you sure that you want to delete 'Ending C'? Yes Cancel" at bounding box center [378, 97] width 178 height 89
click at [296, 126] on div "Warning Are you sure that you want to delete 'Ending C'? Yes Cancel" at bounding box center [378, 97] width 178 height 89
click at [303, 127] on div "Yes" at bounding box center [304, 127] width 10 height 9
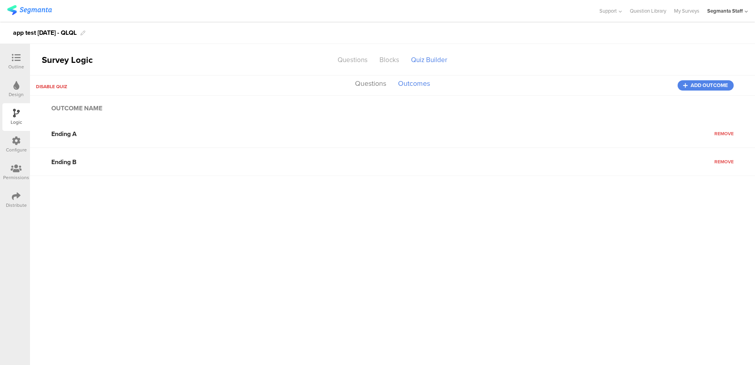
drag, startPoint x: 61, startPoint y: 92, endPoint x: 49, endPoint y: 84, distance: 14.0
click at [61, 92] on div "Disable quiz Questions Outcomes Add outcome" at bounding box center [392, 85] width 725 height 20
click at [49, 84] on span "Disable quiz" at bounding box center [51, 86] width 31 height 7
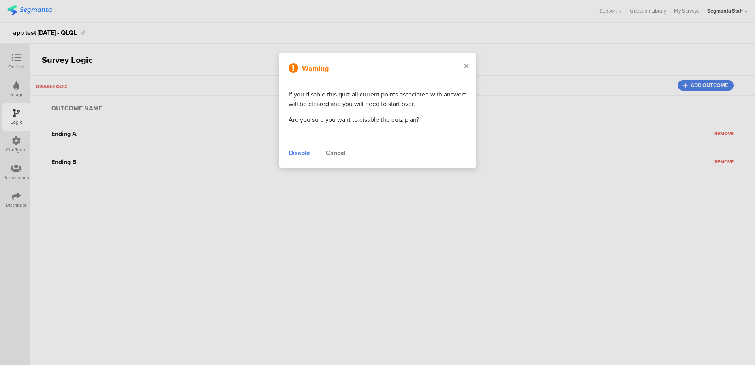
click at [304, 154] on div "Disable" at bounding box center [299, 152] width 21 height 9
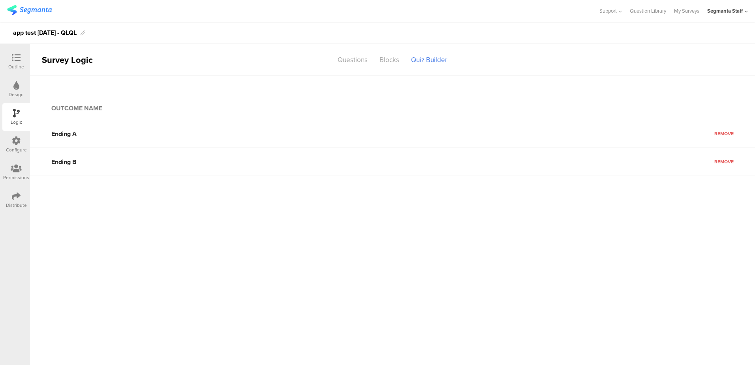
click at [10, 199] on div "Distribute" at bounding box center [16, 200] width 28 height 28
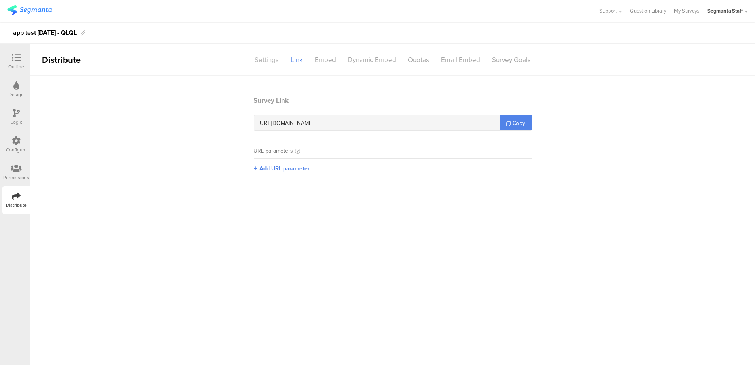
click at [258, 53] on div "Settings" at bounding box center [267, 60] width 36 height 14
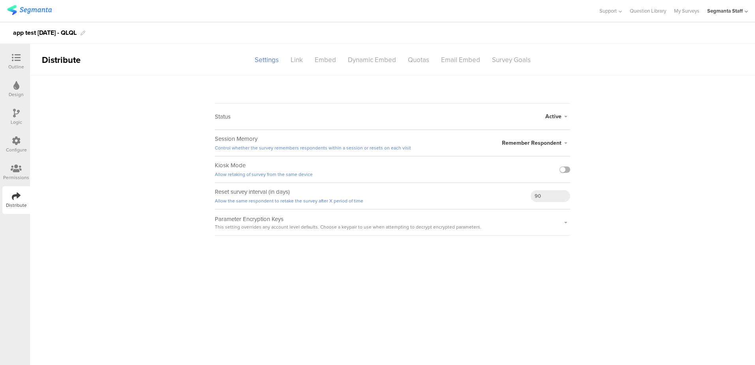
click at [569, 169] on label at bounding box center [565, 169] width 11 height 6
click at [0, 0] on input "checkbox" at bounding box center [0, 0] width 0 height 0
click at [427, 59] on div "Quotas" at bounding box center [418, 60] width 33 height 14
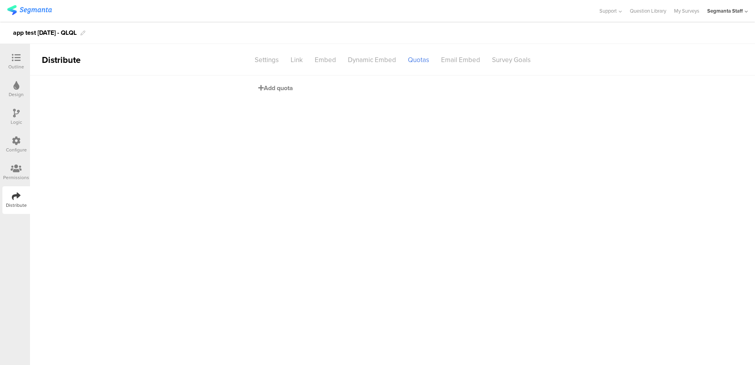
click at [259, 85] on icon at bounding box center [261, 88] width 6 height 6
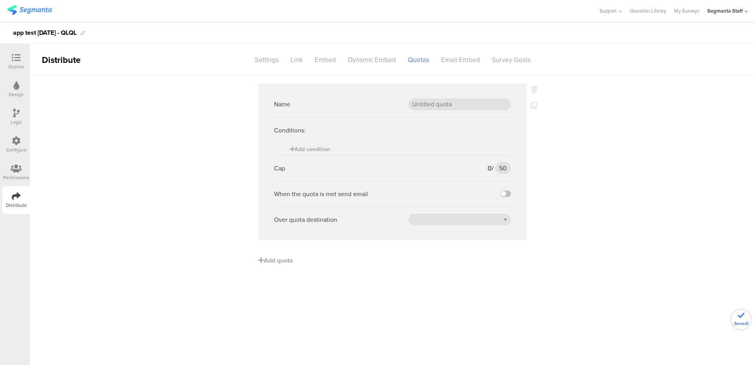
click at [457, 110] on div "Name" at bounding box center [392, 104] width 237 height 26
click at [457, 106] on input "text" at bounding box center [459, 104] width 103 height 12
type input "url"
click at [312, 152] on span "Add condition" at bounding box center [310, 149] width 40 height 8
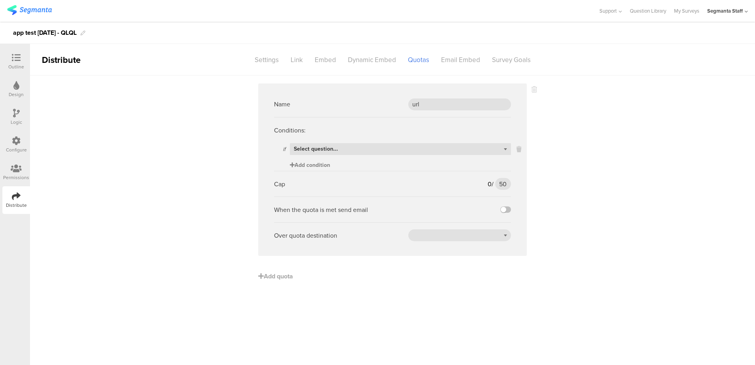
click at [313, 151] on span "Select question..." at bounding box center [316, 149] width 44 height 8
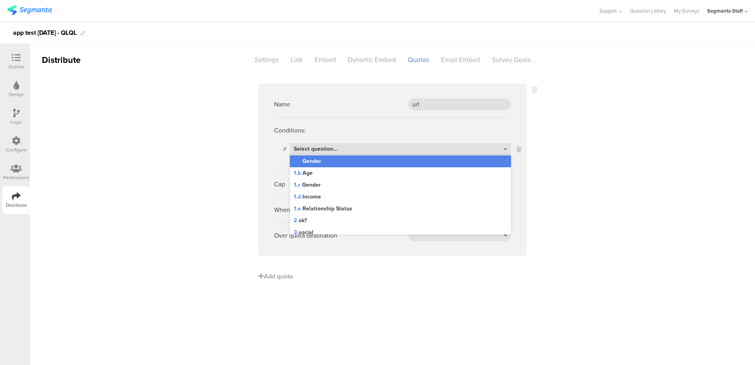
scroll to position [300, 0]
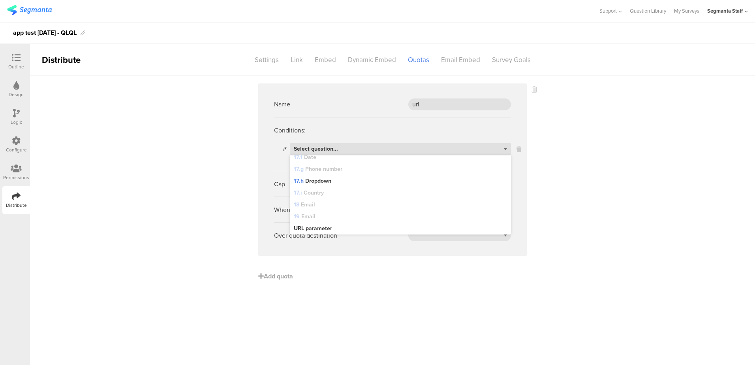
drag, startPoint x: 323, startPoint y: 224, endPoint x: 348, endPoint y: 210, distance: 28.0
click at [323, 224] on div "URL parameter" at bounding box center [400, 228] width 221 height 12
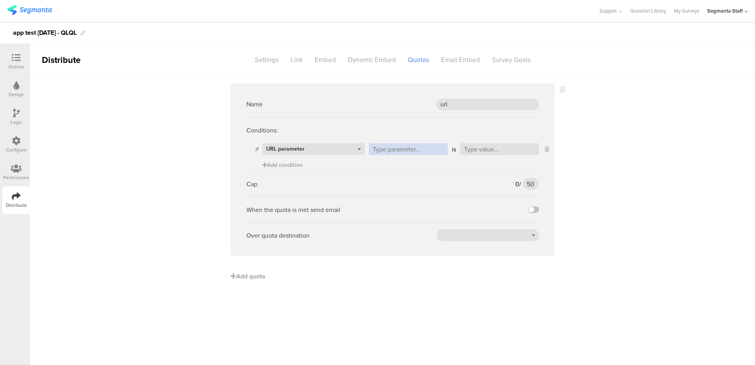
click at [415, 150] on input "text" at bounding box center [408, 149] width 79 height 12
type input "w"
click at [500, 147] on input "text" at bounding box center [499, 149] width 79 height 12
click at [492, 150] on input "a" at bounding box center [499, 149] width 79 height 12
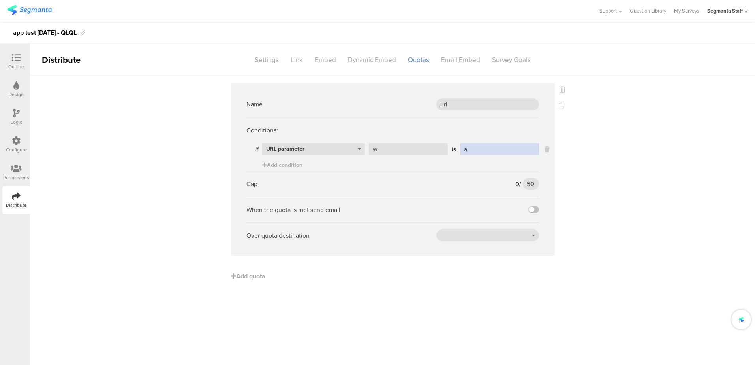
click at [492, 150] on input "a" at bounding box center [499, 149] width 79 height 12
type input "s"
click at [532, 188] on input "50" at bounding box center [531, 184] width 16 height 12
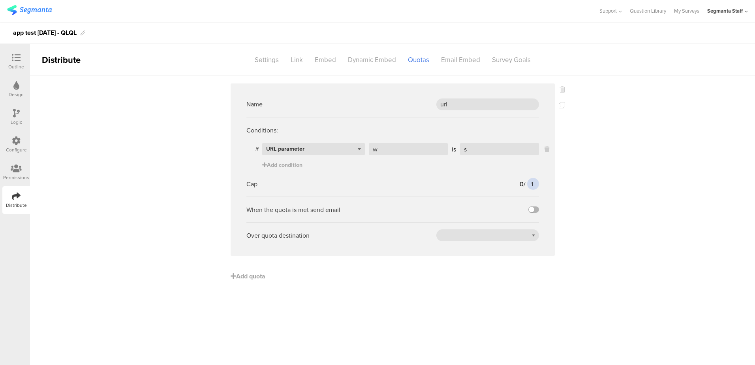
type input "1"
click at [535, 208] on label at bounding box center [533, 209] width 11 height 6
click at [0, 0] on input "checkbox" at bounding box center [0, 0] width 0 height 0
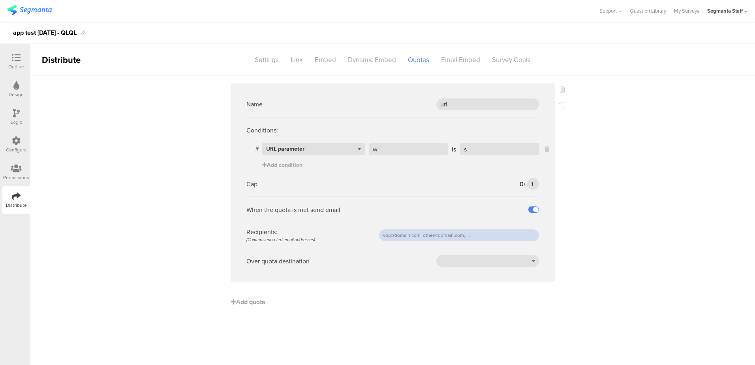
click at [456, 231] on input "text" at bounding box center [459, 235] width 160 height 12
click at [453, 233] on input "eliran@segmanta.com" at bounding box center [459, 235] width 160 height 12
type input "eliran@segmanta.com"
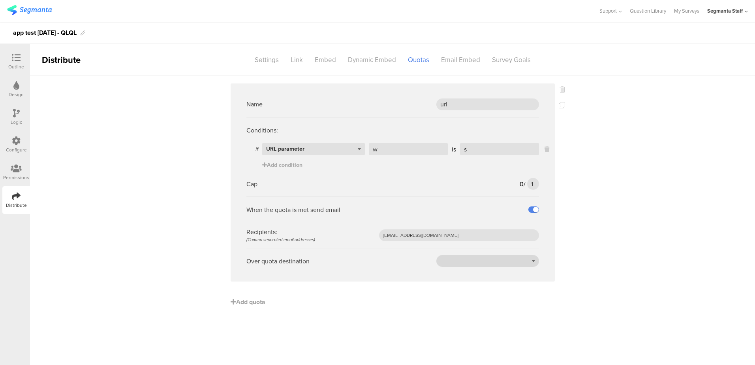
click at [458, 256] on div at bounding box center [487, 261] width 103 height 12
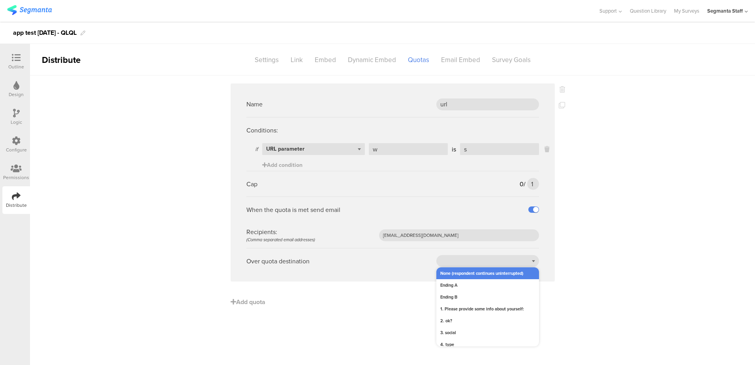
click at [455, 273] on div "None (respondent continues uninterrupted)" at bounding box center [487, 273] width 103 height 12
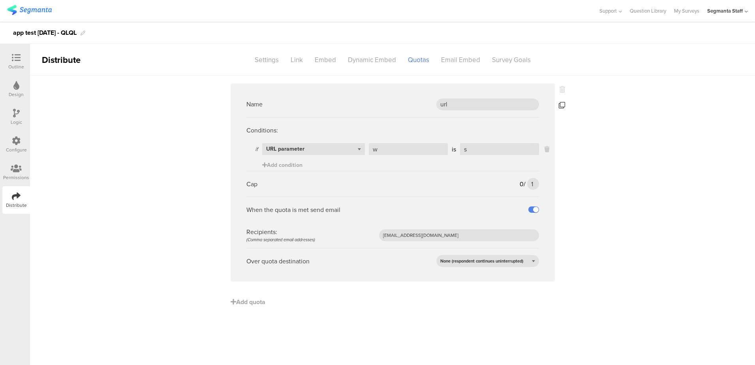
click at [560, 104] on icon at bounding box center [562, 105] width 6 height 6
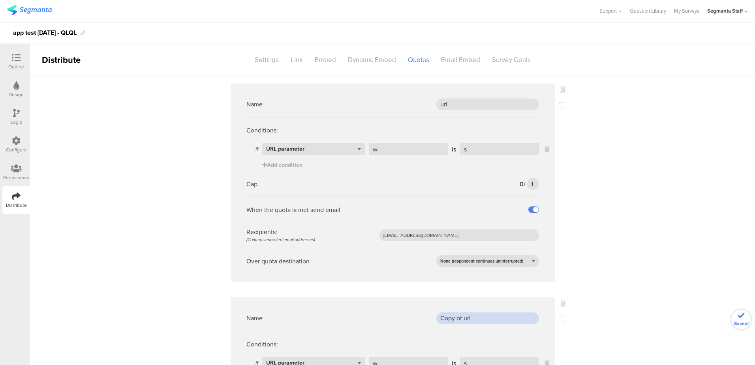
click at [478, 323] on input "Copy of url" at bounding box center [487, 318] width 103 height 12
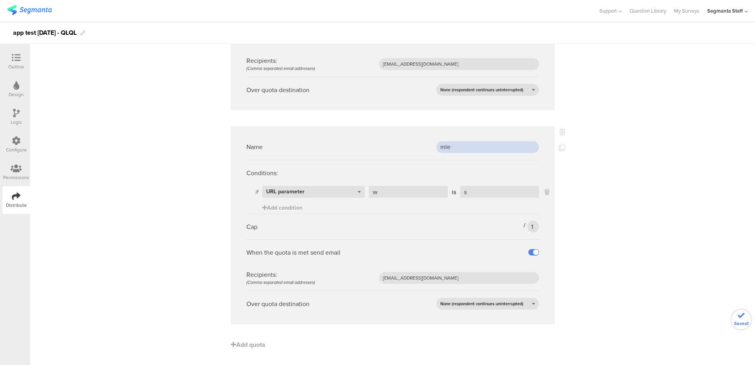
click at [445, 146] on input "mle" at bounding box center [487, 147] width 103 height 12
type input "male"
click at [605, 220] on div "Name url Conditions: if Select question... URL parameter w is s Add condition C…" at bounding box center [392, 134] width 725 height 460
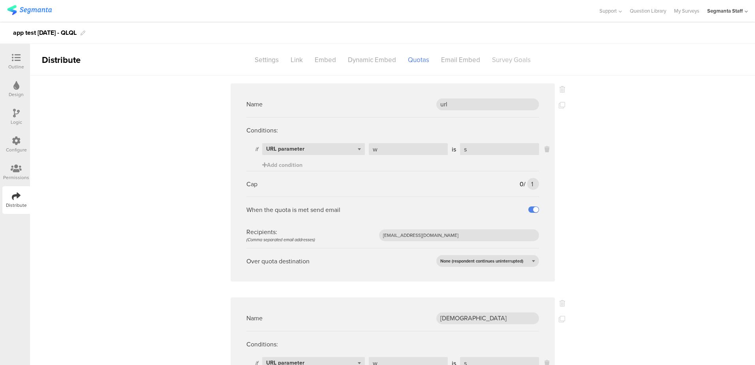
click at [520, 57] on div "Survey Goals" at bounding box center [511, 60] width 51 height 14
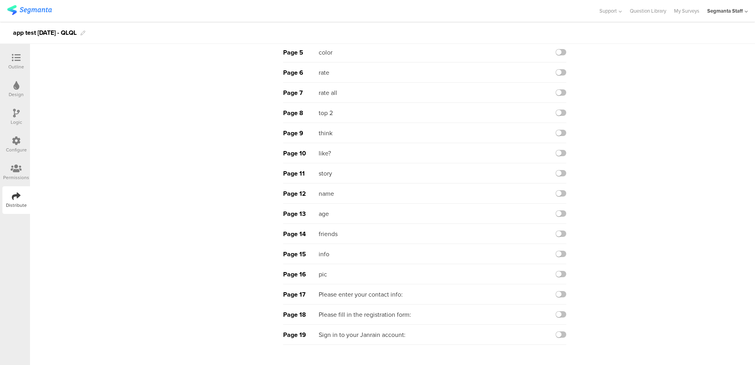
scroll to position [169, 0]
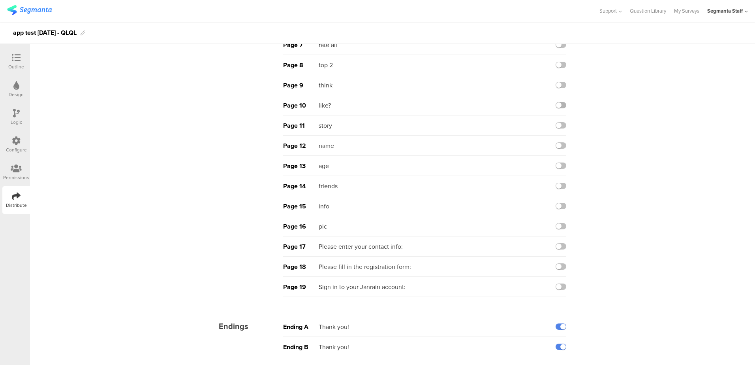
click at [556, 103] on label at bounding box center [561, 105] width 11 height 6
click at [0, 0] on input "checkbox" at bounding box center [0, 0] width 0 height 0
click at [556, 328] on label at bounding box center [561, 326] width 11 height 6
click at [0, 0] on input "checkbox" at bounding box center [0, 0] width 0 height 0
click at [556, 353] on div "Ending B Thank you!" at bounding box center [424, 346] width 283 height 20
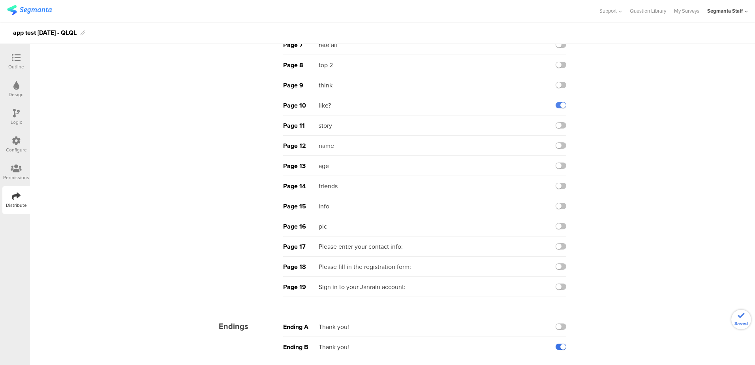
click at [556, 349] on label at bounding box center [561, 346] width 11 height 6
click at [0, 0] on input "checkbox" at bounding box center [0, 0] width 0 height 0
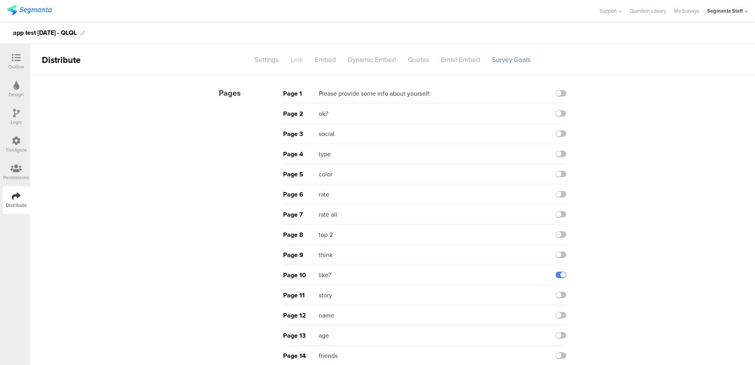
click at [297, 58] on div "Link" at bounding box center [297, 60] width 24 height 14
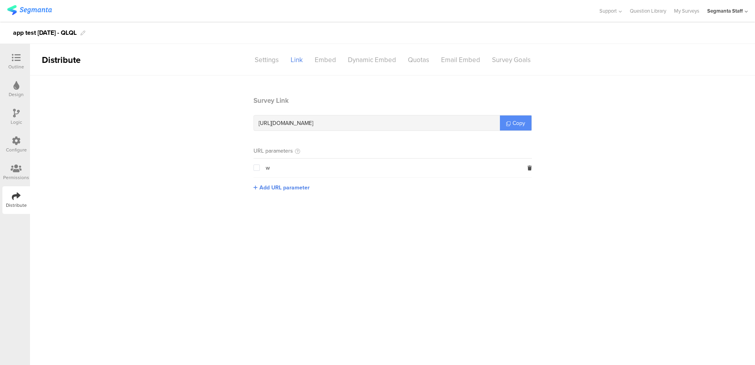
click at [513, 120] on span "Copy" at bounding box center [519, 123] width 13 height 8
click at [424, 59] on div "Quotas" at bounding box center [418, 60] width 33 height 14
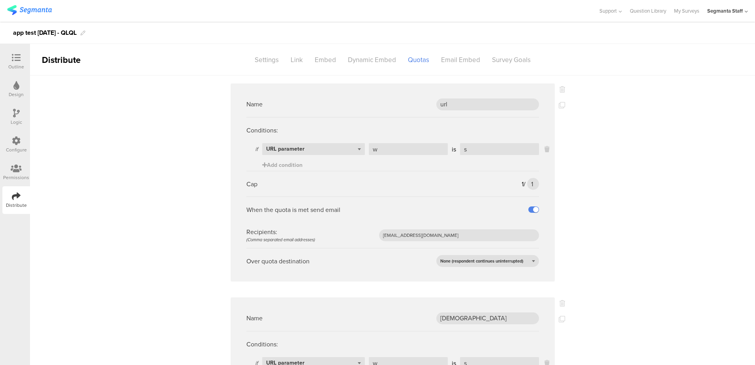
click at [17, 61] on icon at bounding box center [16, 57] width 9 height 9
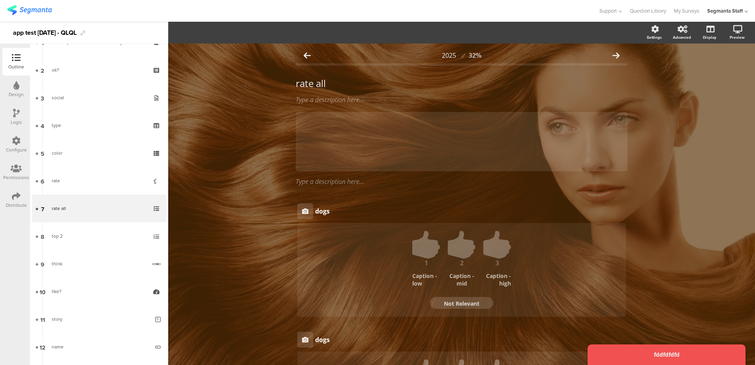
scroll to position [51, 0]
click at [21, 103] on div "Logic" at bounding box center [16, 117] width 28 height 28
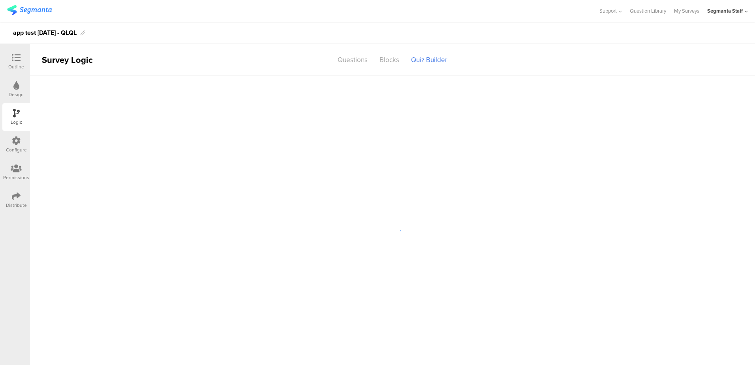
click at [17, 93] on div "Design" at bounding box center [16, 94] width 15 height 7
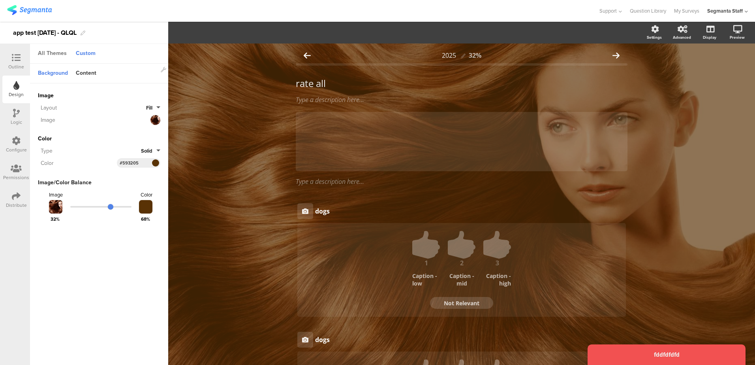
click at [51, 54] on div "All Themes" at bounding box center [52, 53] width 37 height 13
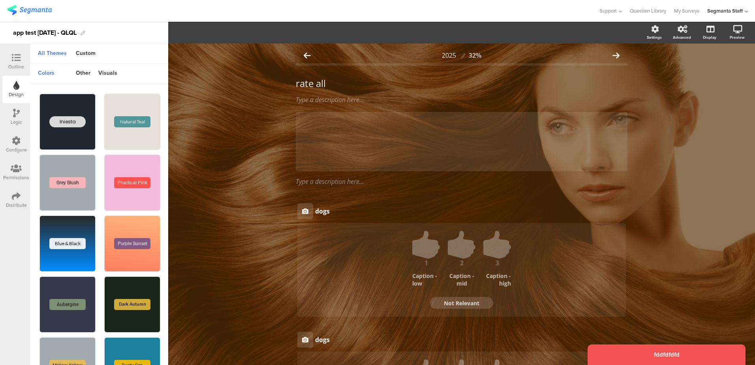
click at [12, 64] on div "Outline" at bounding box center [16, 66] width 16 height 7
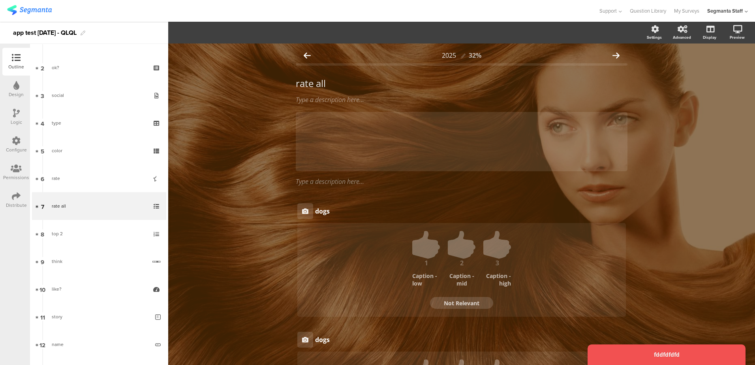
scroll to position [51, 0]
click at [21, 81] on div "Design" at bounding box center [16, 89] width 28 height 28
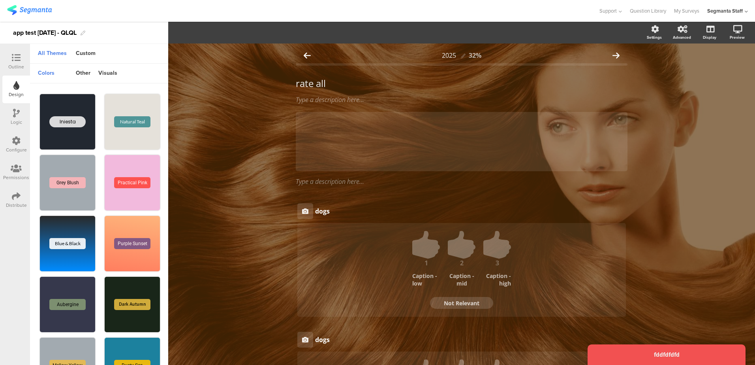
click at [19, 61] on icon at bounding box center [16, 57] width 9 height 9
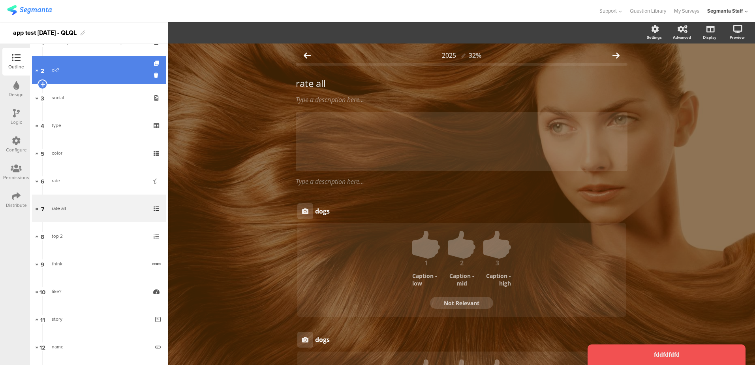
scroll to position [51, 0]
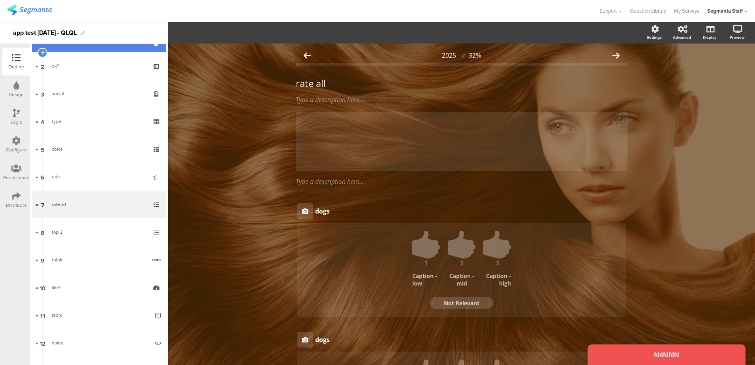
click at [94, 47] on link "1 Please provide some info about yourself:" at bounding box center [99, 38] width 134 height 28
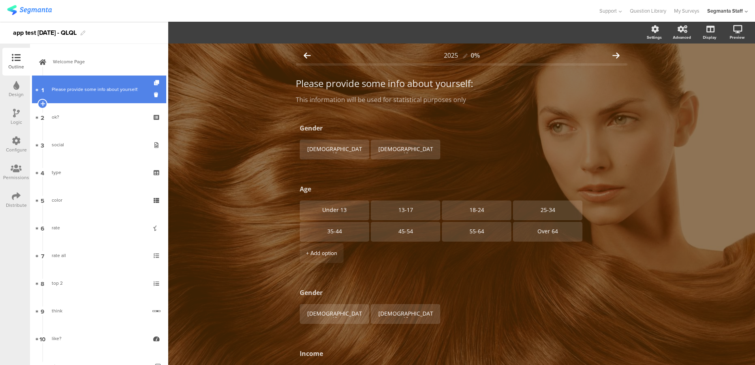
click at [99, 81] on link "1 Please provide some info about yourself:" at bounding box center [99, 89] width 134 height 28
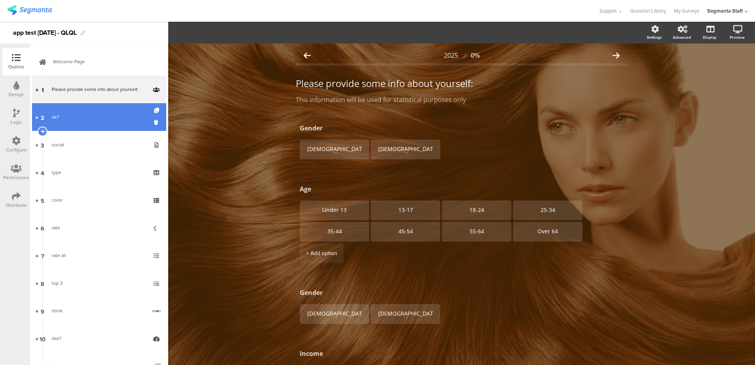
click at [63, 126] on link "2 ok?" at bounding box center [99, 117] width 134 height 28
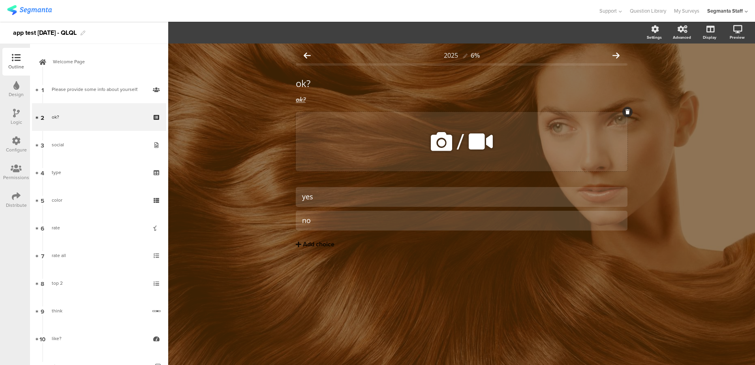
click at [449, 143] on icon at bounding box center [441, 141] width 27 height 27
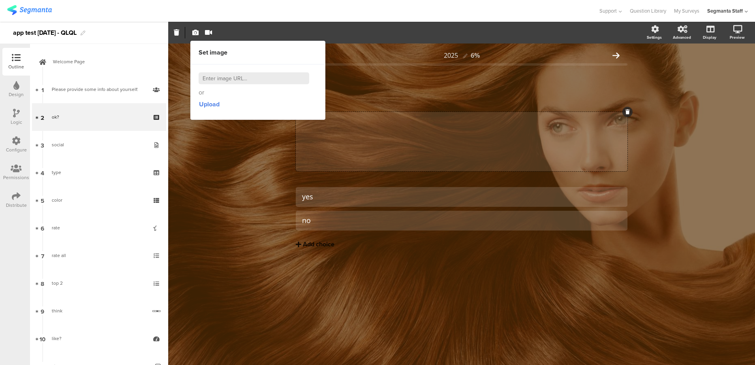
click at [264, 79] on input at bounding box center [254, 78] width 111 height 12
paste input "https://cdn.pixabay.com/photo/2025/06/02/02/38/green-9636120_1280.png"
type input "https://cdn.pixabay.com/photo/2025/06/02/02/38/green-9636120_1280.png"
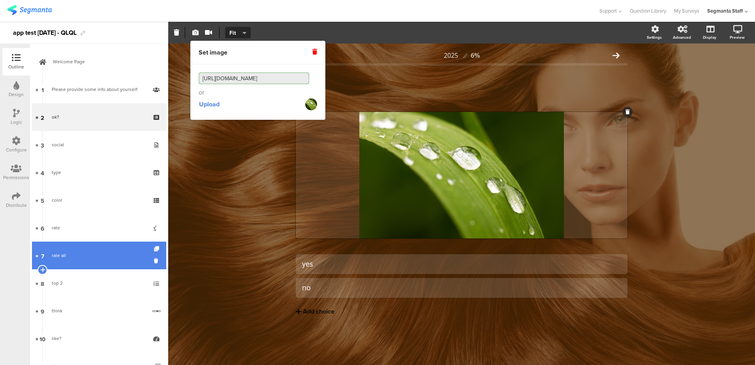
click at [85, 248] on link "7 rate all" at bounding box center [99, 255] width 134 height 28
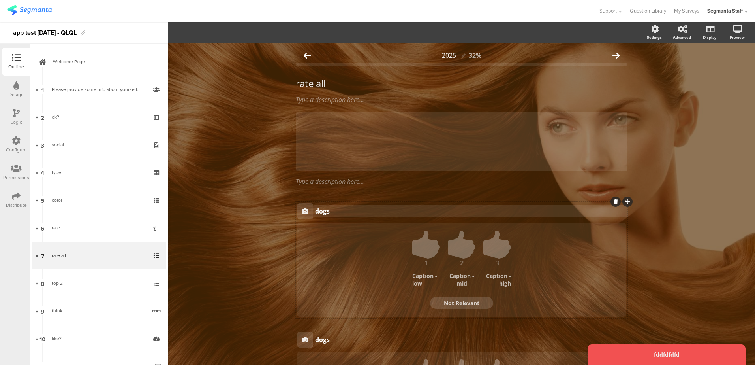
click at [321, 213] on p "dogs" at bounding box center [470, 211] width 311 height 9
click at [313, 216] on div "dogs dogs dogs" at bounding box center [470, 211] width 315 height 13
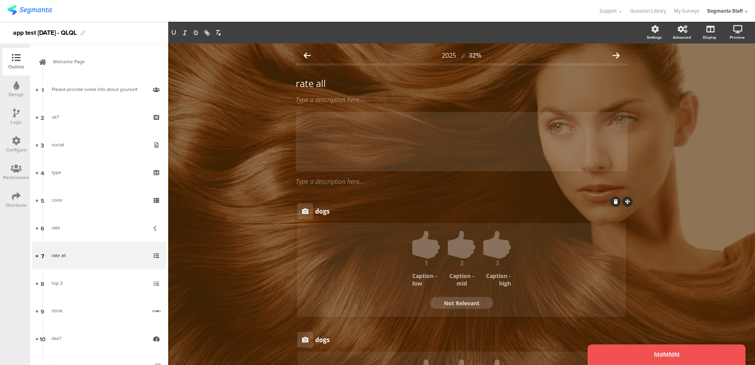
click at [303, 216] on div at bounding box center [305, 211] width 16 height 16
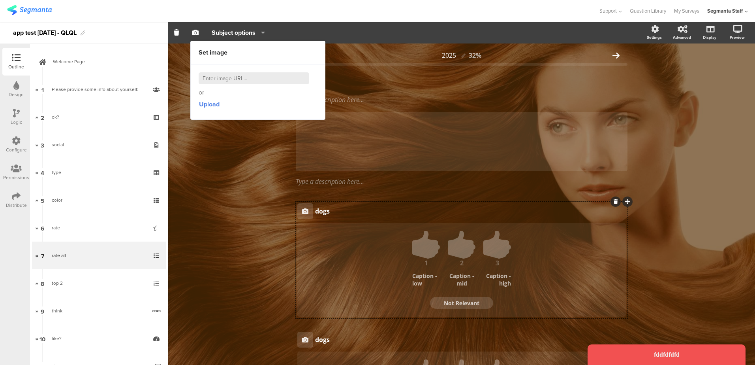
click at [272, 78] on input at bounding box center [254, 78] width 111 height 12
paste input "https://cdn.pixabay.com/photo/2025/06/02/02/38/green-9636120_1280.png"
type input "https://cdn.pixabay.com/photo/2025/06/02/02/38/green-9636120_1280.png"
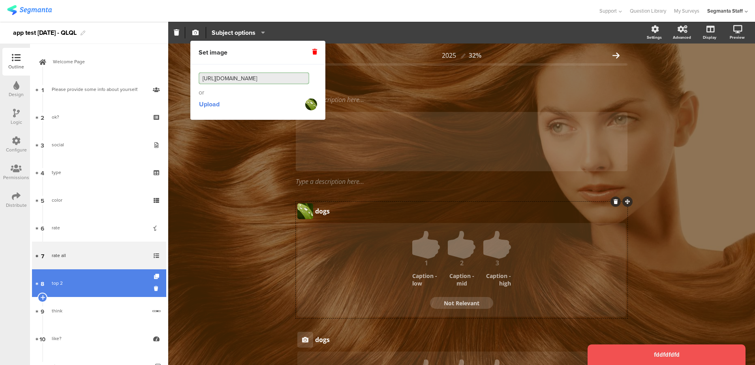
scroll to position [96, 0]
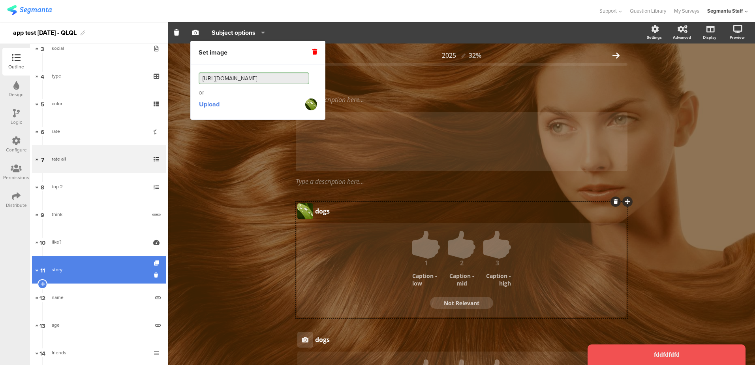
click at [74, 264] on link "11 story" at bounding box center [99, 270] width 134 height 28
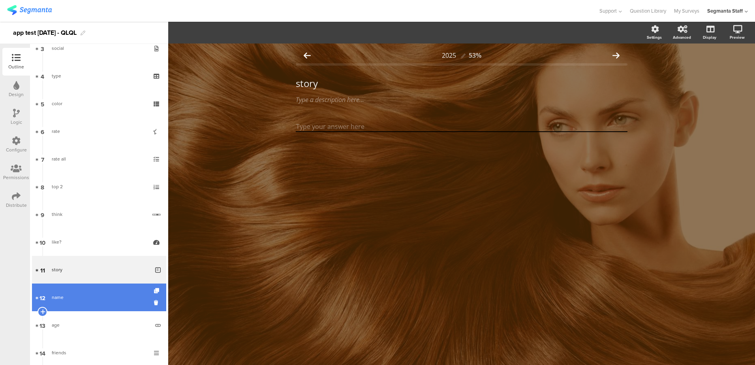
click at [70, 293] on div "name" at bounding box center [101, 297] width 98 height 8
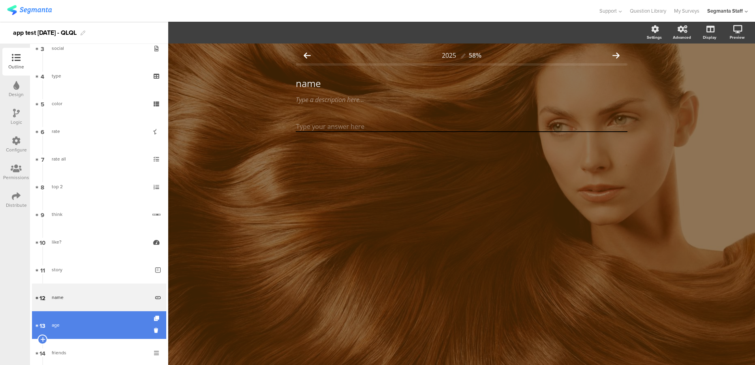
click at [68, 325] on div "age" at bounding box center [101, 325] width 98 height 8
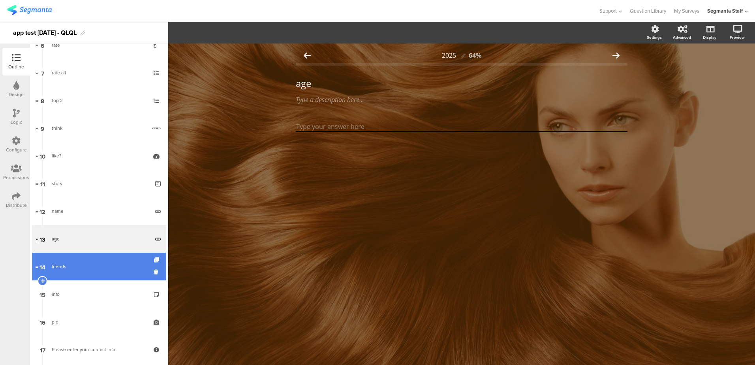
click at [75, 269] on div "friends" at bounding box center [99, 266] width 94 height 8
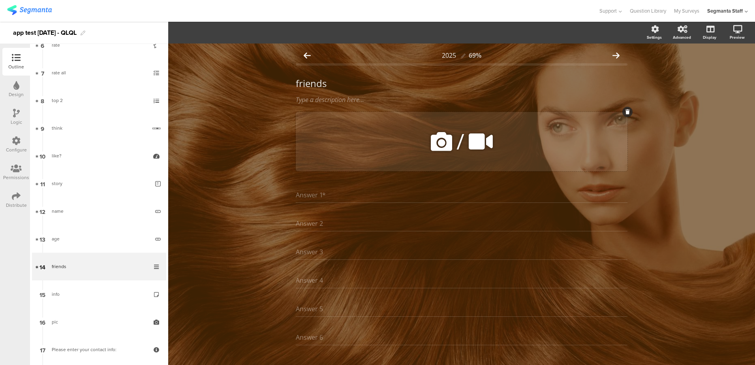
click at [444, 150] on icon at bounding box center [441, 141] width 27 height 27
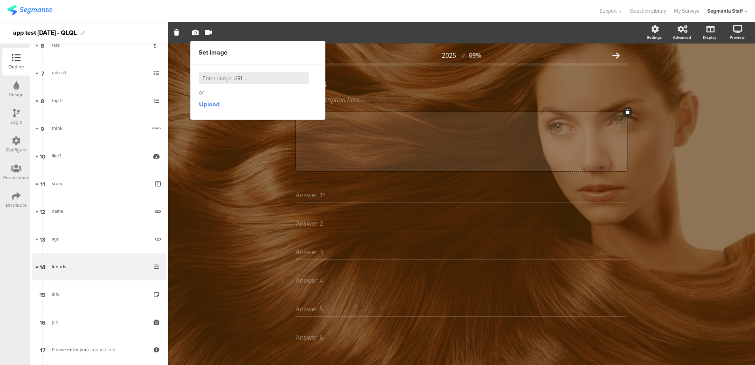
click at [267, 90] on div "or Upload" at bounding box center [258, 91] width 118 height 39
click at [252, 80] on input at bounding box center [254, 78] width 111 height 12
paste input "https://cdn.pixabay.com/photo/2025/06/02/02/38/green-9636120_1280.png"
type input "https://cdn.pixabay.com/photo/2025/06/02/02/38/green-9636120_1280.png"
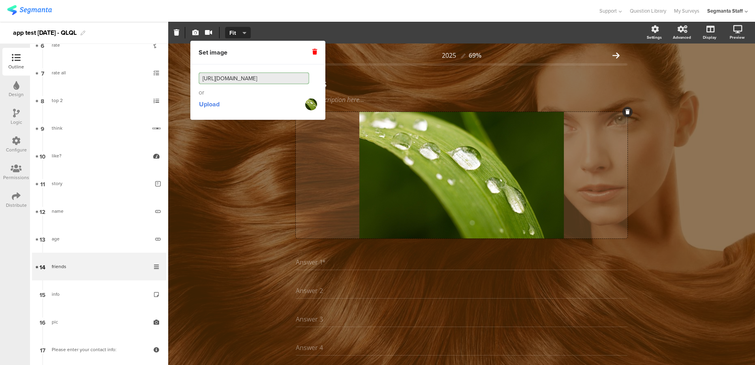
click at [239, 163] on div "2025 69% friends friends Type a description here... /" at bounding box center [461, 249] width 587 height 413
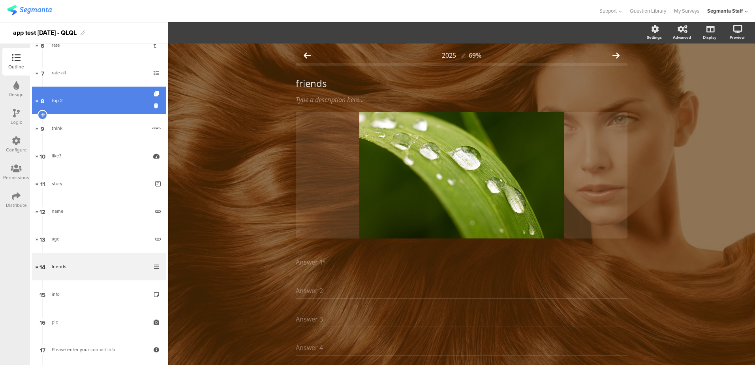
click at [72, 99] on div "top 2" at bounding box center [99, 100] width 94 height 8
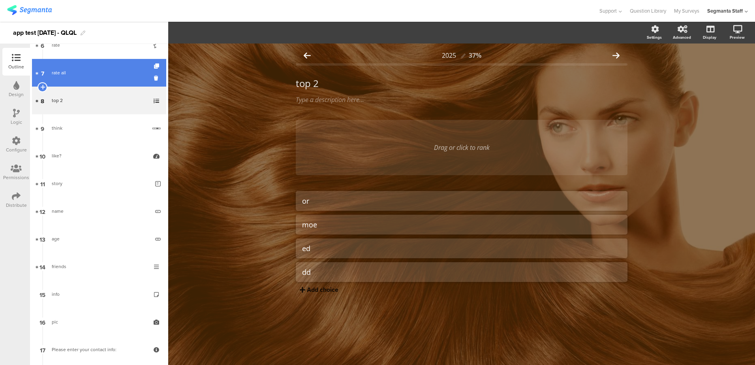
click at [74, 84] on link "7 rate all" at bounding box center [99, 73] width 134 height 28
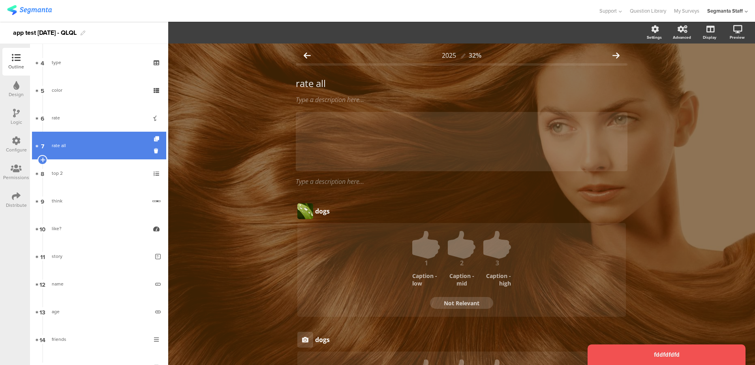
scroll to position [13, 0]
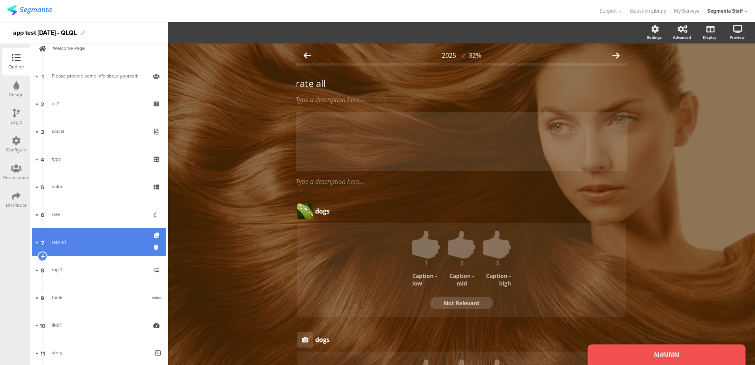
click at [74, 84] on link "1 Please provide some info about yourself:" at bounding box center [99, 76] width 134 height 28
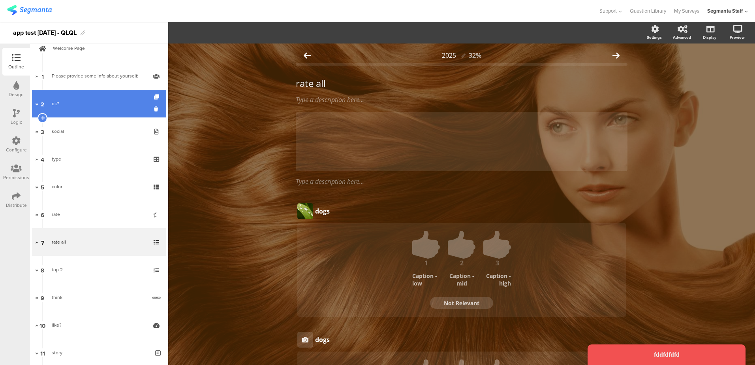
click at [72, 96] on link "2 ok?" at bounding box center [99, 104] width 134 height 28
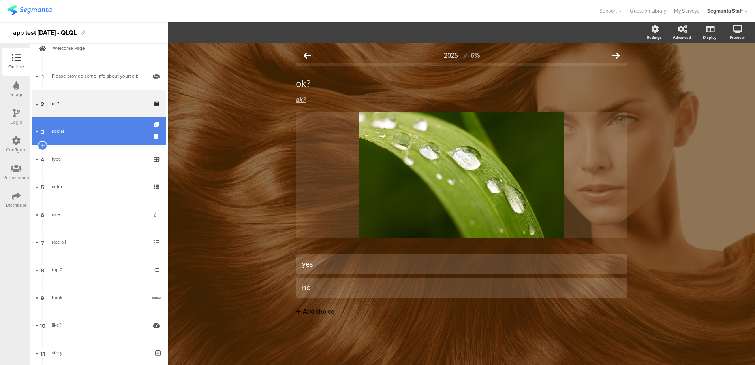
click at [61, 132] on div "social" at bounding box center [99, 131] width 94 height 8
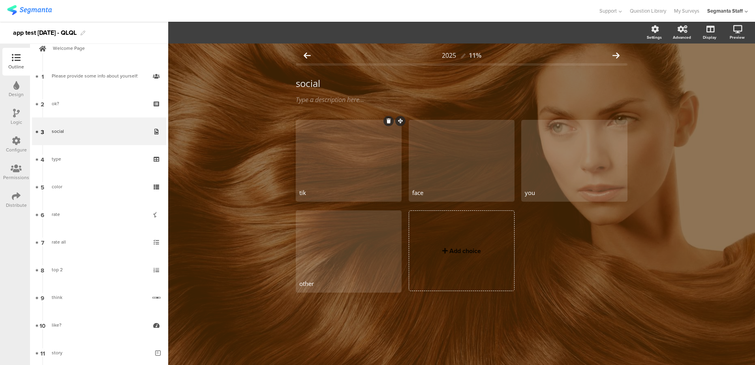
click at [314, 159] on div at bounding box center [348, 153] width 103 height 64
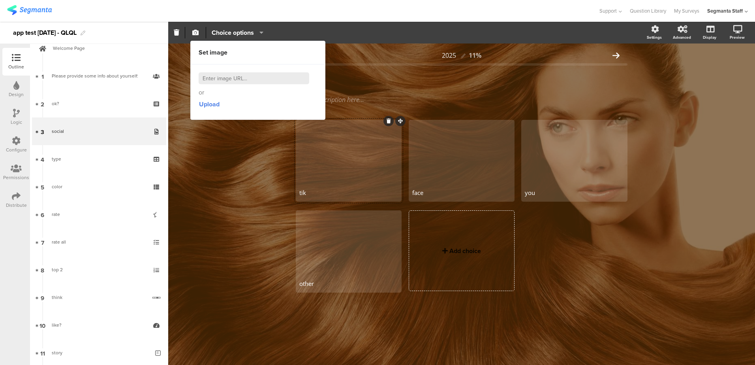
click at [239, 83] on input at bounding box center [254, 78] width 111 height 12
paste input "https://cdn.pixabay.com/photo/2025/06/02/02/38/green-9636120_1280.png"
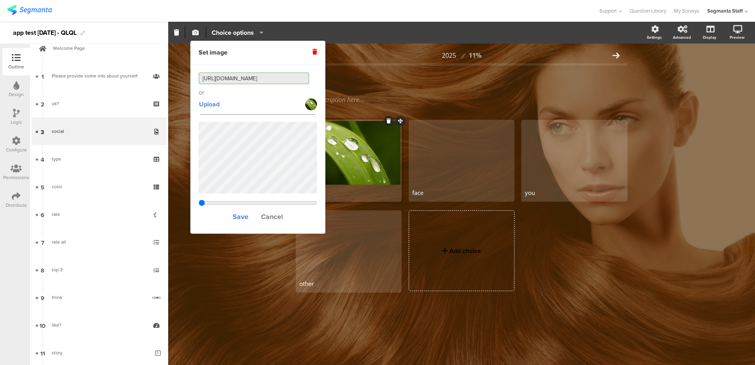
type input "https://cdn.pixabay.com/photo/2025/06/02/02/38/green-9636120_1280.png"
click at [290, 203] on input "range" at bounding box center [258, 202] width 118 height 6
click at [291, 199] on input "range" at bounding box center [258, 202] width 118 height 6
type input "0.881375"
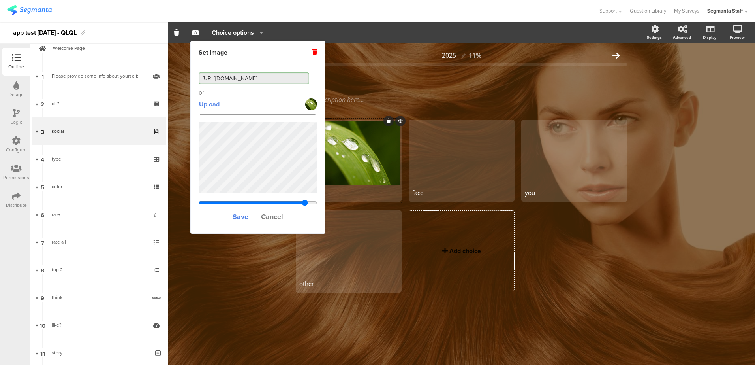
click at [305, 201] on input "range" at bounding box center [258, 202] width 118 height 6
drag, startPoint x: 228, startPoint y: 214, endPoint x: 243, endPoint y: 216, distance: 14.9
click at [229, 214] on div "Save Cancel" at bounding box center [258, 216] width 118 height 17
click at [243, 216] on span "Save" at bounding box center [241, 216] width 16 height 10
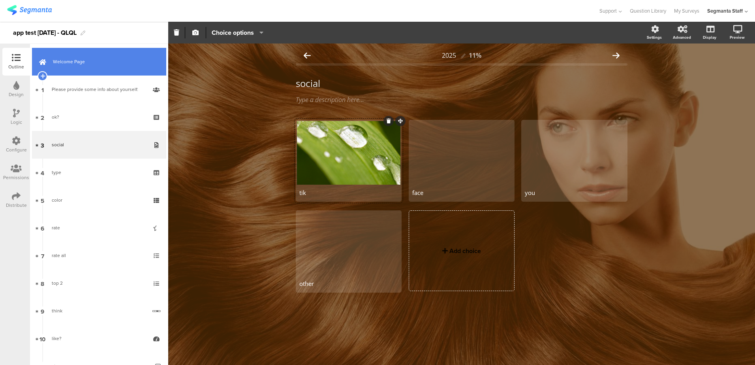
click at [59, 49] on link "Welcome Page" at bounding box center [99, 62] width 134 height 28
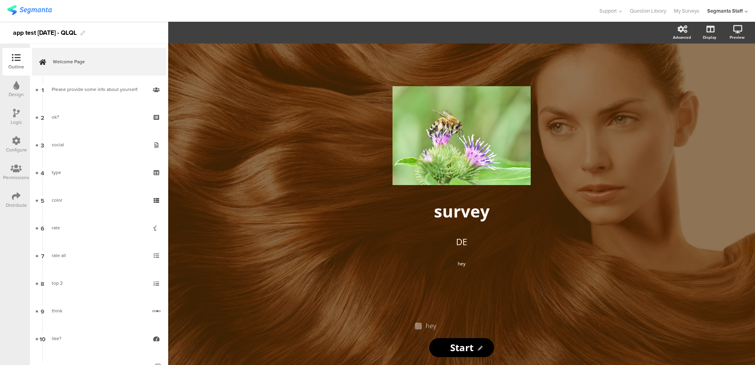
click at [25, 58] on div "Outline" at bounding box center [16, 62] width 28 height 28
click at [678, 8] on link "My Surveys" at bounding box center [686, 11] width 25 height 22
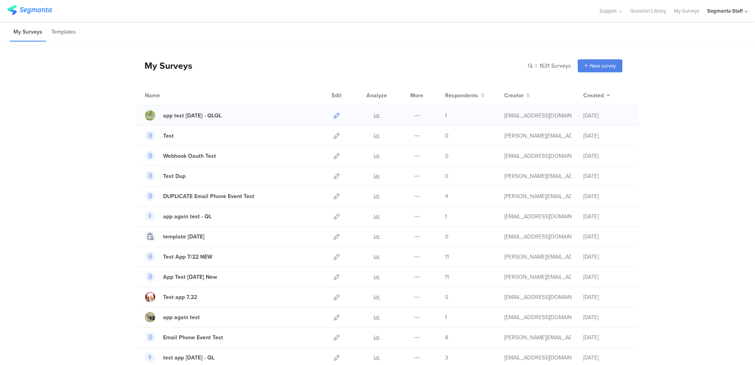
click at [335, 116] on icon at bounding box center [337, 116] width 6 height 6
click at [374, 116] on icon at bounding box center [377, 116] width 6 height 6
click at [417, 114] on div "Duplicate Export Delete" at bounding box center [416, 115] width 17 height 20
click at [415, 115] on icon at bounding box center [417, 116] width 6 height 6
click at [395, 133] on button "Duplicate" at bounding box center [401, 135] width 43 height 14
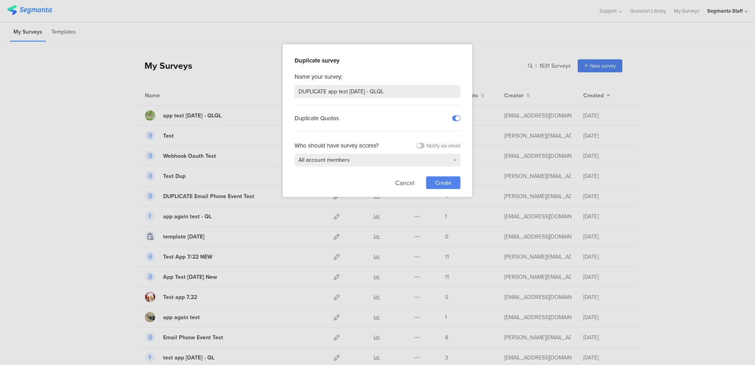
click at [436, 185] on span "Create" at bounding box center [443, 183] width 16 height 8
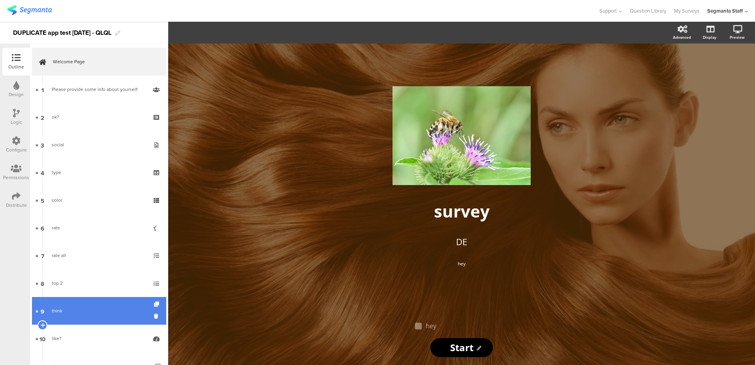
scroll to position [248, 0]
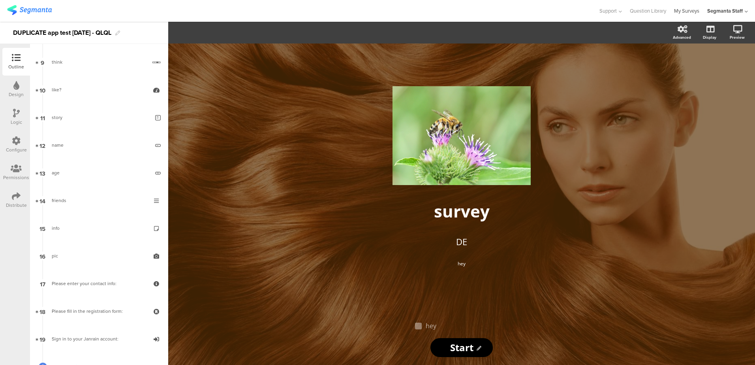
click at [696, 9] on link "My Surveys" at bounding box center [686, 11] width 25 height 22
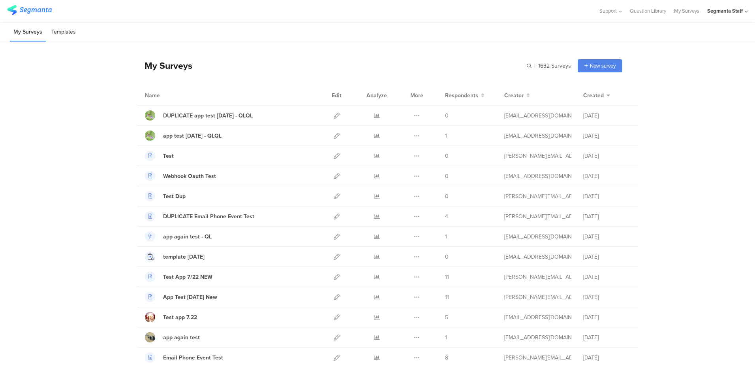
click at [71, 28] on li "Templates" at bounding box center [64, 32] width 32 height 19
